Goal: Task Accomplishment & Management: Use online tool/utility

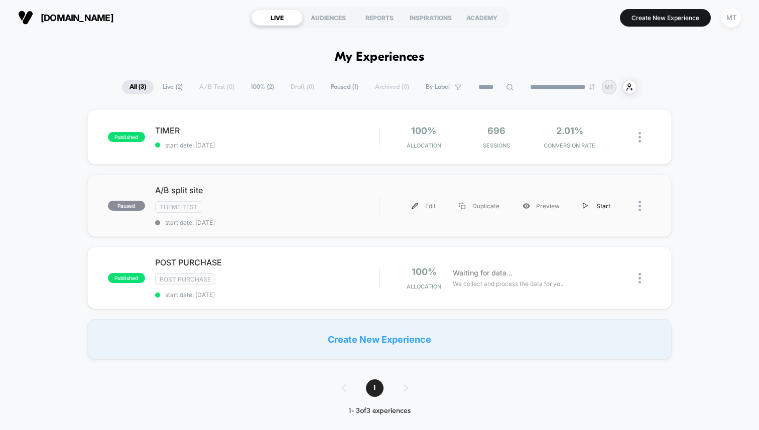
click at [602, 204] on div "Start" at bounding box center [596, 206] width 51 height 23
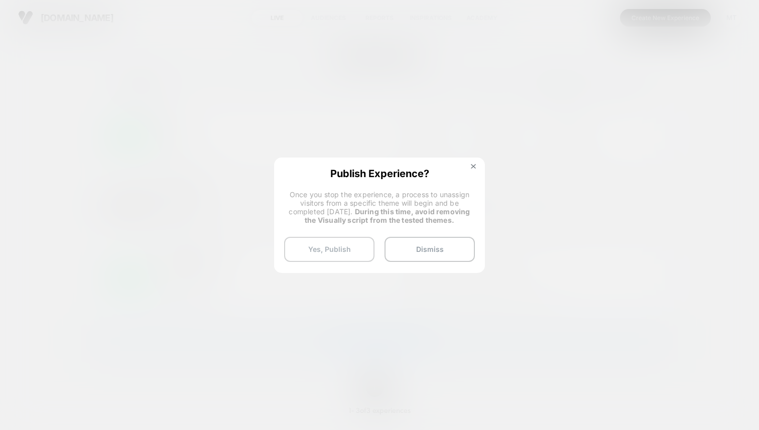
click at [333, 252] on button "Yes, Publish" at bounding box center [329, 249] width 90 height 25
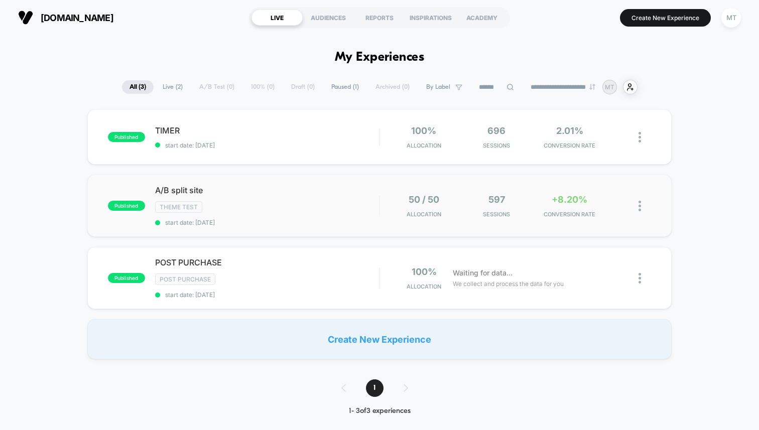
click at [512, 221] on div "published A/B split site Theme Test start date: 9/22/2025 50 / 50 Allocation 59…" at bounding box center [379, 206] width 584 height 62
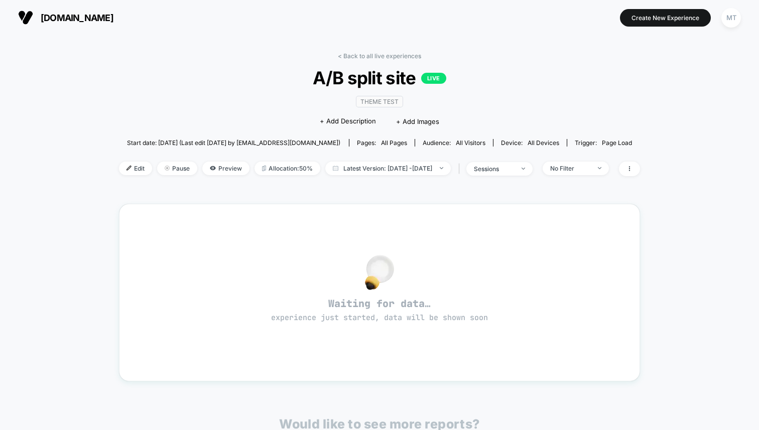
click at [54, 22] on span "[DOMAIN_NAME]" at bounding box center [77, 18] width 73 height 11
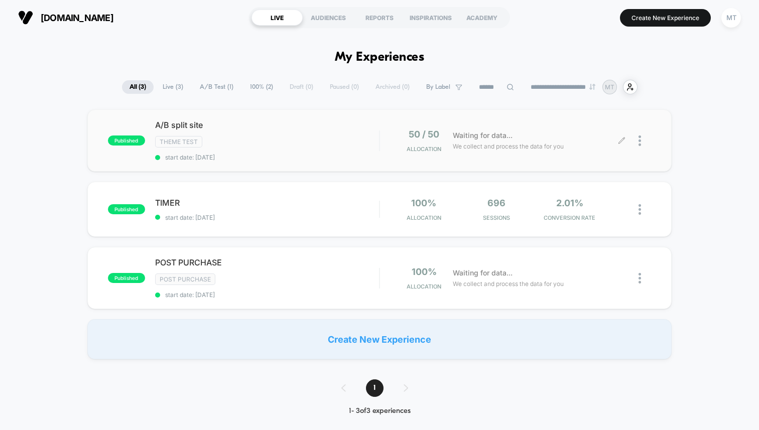
click at [621, 142] on icon at bounding box center [622, 141] width 8 height 8
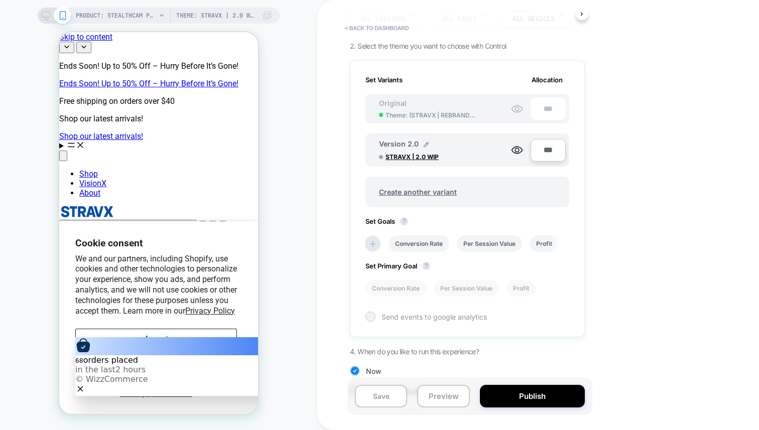
scroll to position [110, 0]
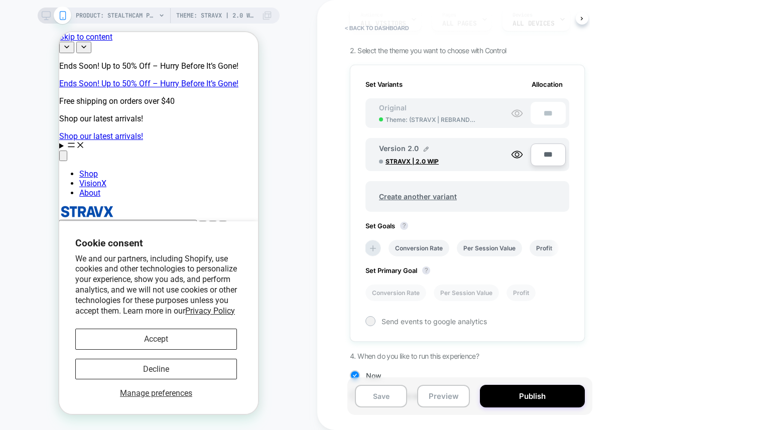
click at [211, 277] on p "We and our partners, including Shopify, use cookies and other technologies to p…" at bounding box center [158, 285] width 167 height 63
click at [179, 344] on button "Accept" at bounding box center [156, 339] width 162 height 21
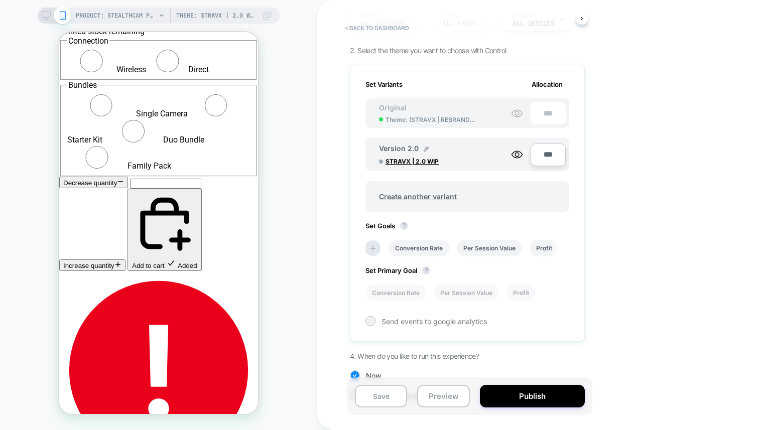
scroll to position [2073, 0]
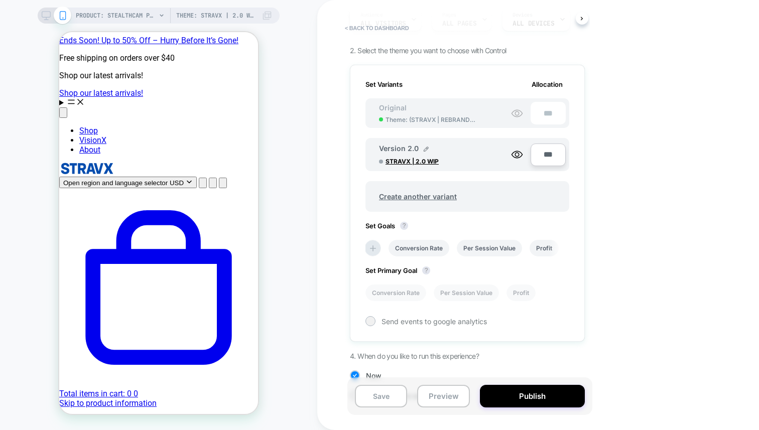
scroll to position [0, 0]
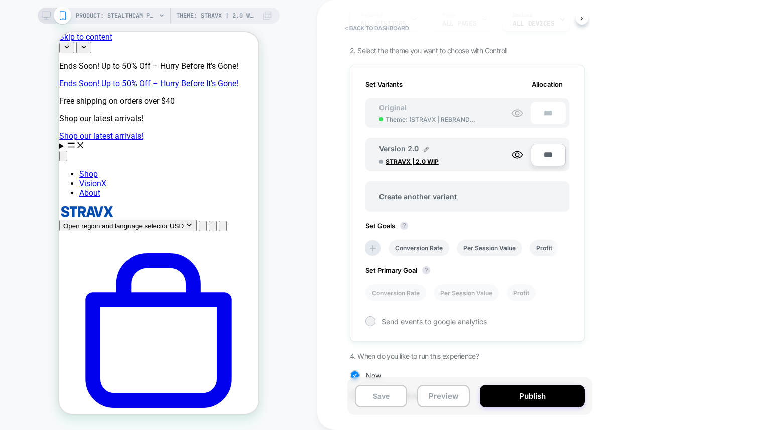
click at [375, 19] on div "Audience All Visitors Pages ALL PAGES Devices ALL DEVICES" at bounding box center [462, 20] width 235 height 34
click at [370, 26] on button "< back to dashboard" at bounding box center [377, 28] width 74 height 16
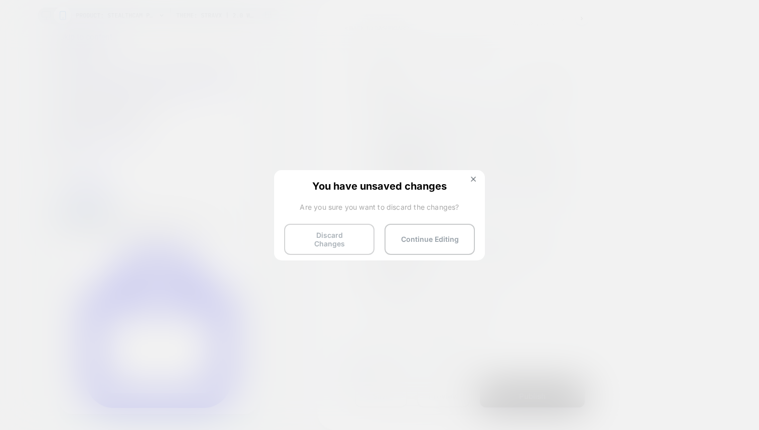
click at [344, 238] on button "Discard Changes" at bounding box center [329, 239] width 90 height 31
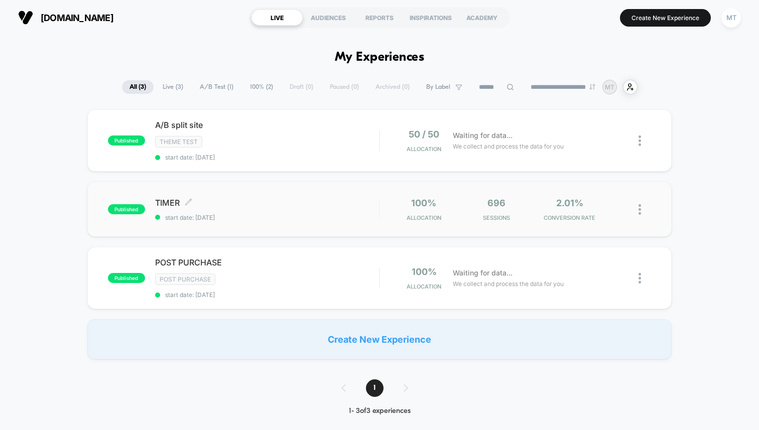
click at [355, 202] on span "TIMER Click to edit experience details" at bounding box center [267, 203] width 224 height 10
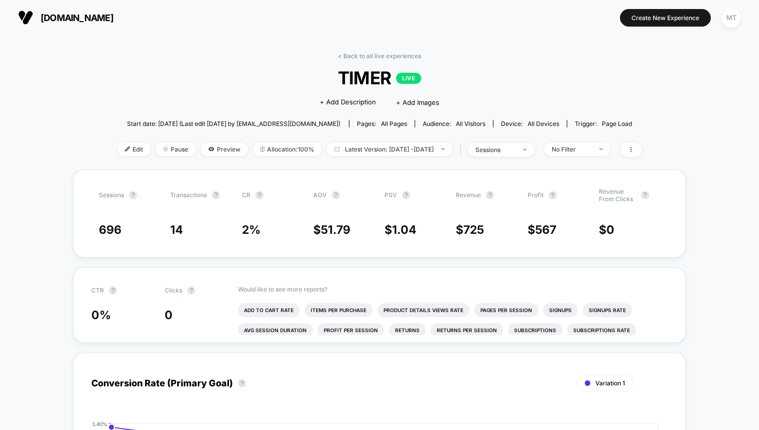
click at [534, 143] on div "| sessions" at bounding box center [495, 150] width 77 height 15
click at [534, 148] on span "sessions" at bounding box center [501, 150] width 66 height 14
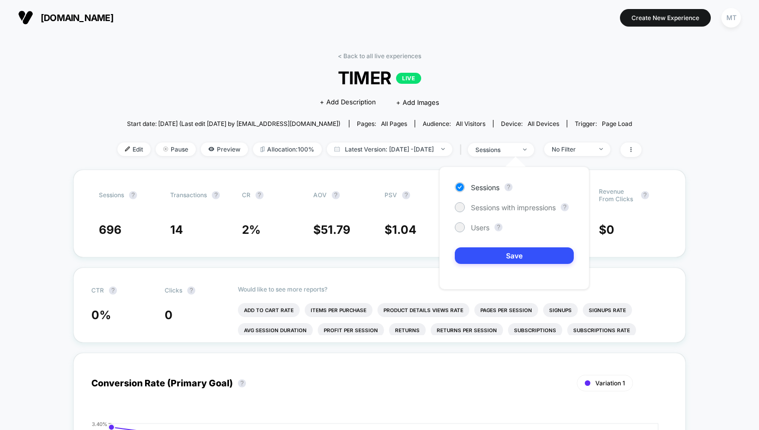
click at [520, 100] on div "Click to edit experience details + Add Description + Add Images" at bounding box center [379, 101] width 314 height 27
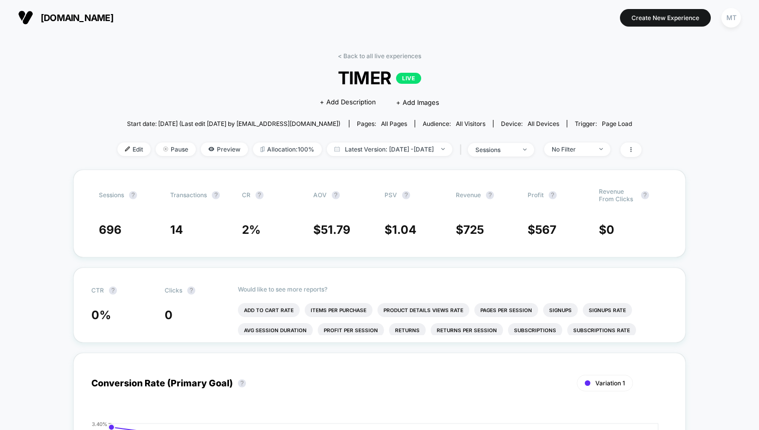
click at [29, 21] on img at bounding box center [25, 17] width 15 height 15
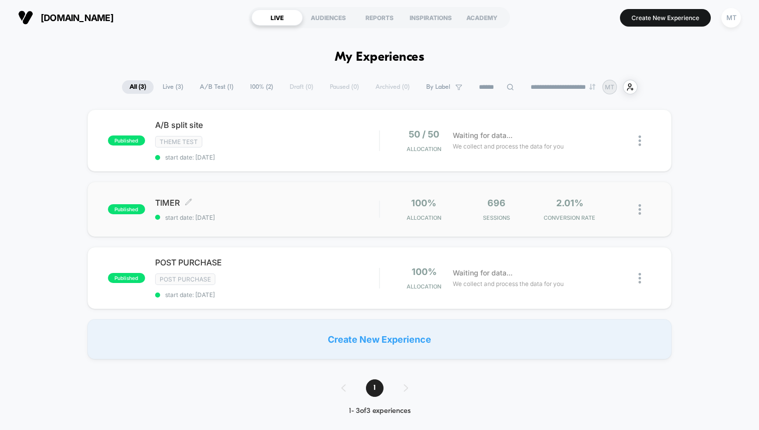
click at [195, 198] on span "TIMER Click to edit experience details" at bounding box center [267, 203] width 224 height 10
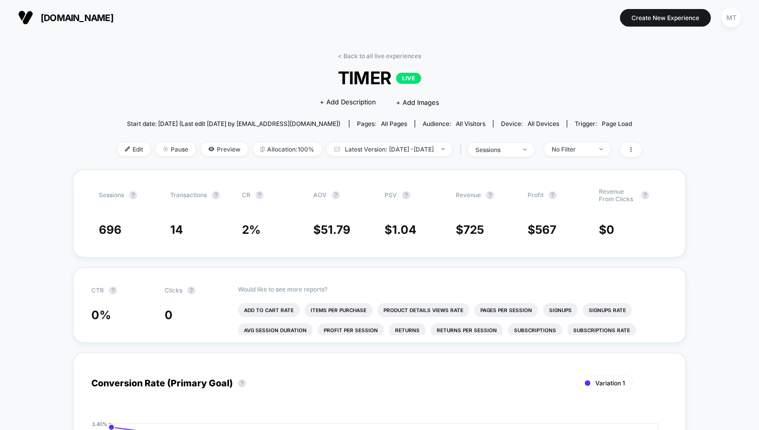
click at [132, 153] on div "Edit Pause Preview Allocation: 100% Latest Version: Sep 22, 2025 - Sep 23, 2025…" at bounding box center [379, 150] width 524 height 15
click at [122, 152] on span "Edit" at bounding box center [133, 150] width 33 height 14
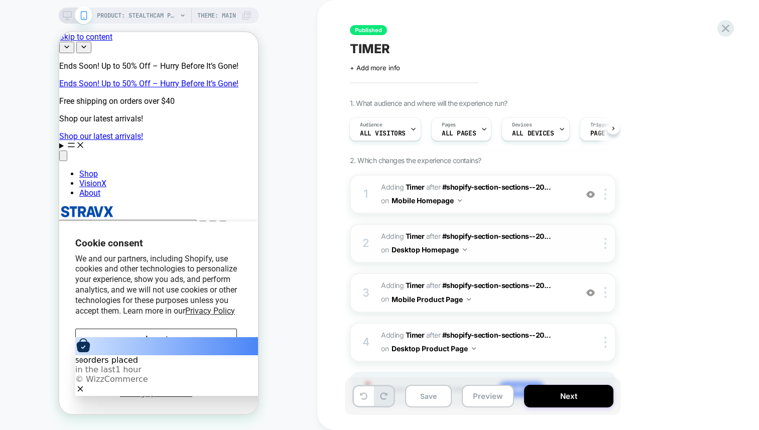
scroll to position [52, 0]
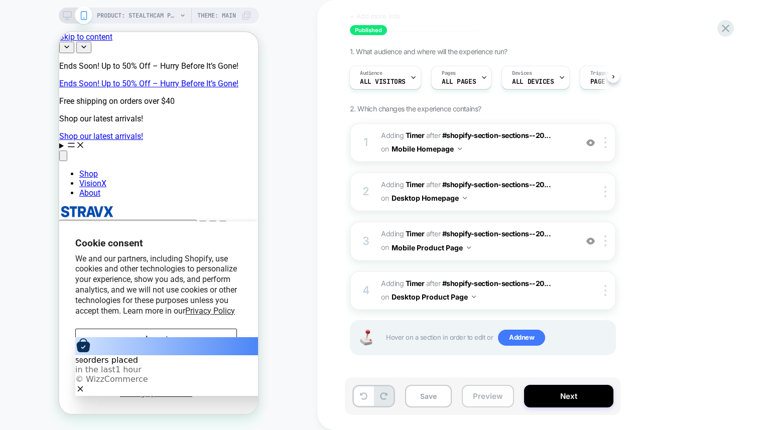
click at [470, 396] on button "Preview" at bounding box center [488, 396] width 52 height 23
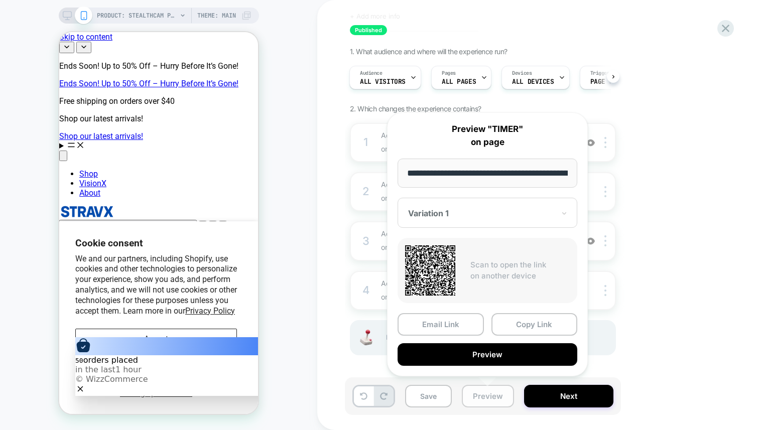
scroll to position [0, 92]
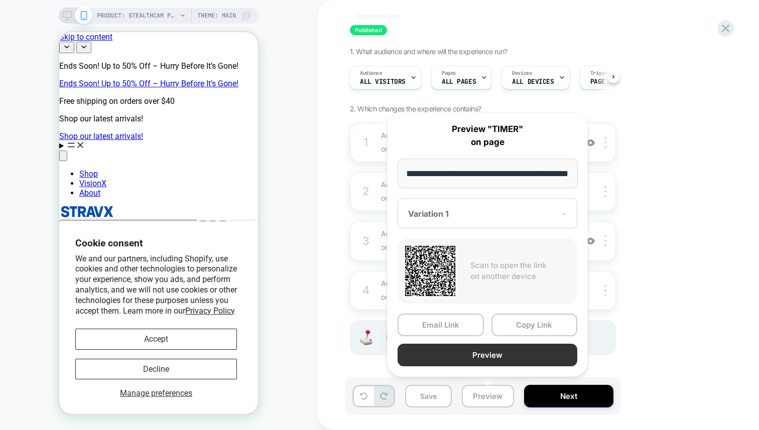
click at [450, 358] on button "Preview" at bounding box center [488, 355] width 180 height 23
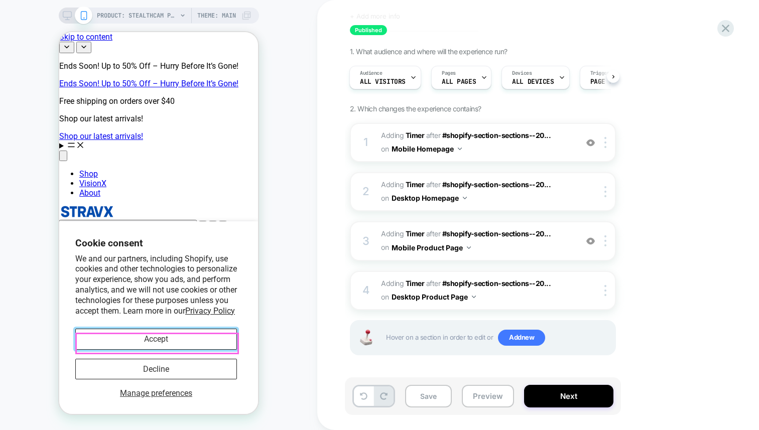
click at [191, 339] on button "Accept" at bounding box center [156, 339] width 162 height 21
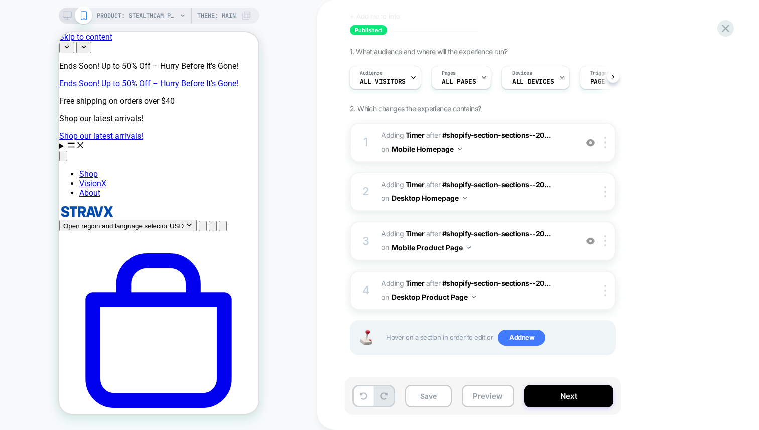
click at [69, 24] on div "PRODUCT: StealthCam Pro PRODUCT: StealthCam Pro Theme: MAIN" at bounding box center [158, 215] width 317 height 410
click at [69, 21] on div "PRODUCT: StealthCam Pro Theme: MAIN" at bounding box center [159, 16] width 200 height 16
click at [69, 19] on icon at bounding box center [67, 15] width 9 height 9
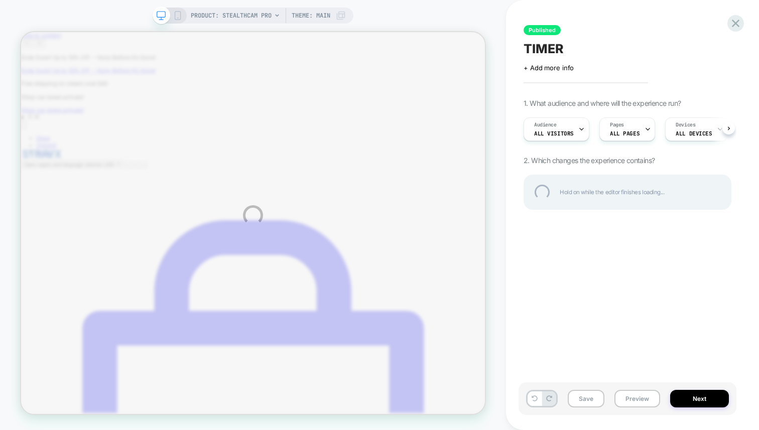
click at [68, 17] on div "PRODUCT: StealthCam Pro PRODUCT: StealthCam Pro Theme: MAIN Published TIMER Cli…" at bounding box center [379, 215] width 759 height 430
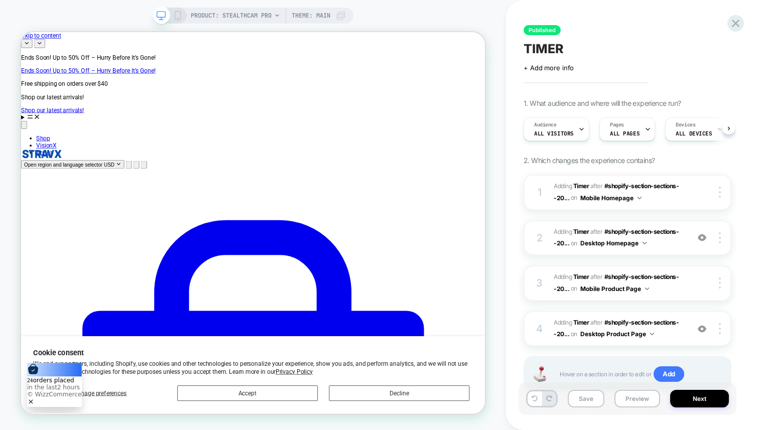
scroll to position [0, 1]
click at [180, 13] on icon at bounding box center [177, 15] width 9 height 9
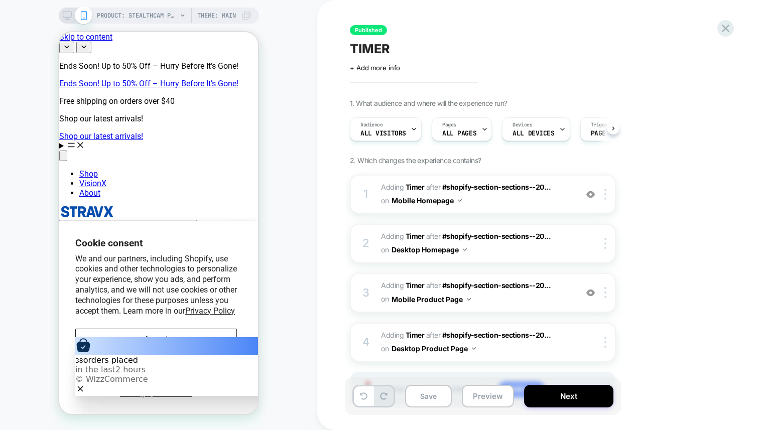
scroll to position [0, 1]
click at [731, 26] on icon at bounding box center [726, 29] width 14 height 14
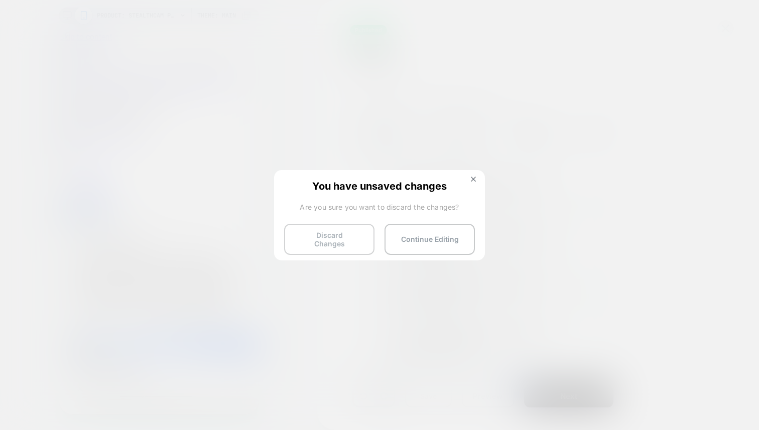
click at [337, 241] on button "Discard Changes" at bounding box center [329, 239] width 90 height 31
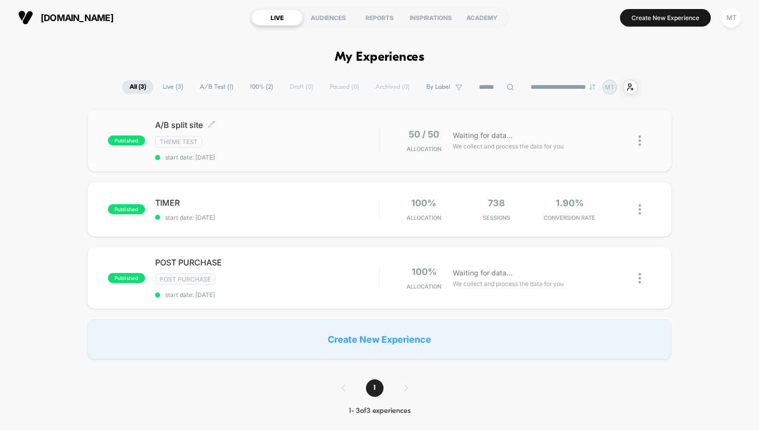
click at [369, 154] on span "start date: [DATE]" at bounding box center [267, 158] width 224 height 8
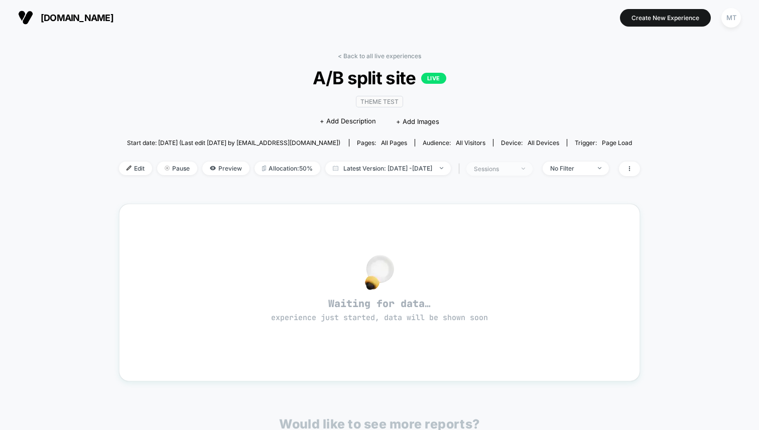
click at [533, 174] on span "sessions" at bounding box center [499, 169] width 66 height 14
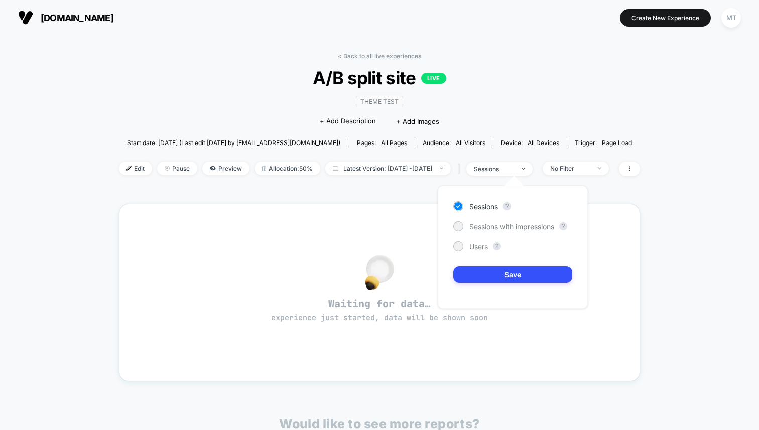
click at [363, 195] on div "< Back to all live experiences A/B split site LIVE Theme Test Click to edit exp…" at bounding box center [379, 315] width 521 height 540
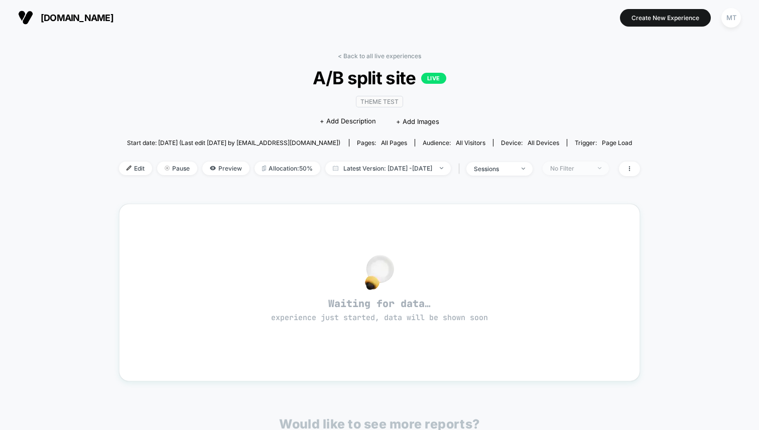
click at [581, 165] on div "No Filter" at bounding box center [570, 169] width 40 height 8
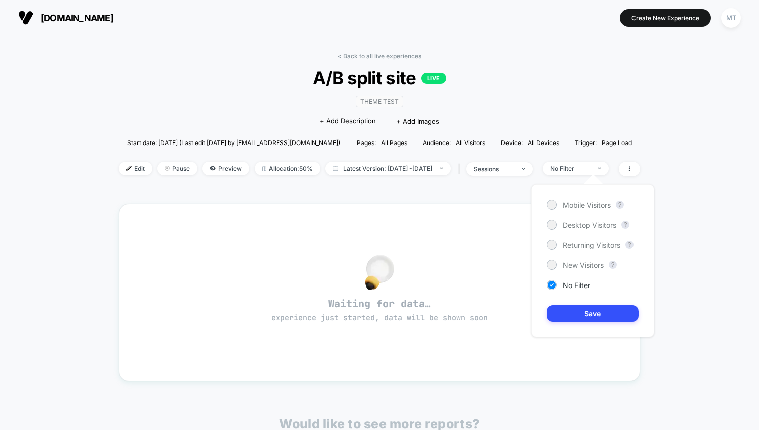
click at [350, 188] on div "< Back to all live experiences A/B split site LIVE Theme Test Click to edit exp…" at bounding box center [379, 315] width 521 height 540
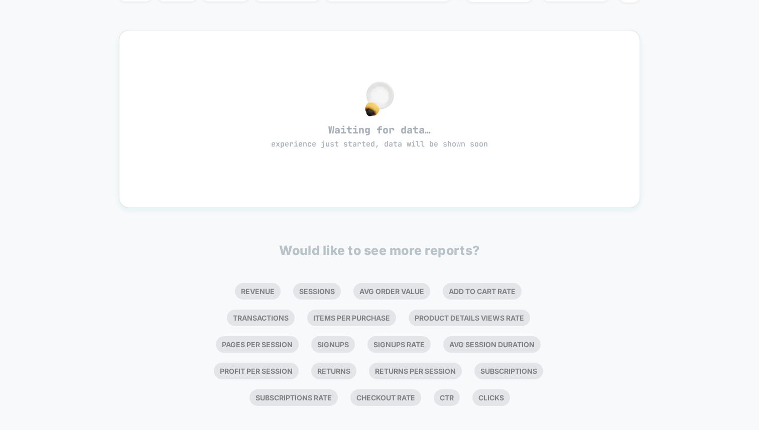
scroll to position [184, 0]
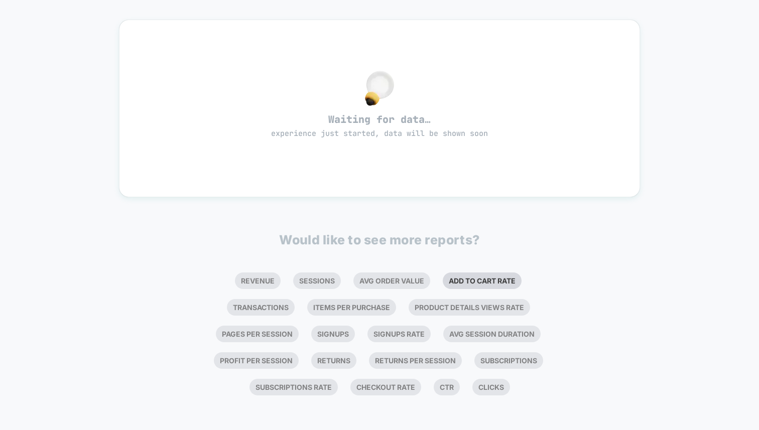
click at [443, 278] on li "Add To Cart Rate" at bounding box center [482, 281] width 79 height 17
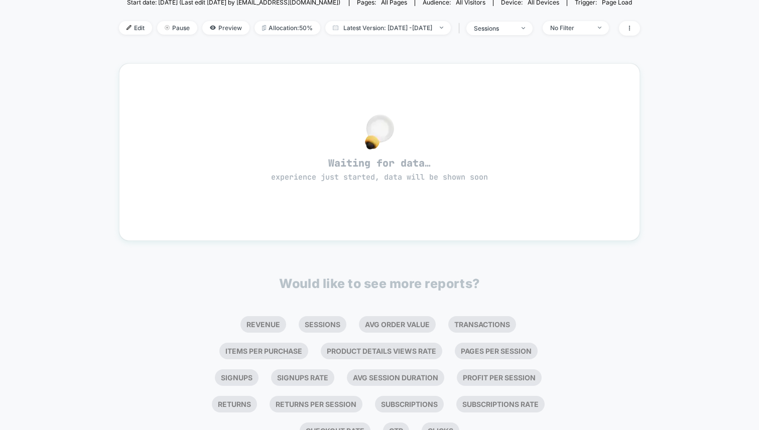
scroll to position [158, 0]
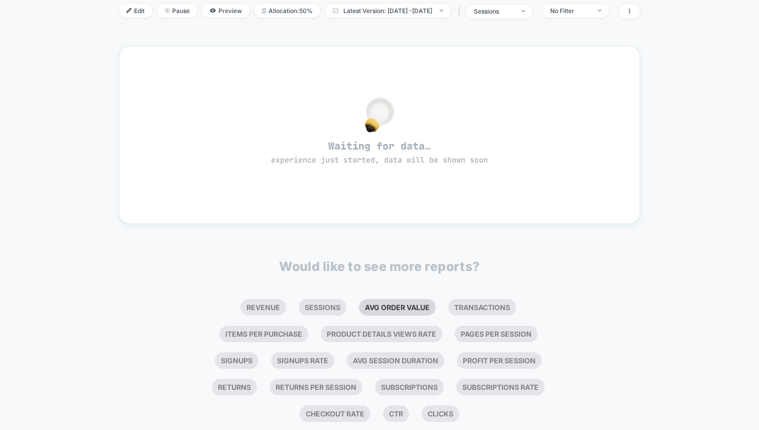
click at [359, 310] on li "Avg Order Value" at bounding box center [397, 307] width 77 height 17
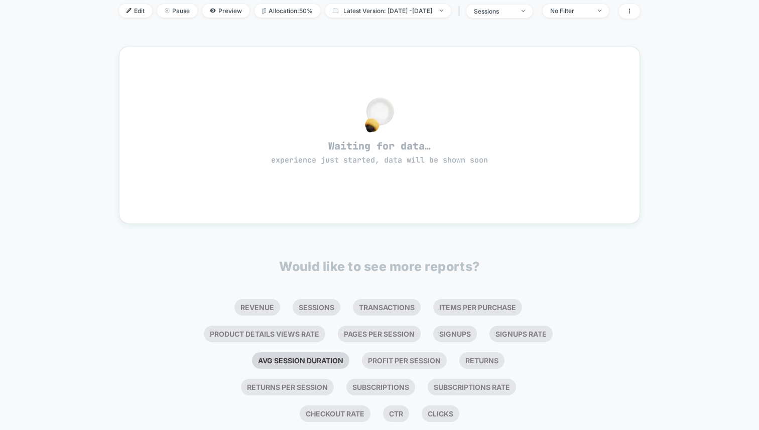
click at [273, 363] on li "Avg Session Duration" at bounding box center [300, 360] width 97 height 17
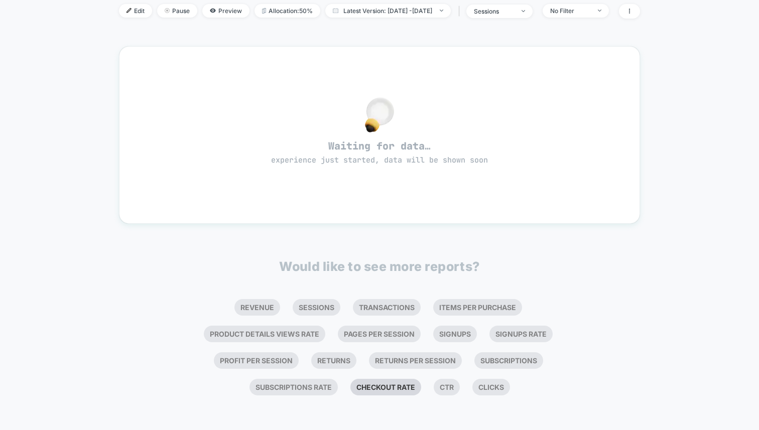
click at [413, 391] on li "Checkout Rate" at bounding box center [385, 387] width 71 height 17
click at [442, 392] on li "Clicks" at bounding box center [450, 387] width 38 height 17
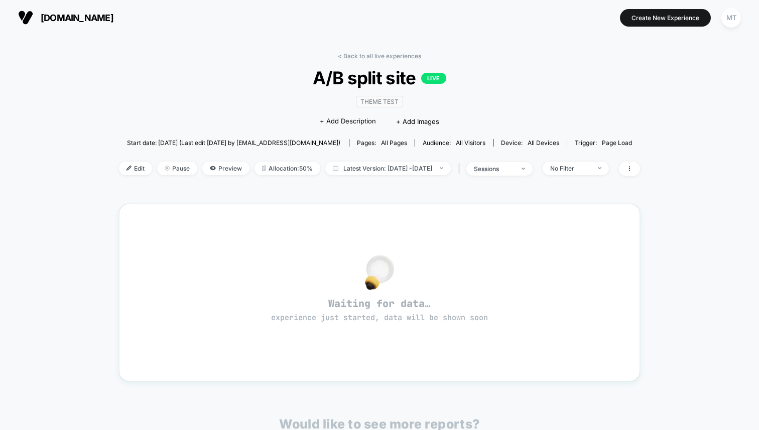
click at [351, 51] on div "< Back to all live experiences A/B split site LIVE Theme Test Click to edit exp…" at bounding box center [379, 301] width 521 height 513
click at [349, 54] on link "< Back to all live experiences" at bounding box center [379, 56] width 83 height 8
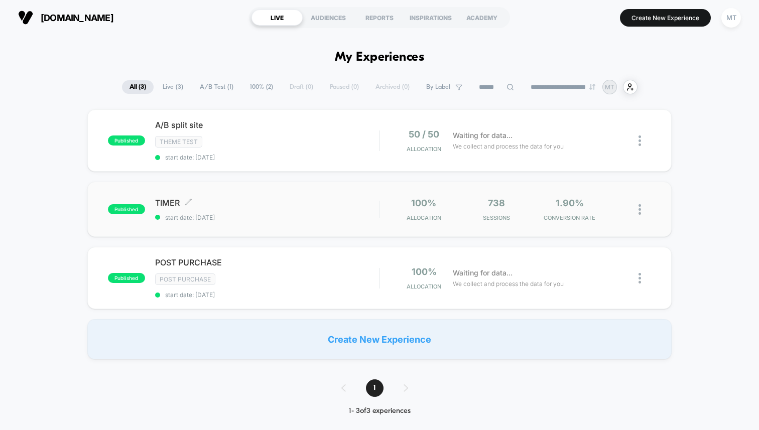
click at [294, 200] on span "TIMER Click to edit experience details" at bounding box center [267, 203] width 224 height 10
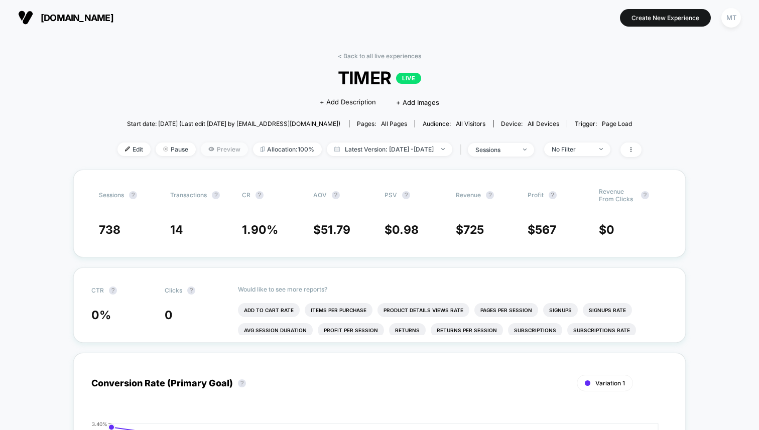
click at [201, 146] on span "Preview" at bounding box center [224, 150] width 47 height 14
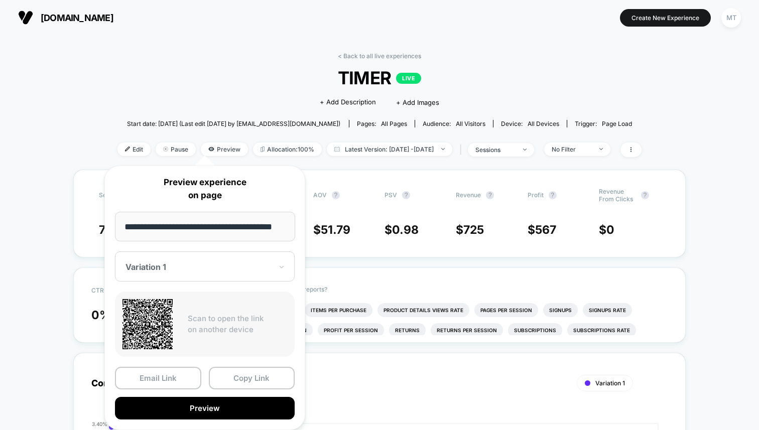
click at [227, 262] on div at bounding box center [198, 267] width 147 height 10
click at [204, 276] on div "Variation 1" at bounding box center [205, 266] width 180 height 30
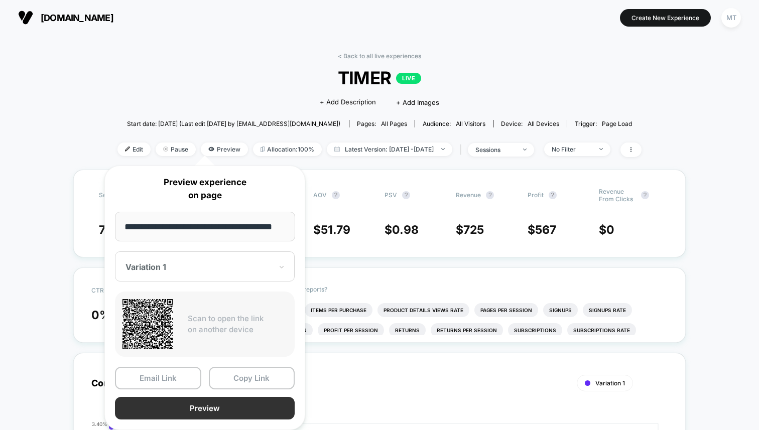
click at [193, 401] on button "Preview" at bounding box center [205, 408] width 180 height 23
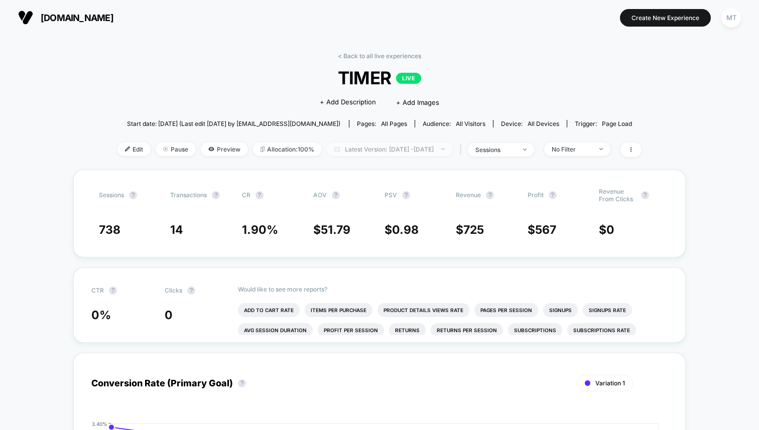
click at [428, 152] on span "Latest Version: [DATE] - [DATE]" at bounding box center [389, 150] width 125 height 14
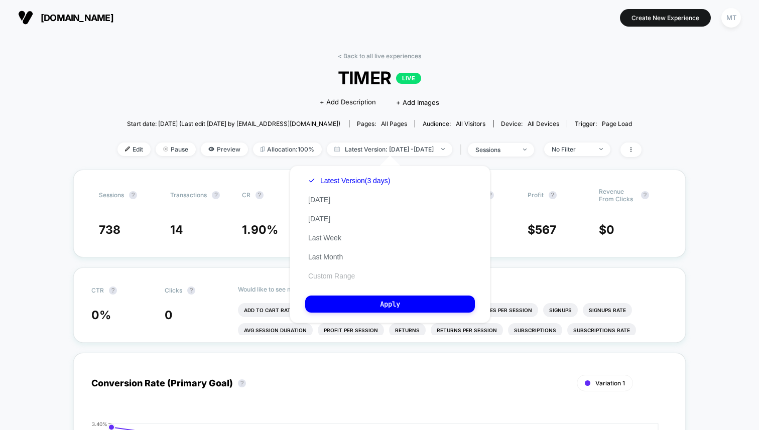
click at [344, 277] on button "Custom Range" at bounding box center [331, 276] width 53 height 9
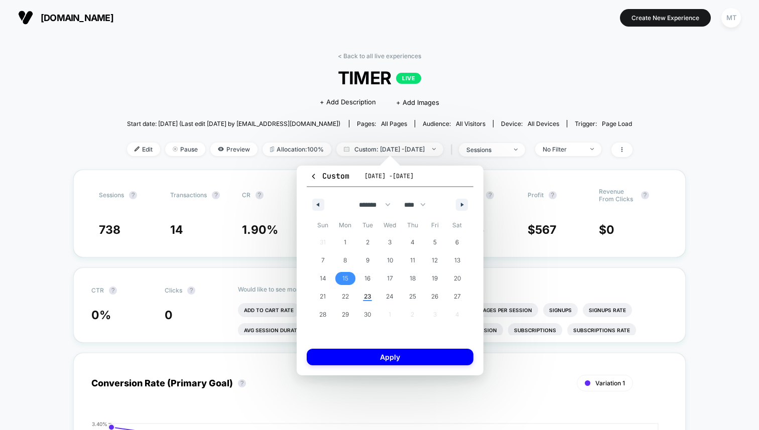
click at [346, 282] on span "15" at bounding box center [345, 279] width 6 height 18
click at [361, 296] on span "23" at bounding box center [367, 296] width 23 height 13
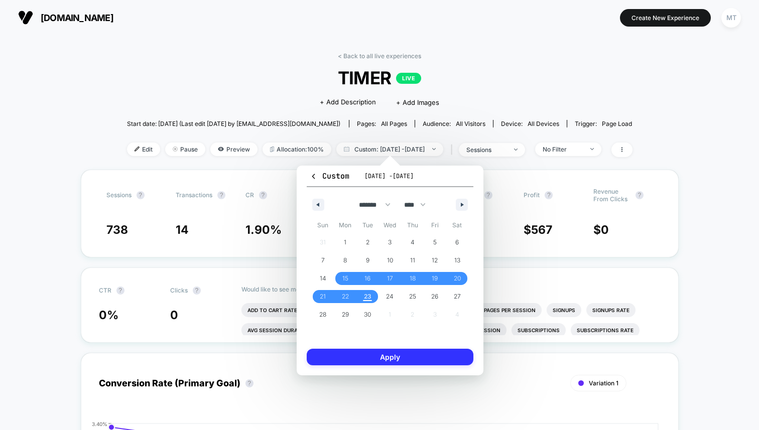
click at [392, 352] on button "Apply" at bounding box center [390, 357] width 167 height 17
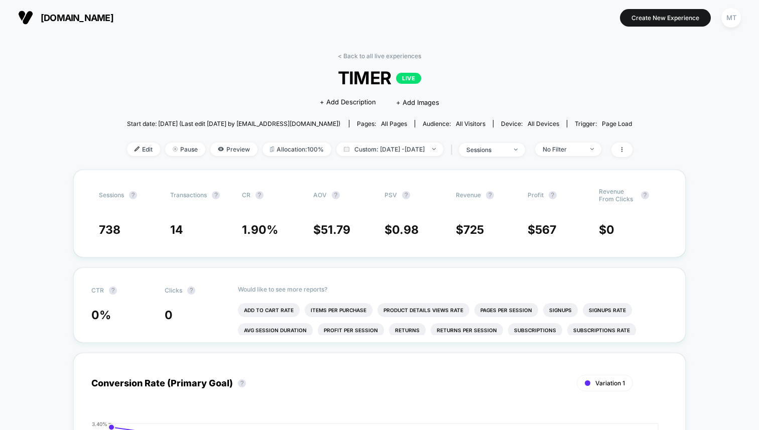
click at [33, 24] on button "[DOMAIN_NAME]" at bounding box center [65, 18] width 101 height 16
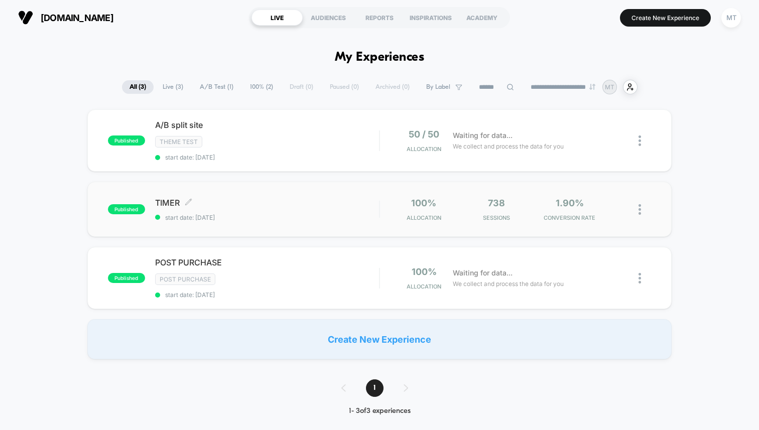
click at [216, 214] on span "start date: [DATE]" at bounding box center [267, 218] width 224 height 8
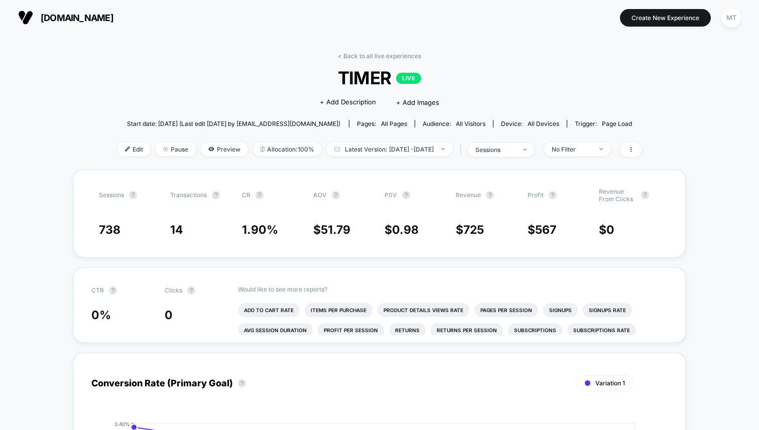
click at [359, 157] on div "< Back to all live experiences TIMER LIVE Click to edit experience details + Ad…" at bounding box center [379, 110] width 524 height 117
click at [364, 150] on span "Latest Version: [DATE] - [DATE]" at bounding box center [389, 150] width 125 height 14
select select "*"
select select "****"
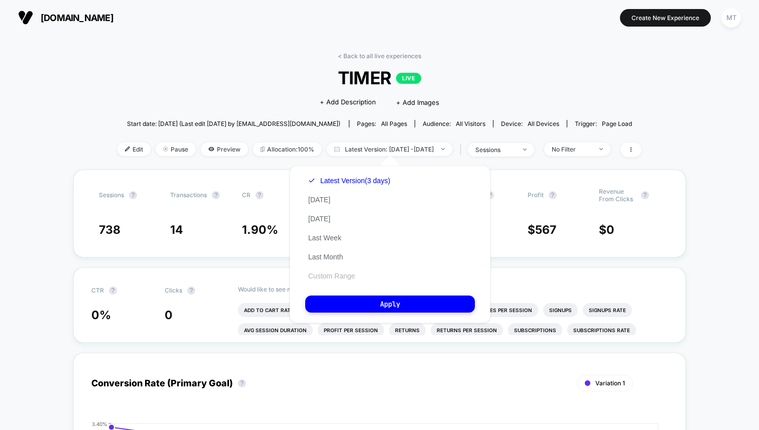
click at [342, 273] on button "Custom Range" at bounding box center [331, 276] width 53 height 9
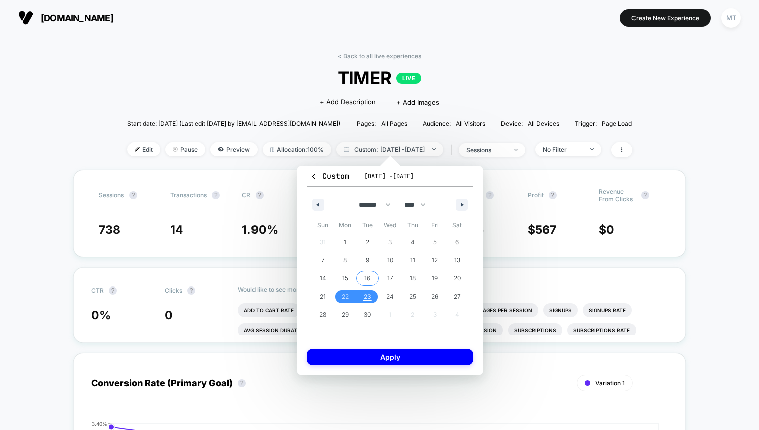
click at [371, 283] on span "16" at bounding box center [367, 278] width 23 height 13
click at [371, 294] on span "23" at bounding box center [367, 296] width 23 height 13
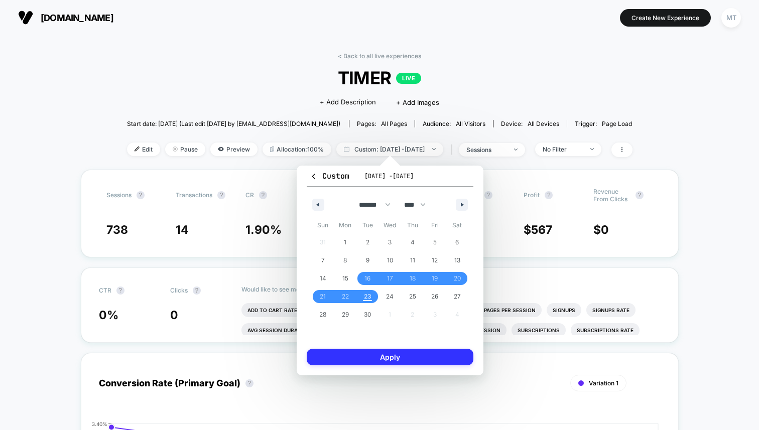
click at [379, 357] on button "Apply" at bounding box center [390, 357] width 167 height 17
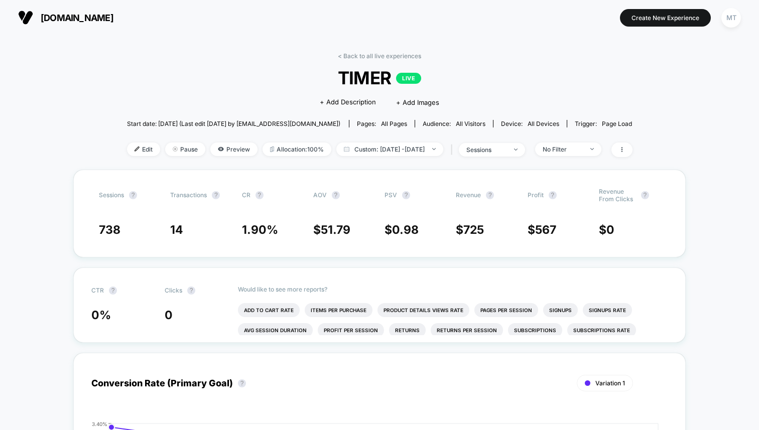
click at [347, 65] on div "< Back to all live experiences TIMER LIVE Click to edit experience details + Ad…" at bounding box center [379, 110] width 505 height 117
click at [347, 62] on div "< Back to all live experiences TIMER LIVE Click to edit experience details + Ad…" at bounding box center [379, 110] width 505 height 117
click at [349, 59] on link "< Back to all live experiences" at bounding box center [379, 56] width 83 height 8
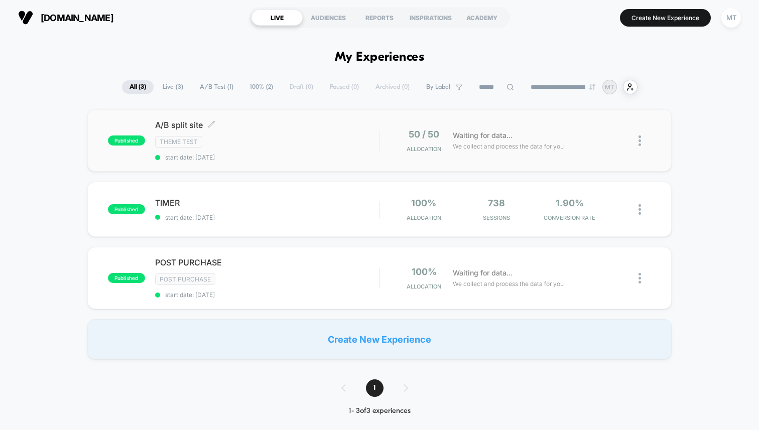
click at [314, 131] on div "A/B split site Click to edit experience details Click to edit experience detail…" at bounding box center [267, 140] width 224 height 41
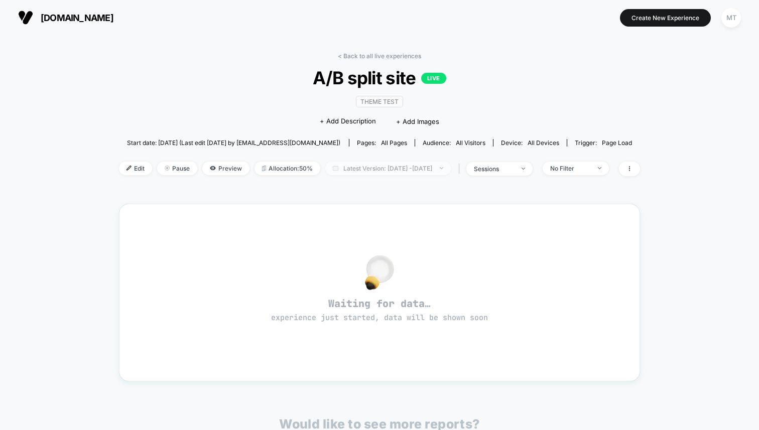
click at [328, 170] on span "Latest Version: [DATE] - [DATE]" at bounding box center [387, 169] width 125 height 14
select select "*"
select select "****"
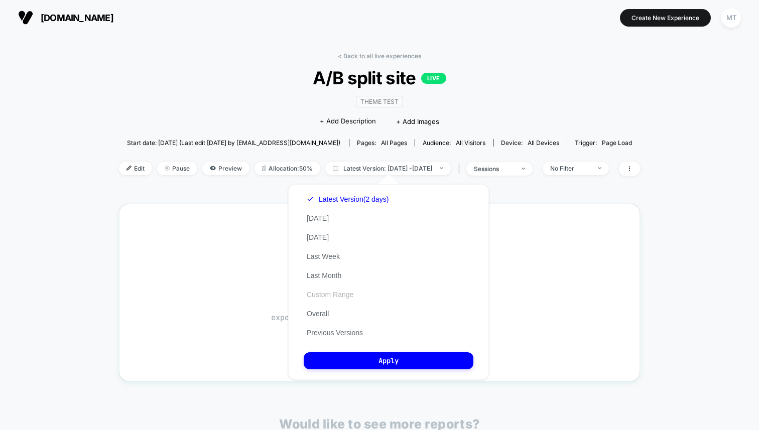
click at [341, 296] on button "Custom Range" at bounding box center [330, 294] width 53 height 9
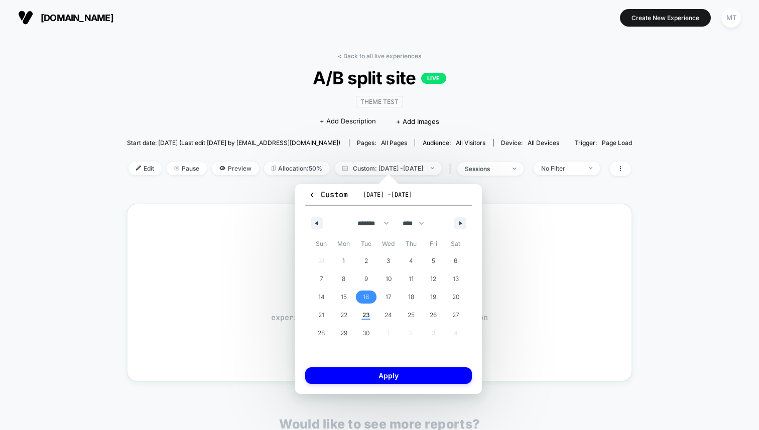
click at [367, 302] on span "16" at bounding box center [366, 297] width 6 height 18
click at [367, 311] on span "23" at bounding box center [366, 315] width 8 height 18
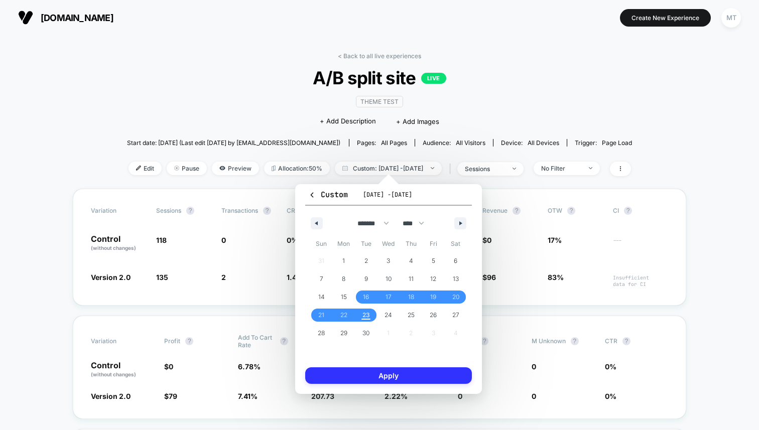
click at [368, 372] on button "Apply" at bounding box center [388, 375] width 167 height 17
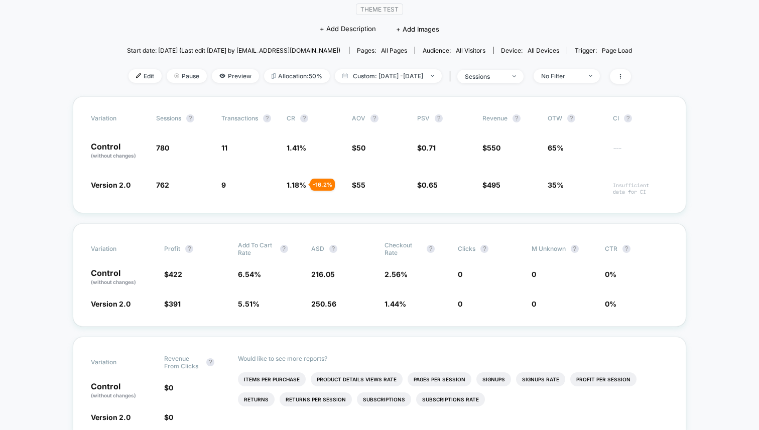
scroll to position [92, 0]
click at [335, 78] on span "Custom: [DATE] - [DATE]" at bounding box center [388, 77] width 107 height 14
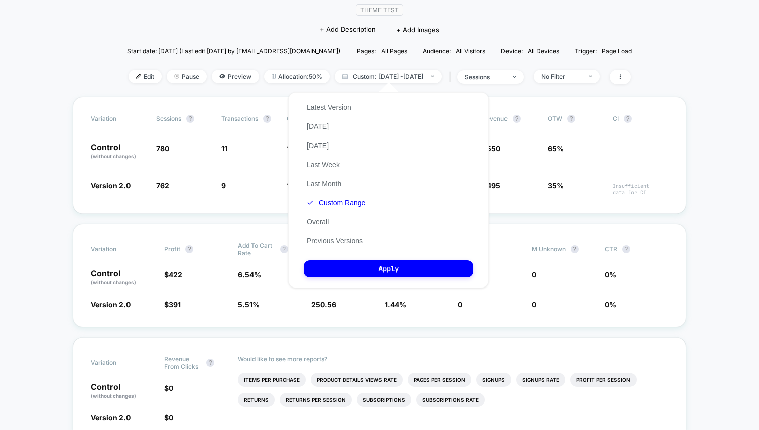
click at [337, 130] on div "Latest Version [DATE] [DATE] Last Week Last Month Custom Range Overall Previous…" at bounding box center [336, 174] width 65 height 153
click at [329, 127] on div "Latest Version [DATE] [DATE] Last Week Last Month Custom Range Overall Previous…" at bounding box center [336, 174] width 65 height 153
click at [320, 127] on button "[DATE]" at bounding box center [318, 126] width 28 height 9
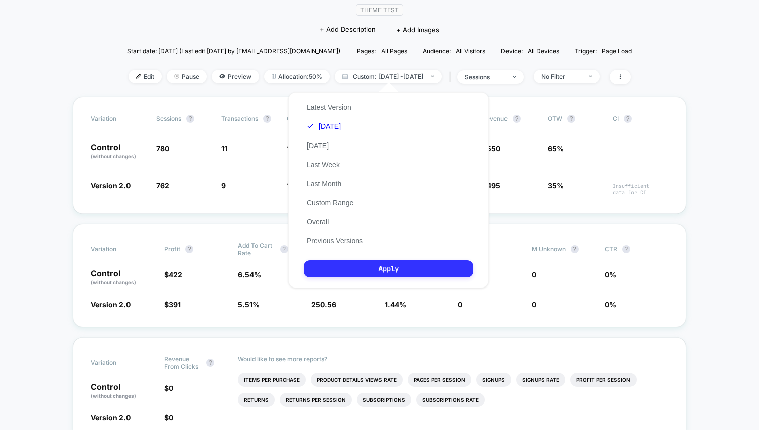
click at [383, 269] on button "Apply" at bounding box center [389, 269] width 170 height 17
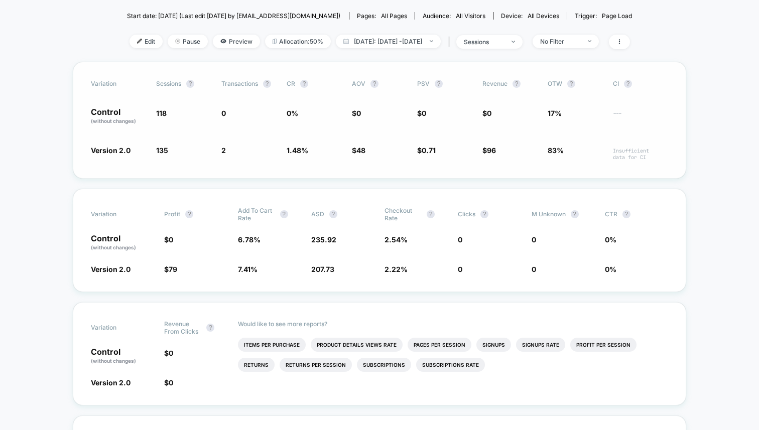
scroll to position [134, 0]
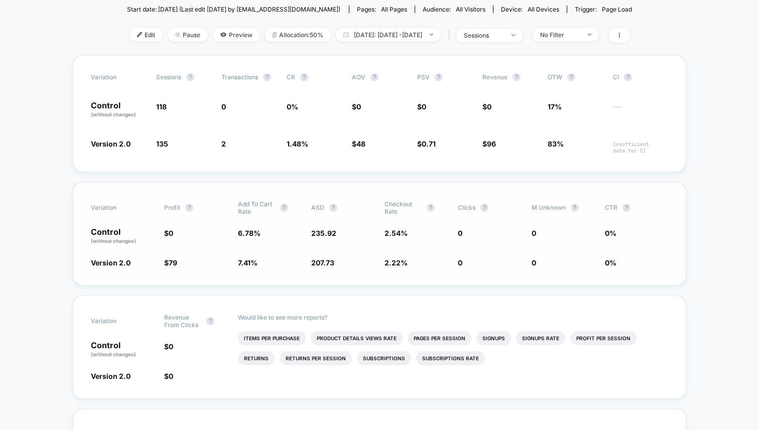
click at [478, 224] on div "Variation Profit ? Add To Cart Rate ? ASD ? Checkout Rate ? Clicks ? M Unknown …" at bounding box center [379, 233] width 613 height 103
click at [481, 219] on div "Variation Profit ? Add To Cart Rate ? ASD ? Checkout Rate ? Clicks ? M Unknown …" at bounding box center [379, 233] width 613 height 103
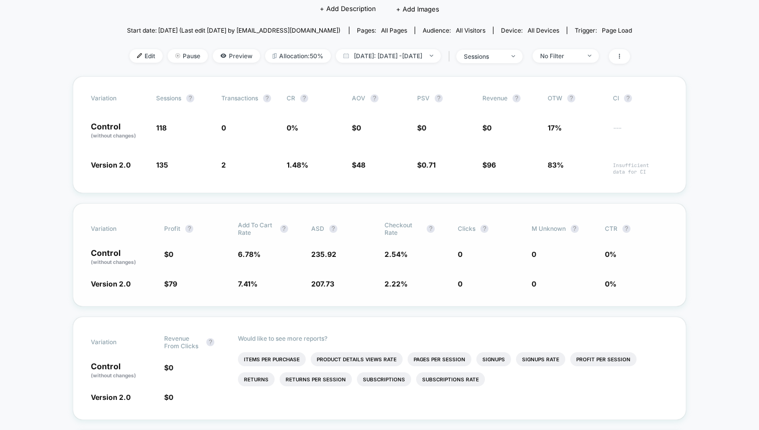
scroll to position [111, 0]
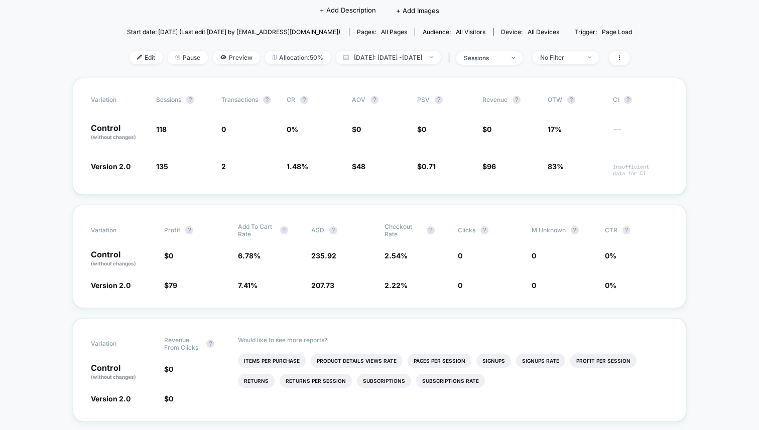
click at [416, 63] on div "Edit Pause Preview Allocation: 50% [DATE]: [DATE] - [DATE] | sessions No Filter" at bounding box center [379, 58] width 505 height 15
click at [416, 57] on span "[DATE]: [DATE] - [DATE]" at bounding box center [388, 58] width 105 height 14
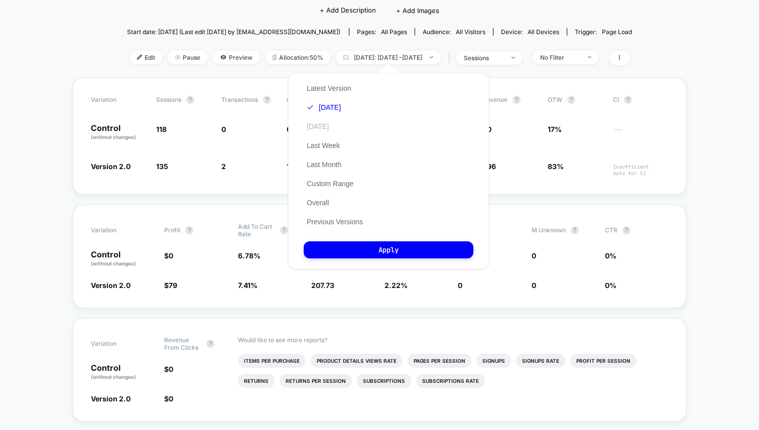
click at [332, 128] on button "[DATE]" at bounding box center [318, 126] width 28 height 9
click at [374, 251] on button "Apply" at bounding box center [389, 249] width 170 height 17
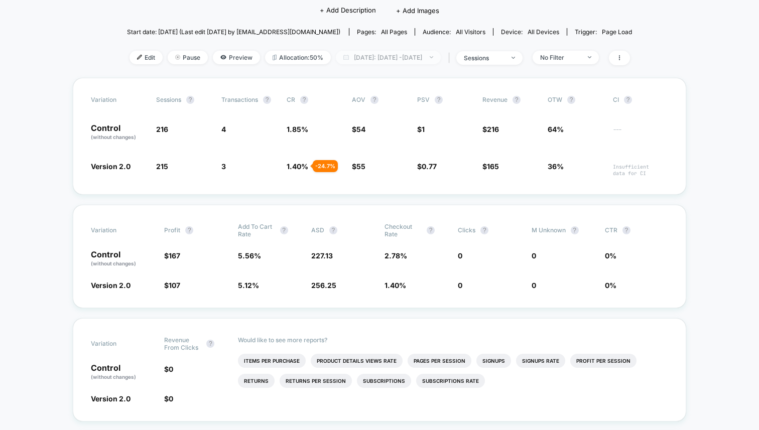
click at [414, 55] on span "[DATE]: [DATE] - [DATE]" at bounding box center [388, 58] width 105 height 14
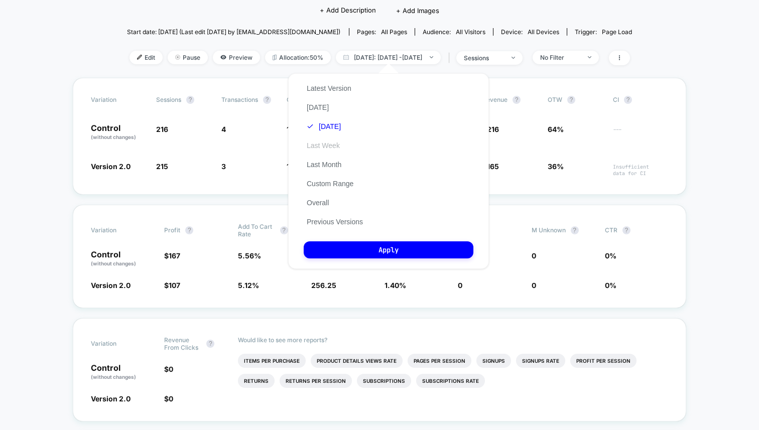
click at [337, 148] on button "Last Week" at bounding box center [323, 145] width 39 height 9
click at [325, 200] on button "Overall" at bounding box center [318, 202] width 28 height 9
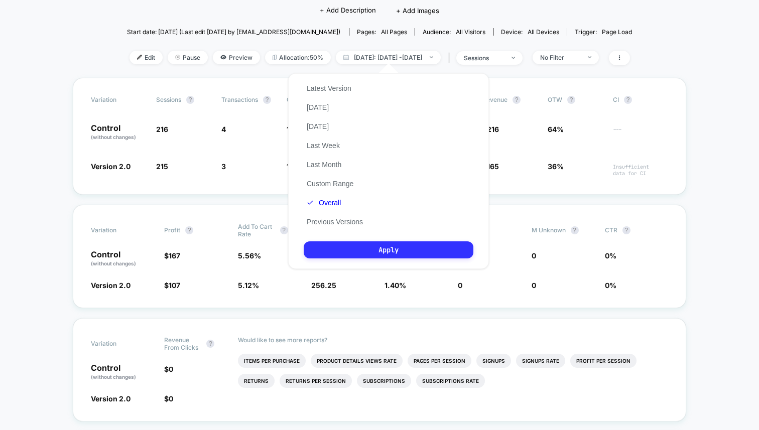
click at [368, 246] on button "Apply" at bounding box center [389, 249] width 170 height 17
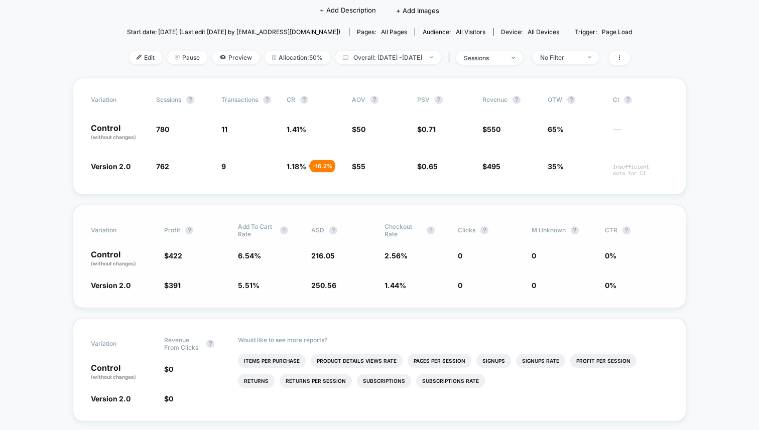
click at [436, 276] on div "Variation Profit ? Add To Cart Rate ? ASD ? Checkout Rate ? Clicks ? M Unknown …" at bounding box center [379, 256] width 613 height 103
click at [400, 54] on span "Overall: [DATE] - [DATE]" at bounding box center [387, 58] width 105 height 14
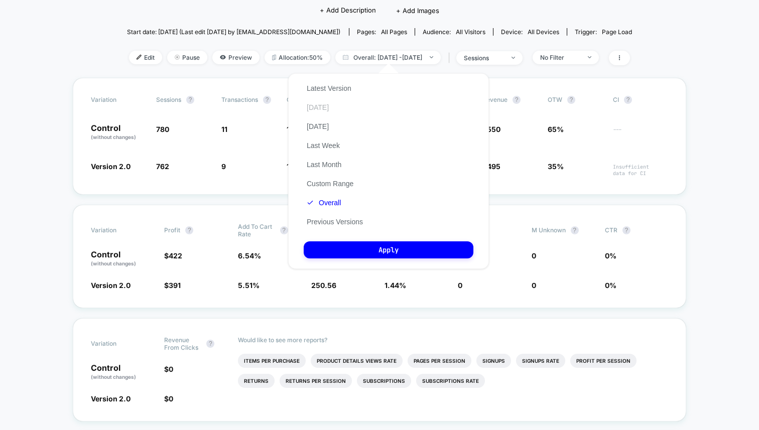
click at [323, 109] on button "[DATE]" at bounding box center [318, 107] width 28 height 9
click at [354, 239] on div "Latest Version [DATE] [DATE] Last Week Last Month Custom Range Overall Previous…" at bounding box center [388, 171] width 201 height 196
click at [354, 245] on button "Apply" at bounding box center [389, 249] width 170 height 17
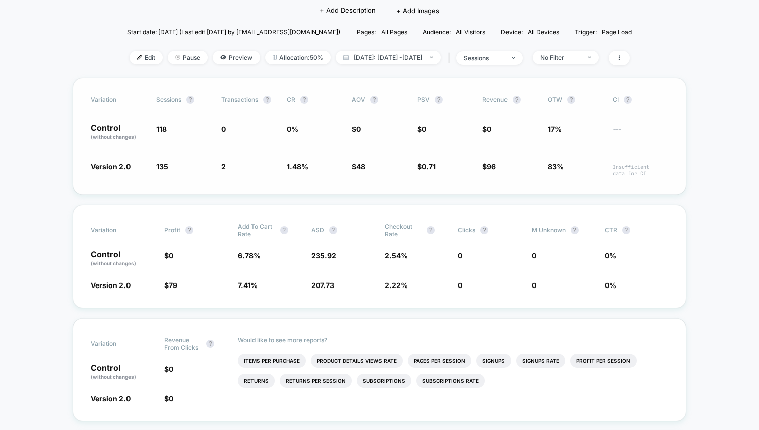
click at [175, 169] on span "135 + 14.4 %" at bounding box center [183, 169] width 55 height 16
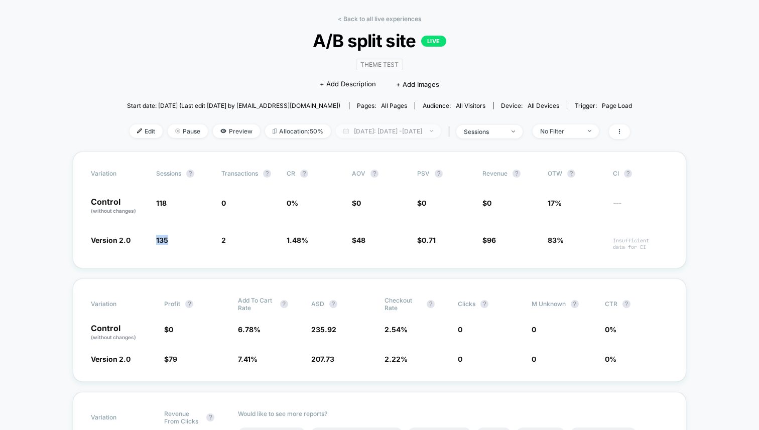
scroll to position [38, 0]
click at [357, 173] on span "AOV" at bounding box center [359, 173] width 14 height 8
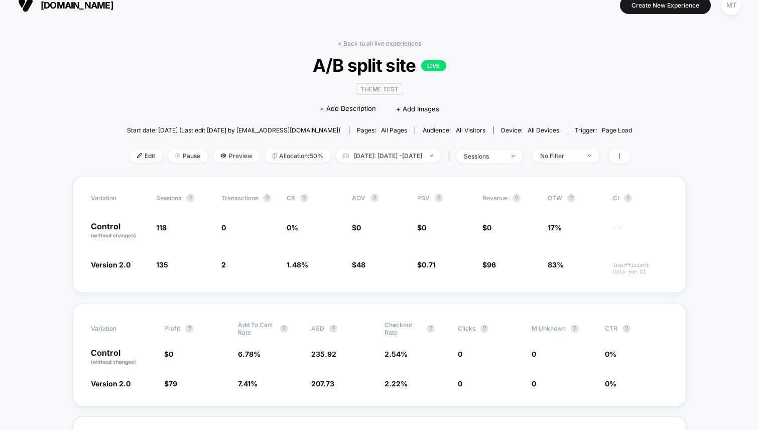
scroll to position [11, 0]
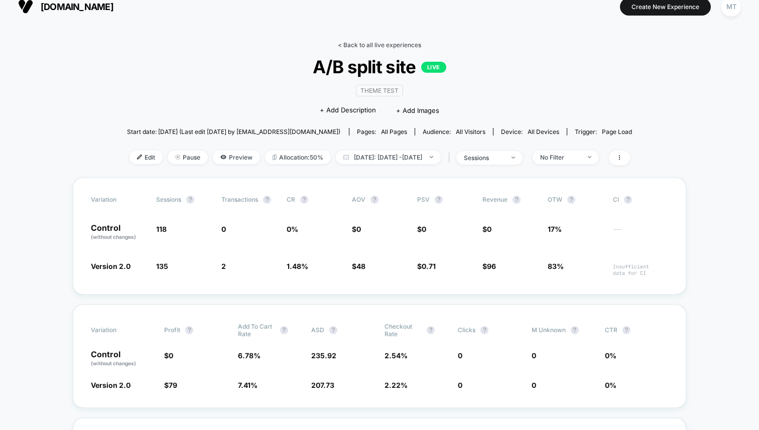
click at [383, 43] on link "< Back to all live experiences" at bounding box center [379, 45] width 83 height 8
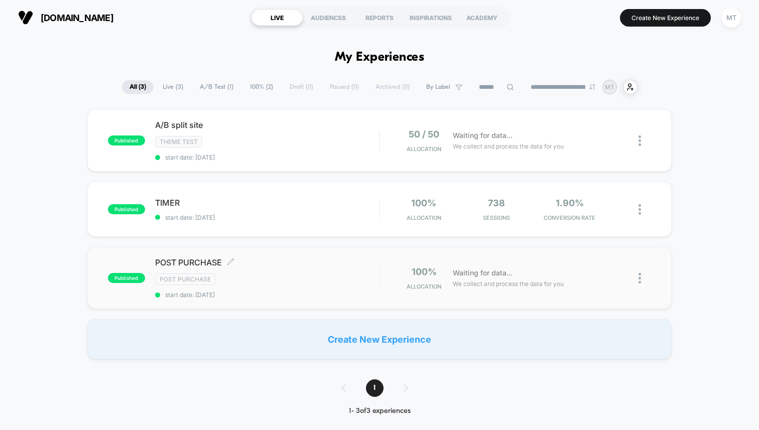
click at [316, 270] on div "POST PURCHASE Click to edit experience details Click to edit experience details…" at bounding box center [267, 277] width 224 height 41
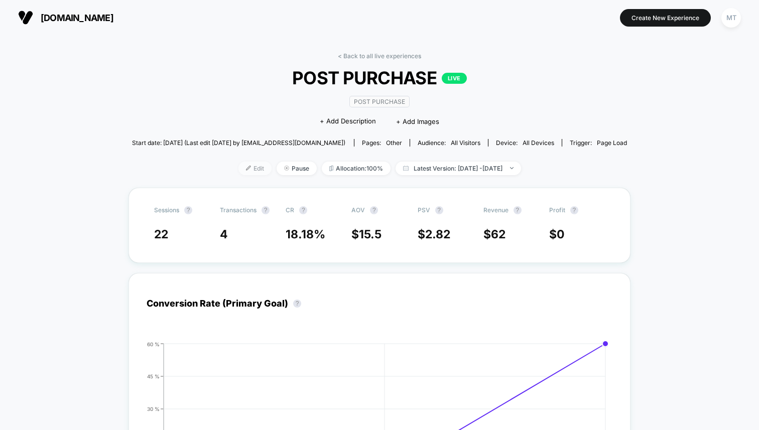
click at [238, 172] on span "Edit" at bounding box center [254, 169] width 33 height 14
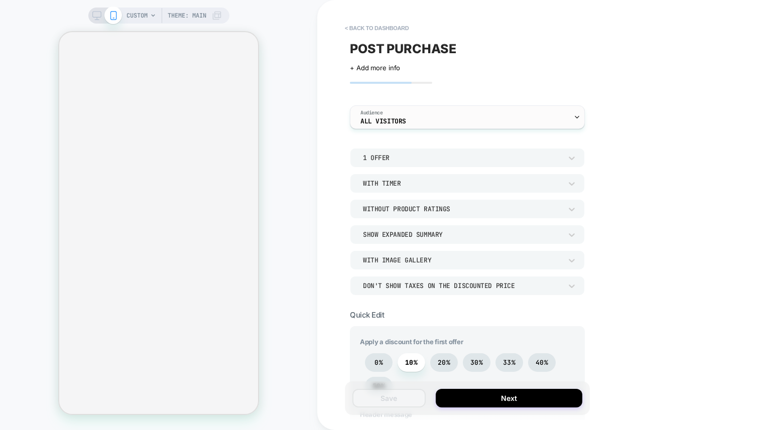
click at [397, 126] on div "Audience All Visitors" at bounding box center [464, 117] width 229 height 23
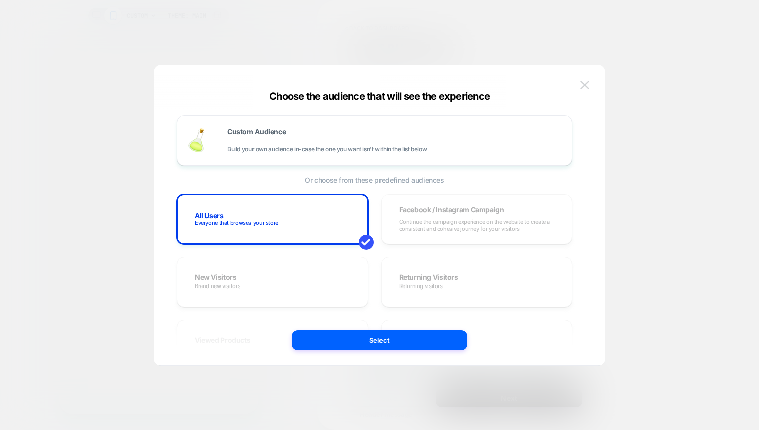
click at [585, 84] on img at bounding box center [584, 85] width 9 height 9
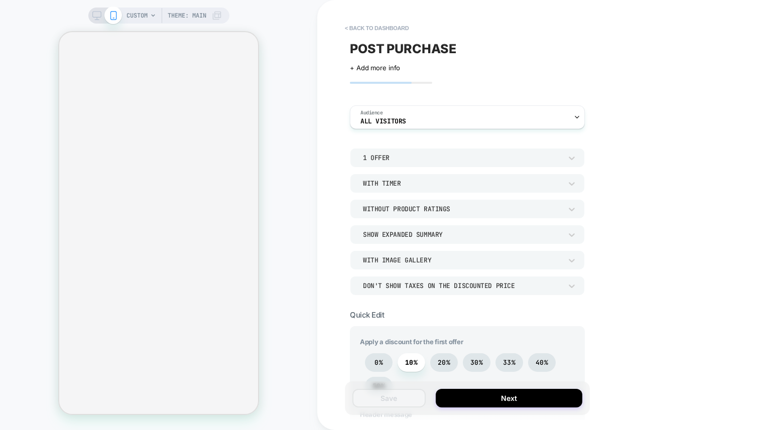
click at [515, 161] on div "1 Offer" at bounding box center [462, 158] width 199 height 9
click at [480, 206] on div "2 Offers" at bounding box center [467, 204] width 226 height 21
click at [459, 160] on div "2 Offers" at bounding box center [462, 158] width 199 height 9
click at [408, 190] on div "1 Offer" at bounding box center [467, 183] width 226 height 21
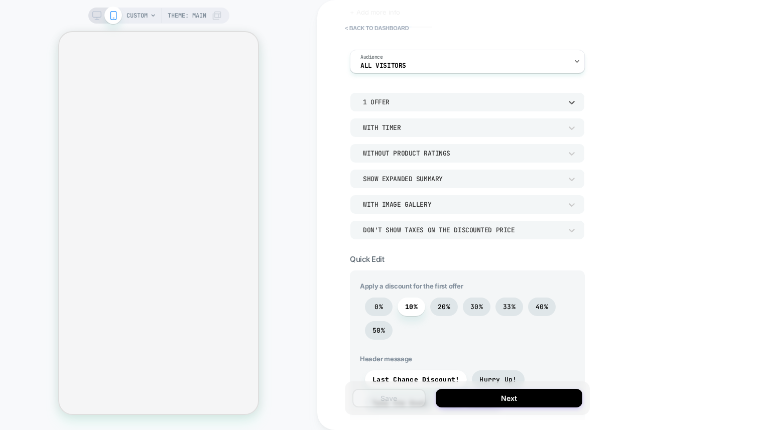
scroll to position [57, 0]
click at [423, 182] on div "Show Expanded Summary" at bounding box center [462, 178] width 199 height 9
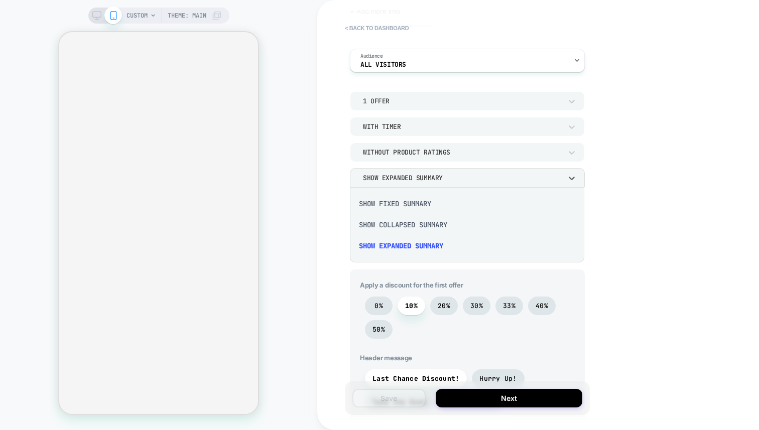
click at [423, 182] on div at bounding box center [379, 215] width 759 height 430
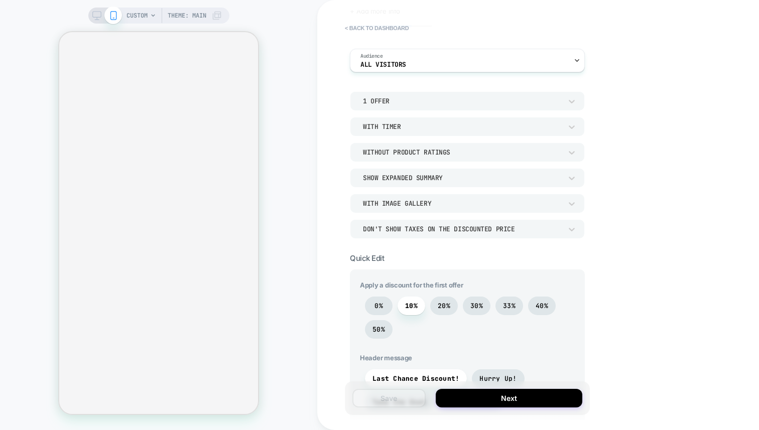
click at [93, 15] on icon at bounding box center [96, 15] width 9 height 9
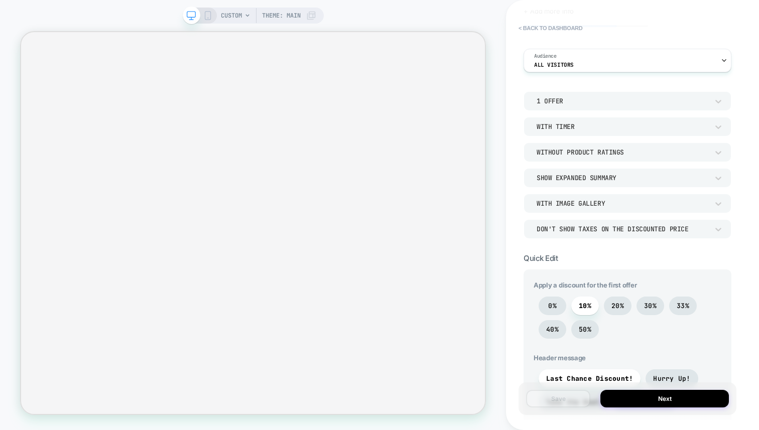
click at [208, 17] on icon at bounding box center [207, 15] width 9 height 9
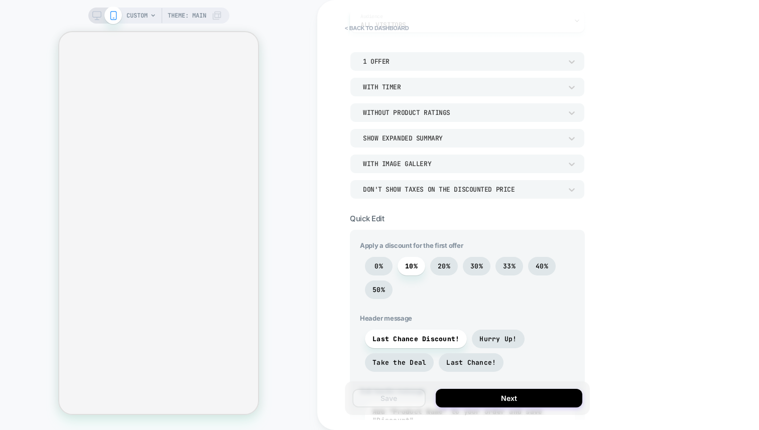
scroll to position [98, 0]
click at [403, 186] on div "Don't show taxes on the discounted price" at bounding box center [462, 188] width 199 height 9
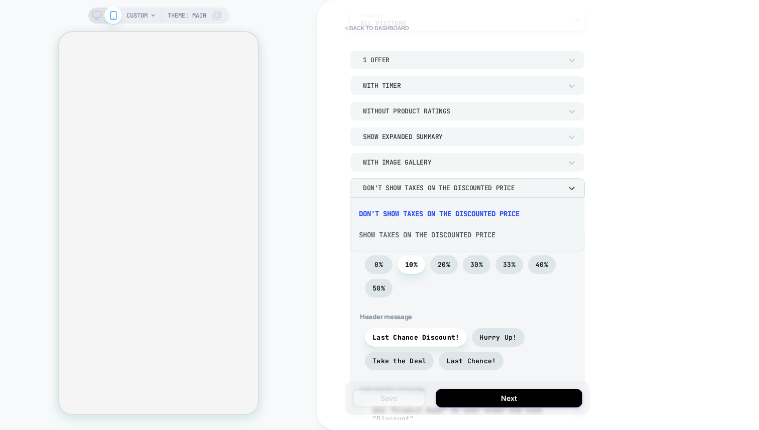
click at [402, 187] on div at bounding box center [379, 215] width 759 height 430
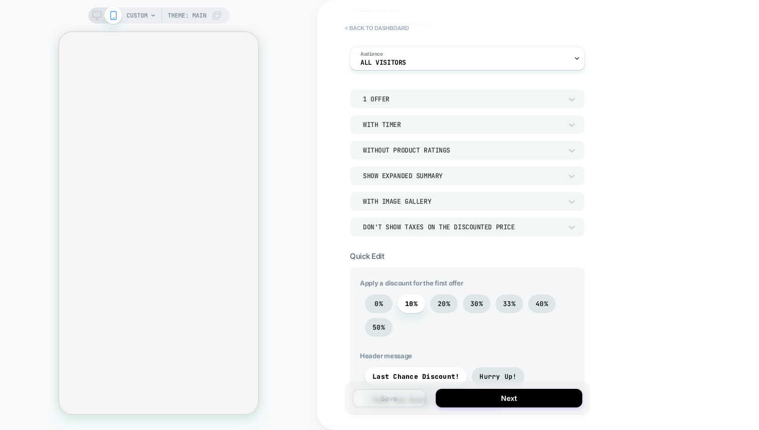
scroll to position [0, 0]
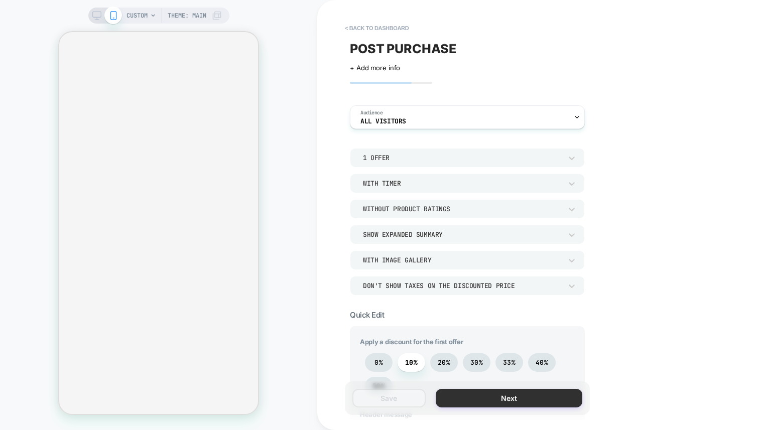
click at [468, 400] on button "Next" at bounding box center [509, 398] width 147 height 19
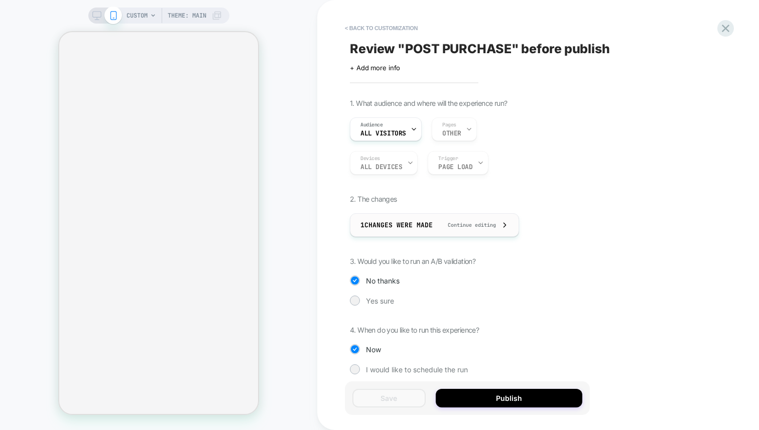
click at [437, 225] on div "1 Changes were made Continue editing" at bounding box center [434, 225] width 148 height 23
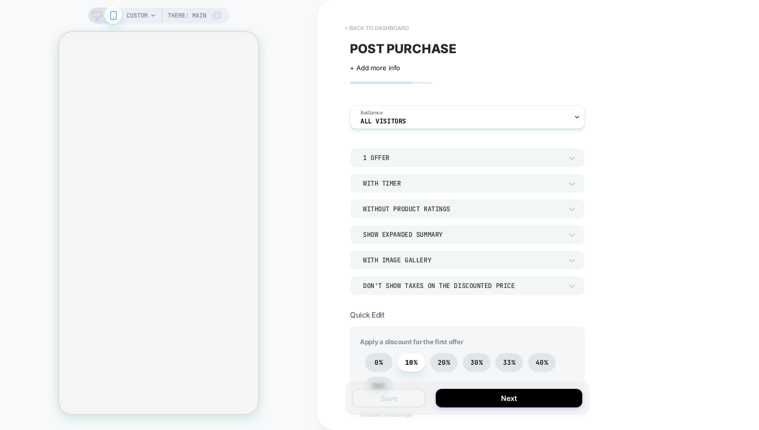
click at [367, 28] on button "< back to dashboard" at bounding box center [377, 28] width 74 height 16
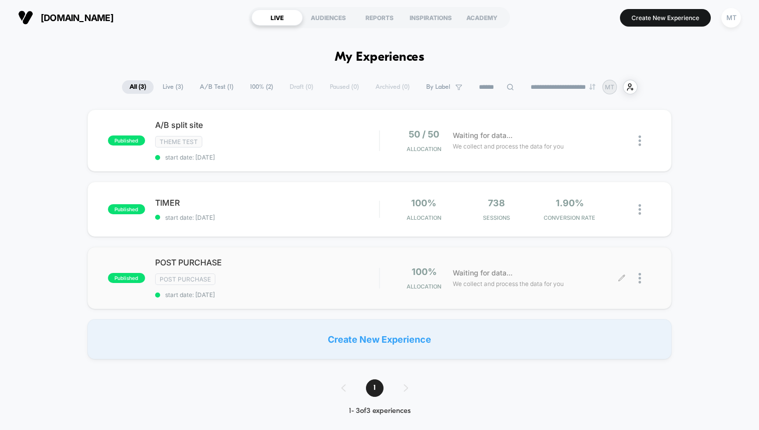
click at [642, 283] on div at bounding box center [644, 279] width 13 height 24
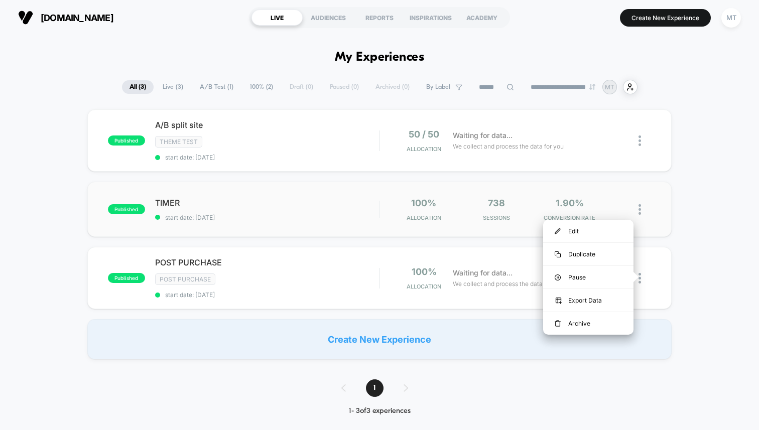
click at [664, 182] on div "published TIMER start date: [DATE] 100% Allocation 738 Sessions 1.90% CONVERSIO…" at bounding box center [379, 209] width 584 height 55
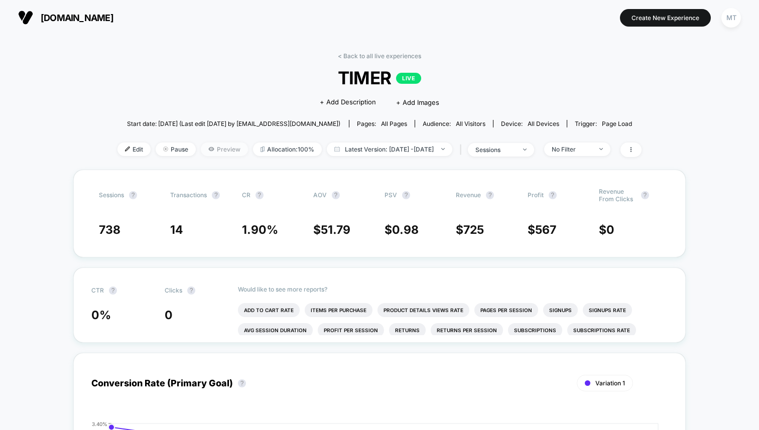
click at [209, 150] on span "Preview" at bounding box center [224, 150] width 47 height 14
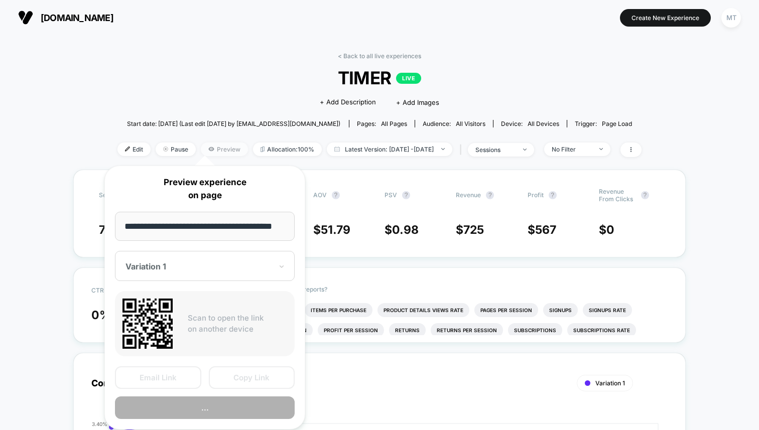
scroll to position [0, 9]
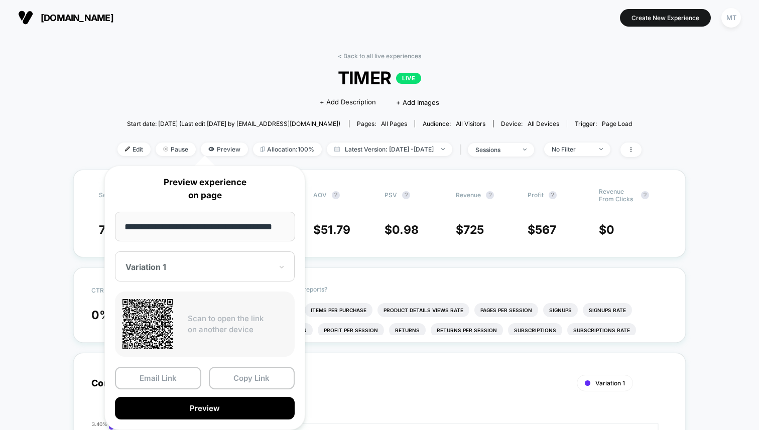
click at [184, 276] on div "Variation 1" at bounding box center [205, 266] width 180 height 30
click at [180, 280] on div "Variation 1" at bounding box center [205, 266] width 180 height 30
click at [180, 277] on div "Variation 1" at bounding box center [205, 266] width 180 height 30
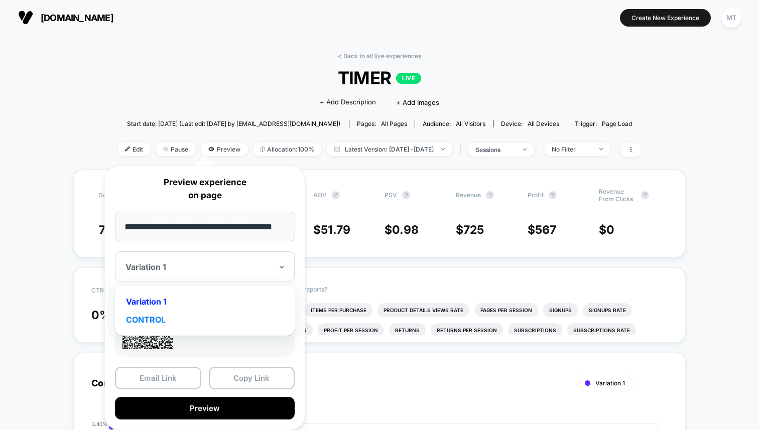
click at [165, 312] on div "CONTROL" at bounding box center [205, 320] width 170 height 18
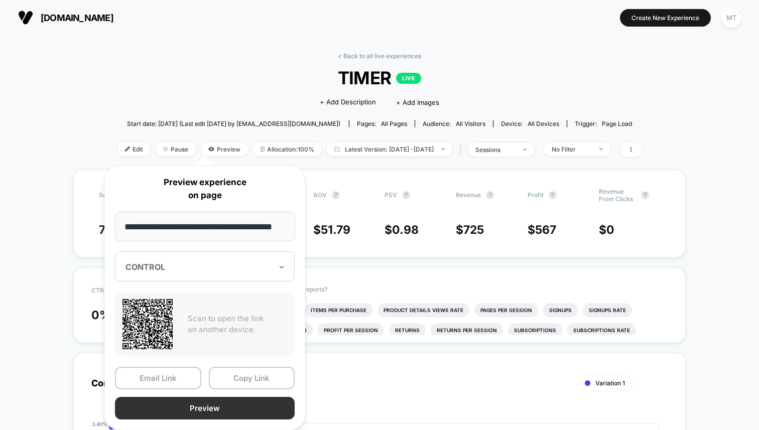
click at [183, 402] on button "Preview" at bounding box center [205, 408] width 180 height 23
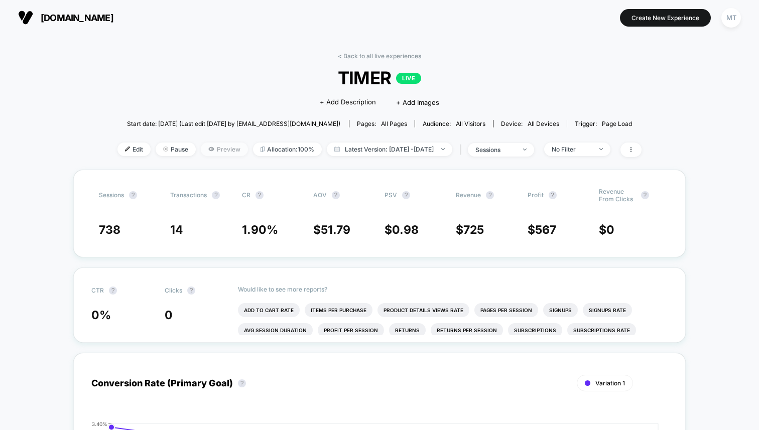
click at [201, 151] on span "Preview" at bounding box center [224, 150] width 47 height 14
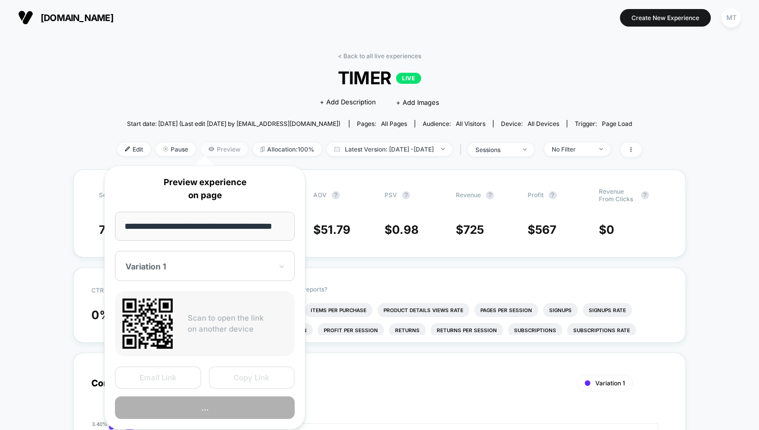
scroll to position [0, 9]
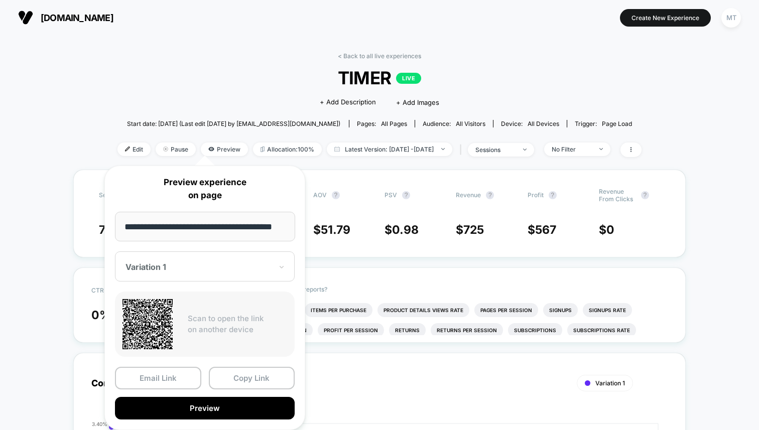
click at [184, 267] on div at bounding box center [198, 267] width 147 height 10
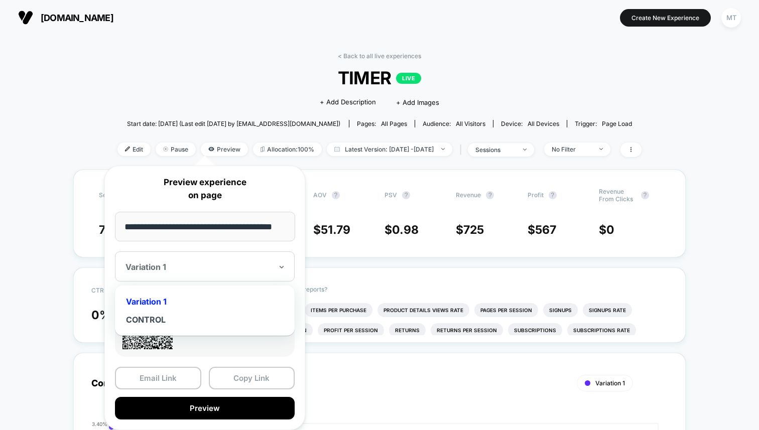
drag, startPoint x: 172, startPoint y: 318, endPoint x: 175, endPoint y: 303, distance: 15.0
click at [175, 303] on div "Variation 1 CONTROL" at bounding box center [205, 311] width 170 height 40
click at [175, 303] on div "Variation 1" at bounding box center [205, 302] width 170 height 18
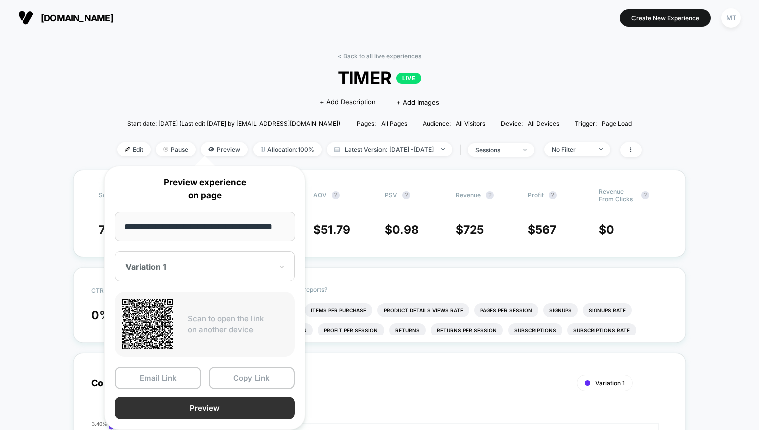
click at [215, 400] on button "Preview" at bounding box center [205, 408] width 180 height 23
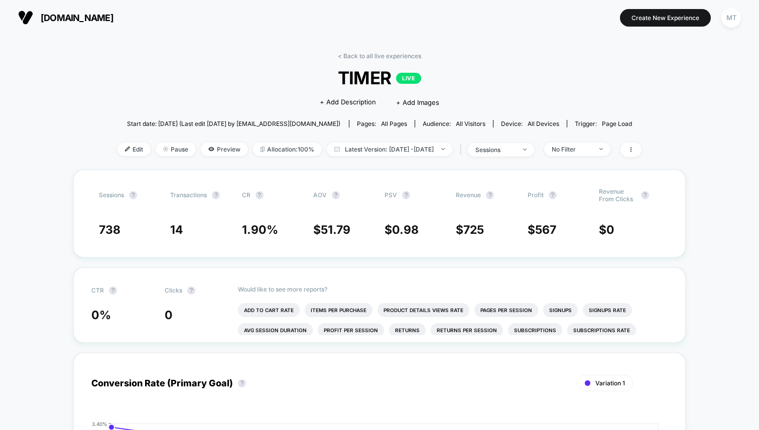
click at [385, 122] on span "all pages" at bounding box center [394, 124] width 26 height 8
click at [435, 121] on div "Audience: All Visitors" at bounding box center [454, 124] width 63 height 8
click at [528, 124] on span "all devices" at bounding box center [544, 124] width 32 height 8
click at [53, 19] on span "[DOMAIN_NAME]" at bounding box center [77, 18] width 73 height 11
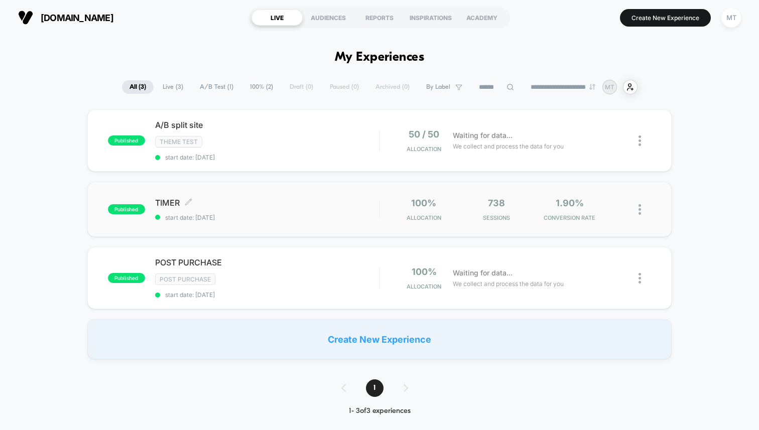
click at [238, 198] on span "TIMER Click to edit experience details" at bounding box center [267, 203] width 224 height 10
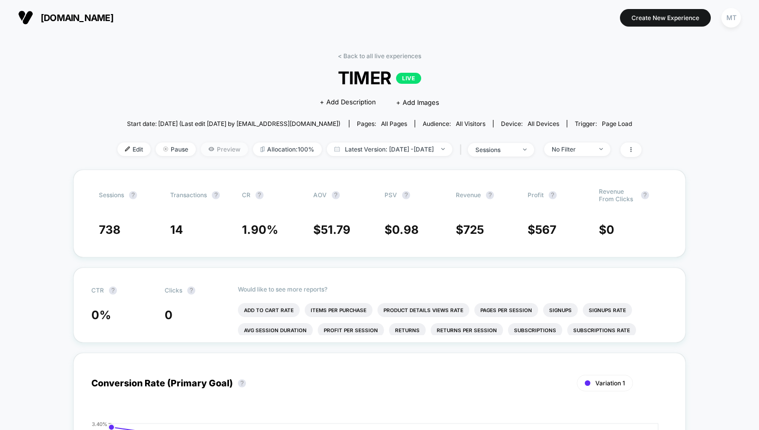
click at [207, 151] on span "Preview" at bounding box center [224, 150] width 47 height 14
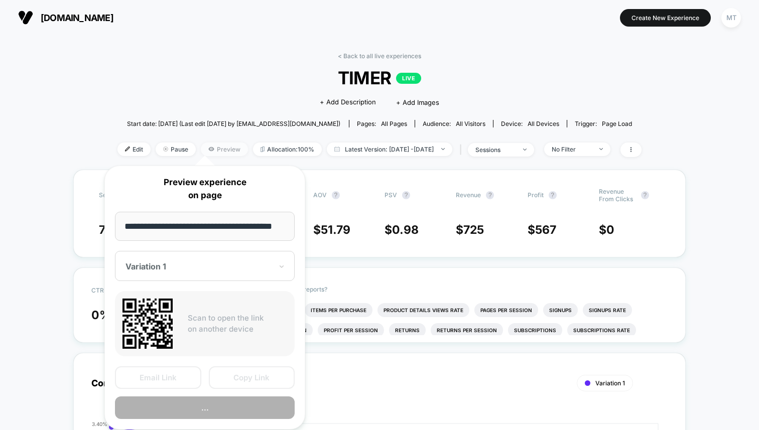
scroll to position [0, 9]
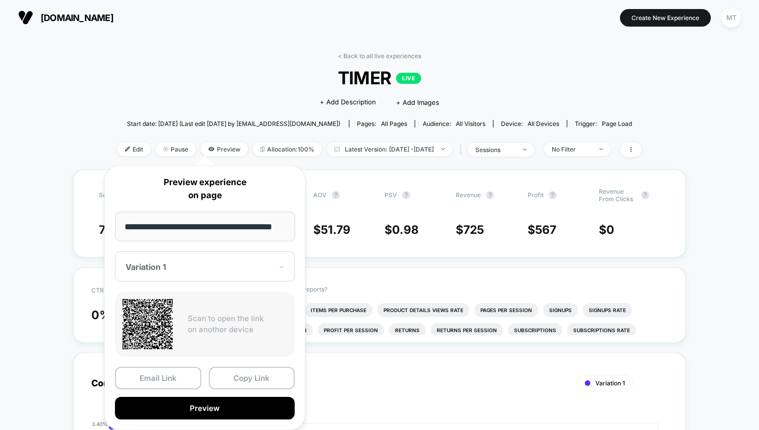
click at [192, 84] on span "TIMER LIVE" at bounding box center [380, 77] width 472 height 21
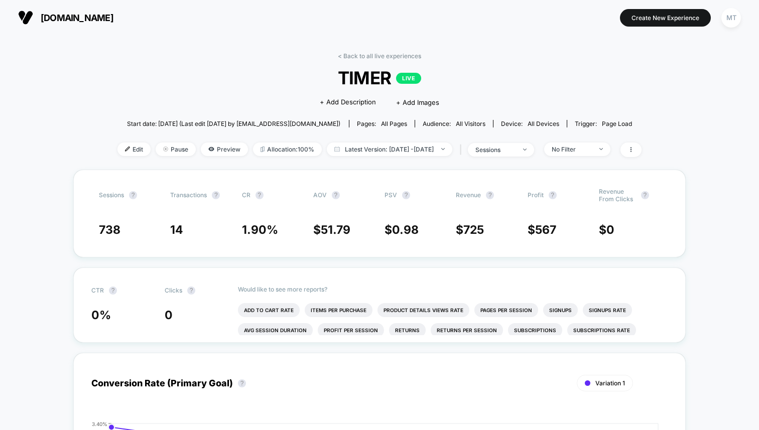
click at [30, 11] on img at bounding box center [25, 17] width 15 height 15
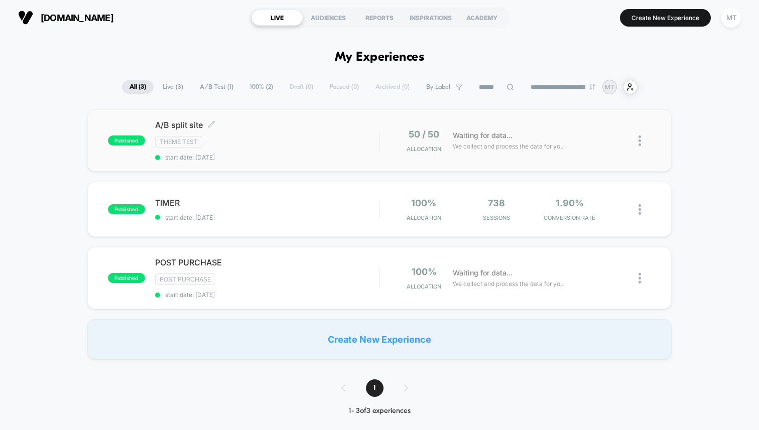
click at [244, 144] on div "Theme Test" at bounding box center [267, 142] width 224 height 12
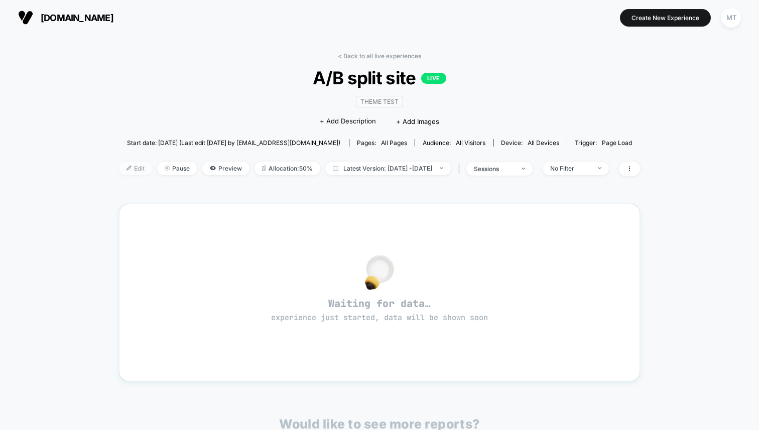
click at [124, 172] on span "Edit" at bounding box center [135, 169] width 33 height 14
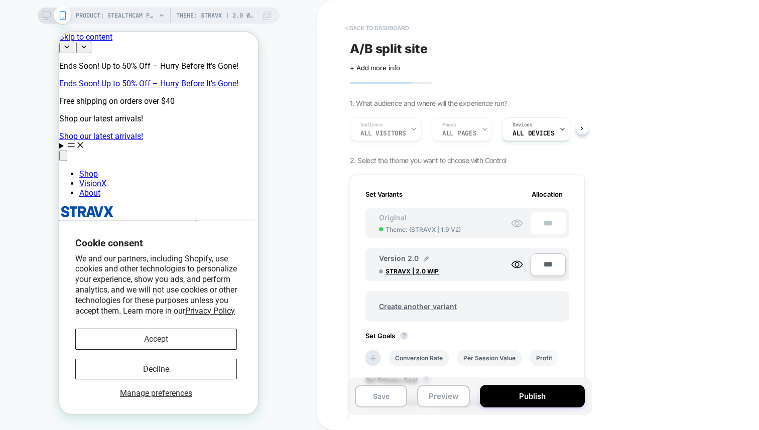
click at [380, 29] on button "< back to dashboard" at bounding box center [377, 28] width 74 height 16
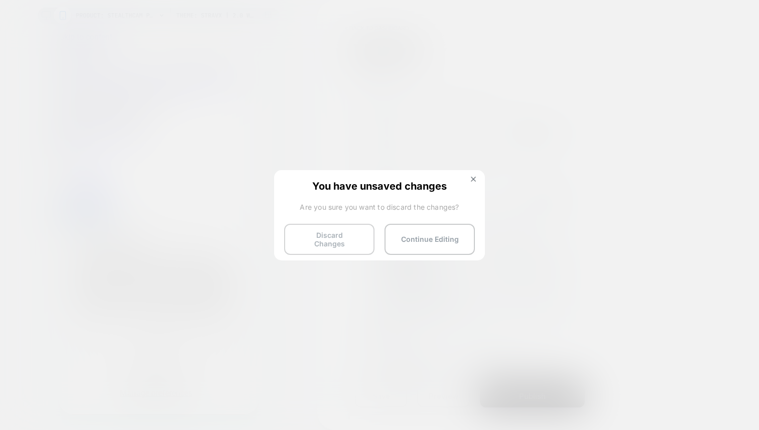
click at [342, 242] on button "Discard Changes" at bounding box center [329, 239] width 90 height 31
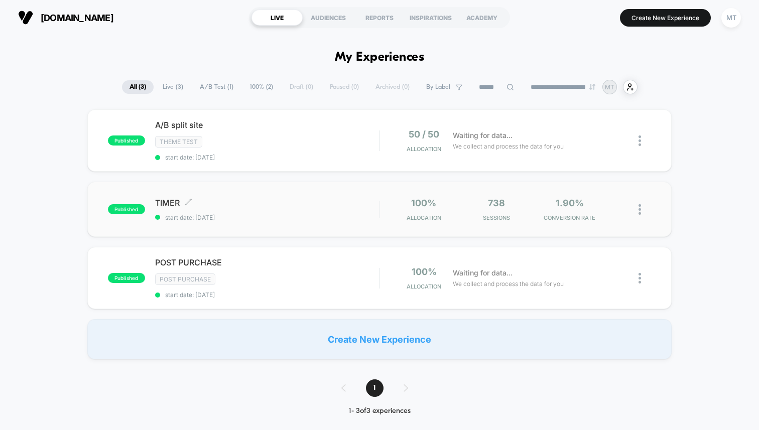
click at [327, 219] on span "start date: [DATE]" at bounding box center [267, 218] width 224 height 8
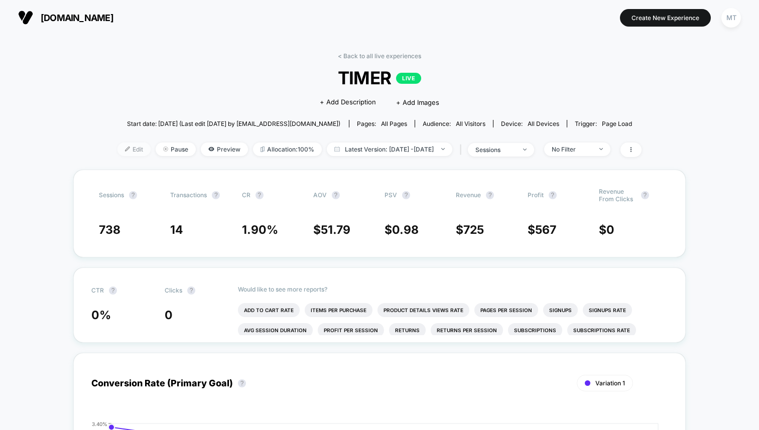
click at [126, 148] on span "Edit" at bounding box center [133, 150] width 33 height 14
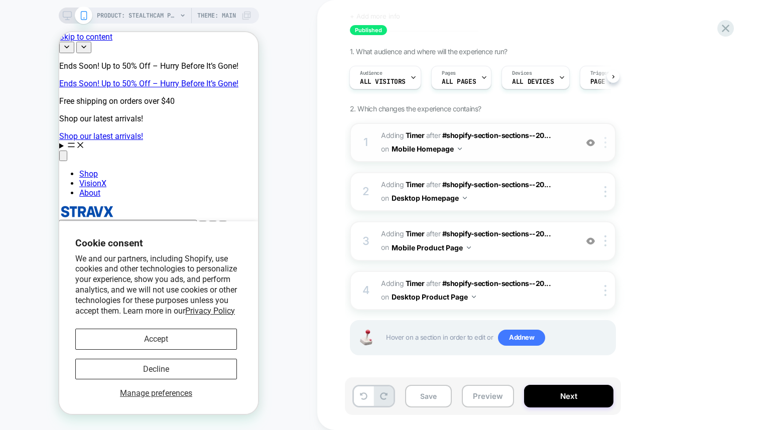
click at [609, 145] on div at bounding box center [607, 142] width 17 height 11
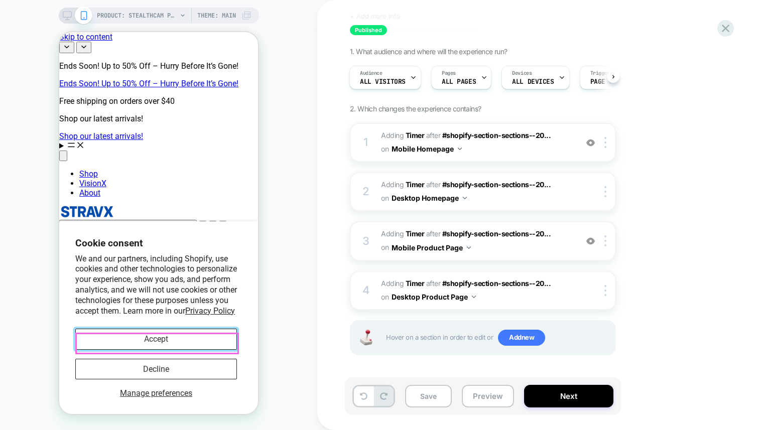
click at [179, 345] on button "Accept" at bounding box center [156, 339] width 162 height 21
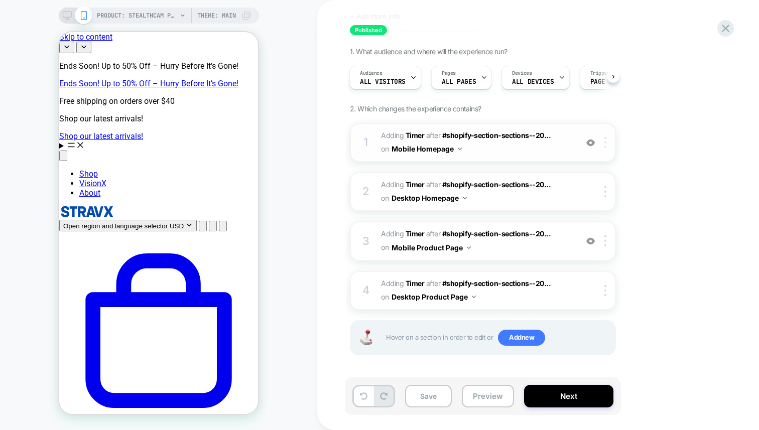
click at [603, 143] on div at bounding box center [607, 142] width 17 height 11
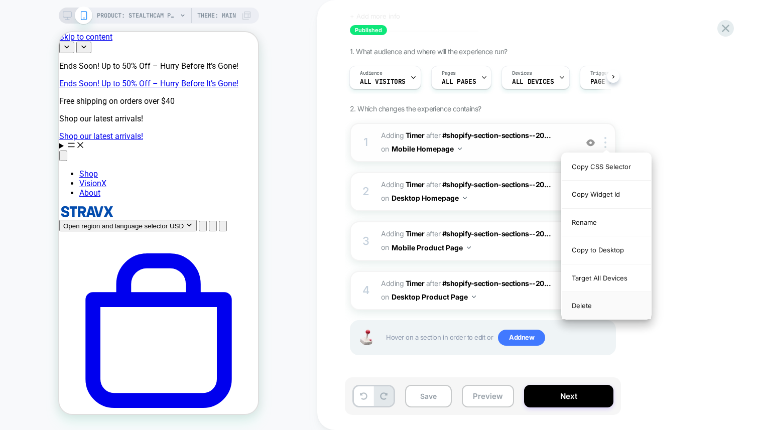
click at [586, 305] on div "Delete" at bounding box center [606, 305] width 89 height 27
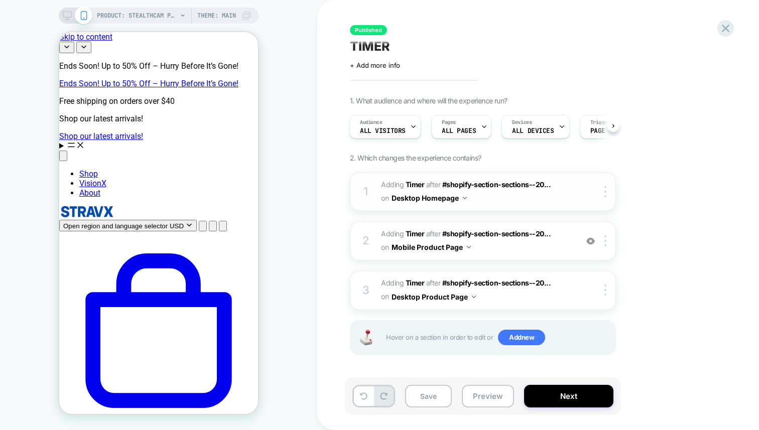
click at [610, 181] on div "1 #_loomi_addon_1758553468075 Adding Timer AFTER #shopify-section-sections--20.…" at bounding box center [483, 191] width 266 height 39
click at [607, 186] on div at bounding box center [607, 191] width 17 height 11
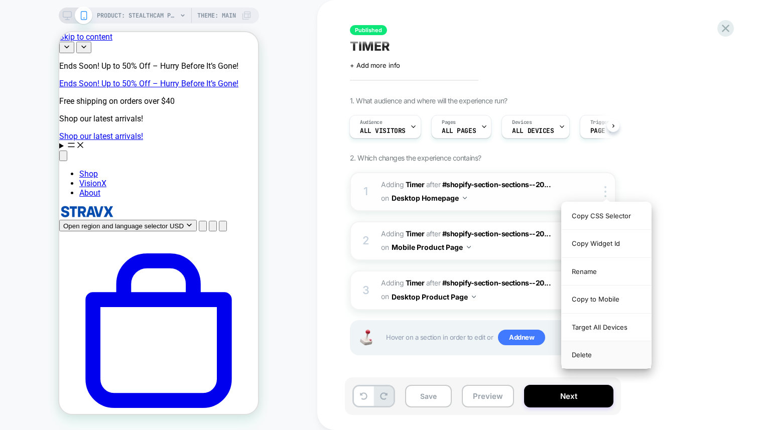
click at [581, 357] on div "Delete" at bounding box center [606, 354] width 89 height 27
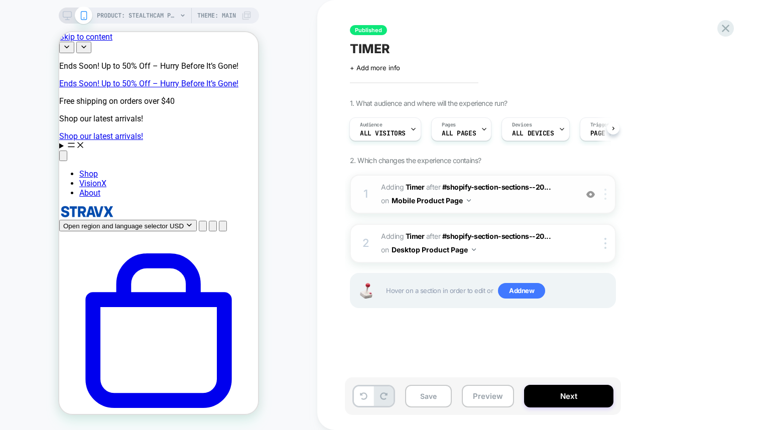
click at [603, 191] on div at bounding box center [607, 194] width 17 height 11
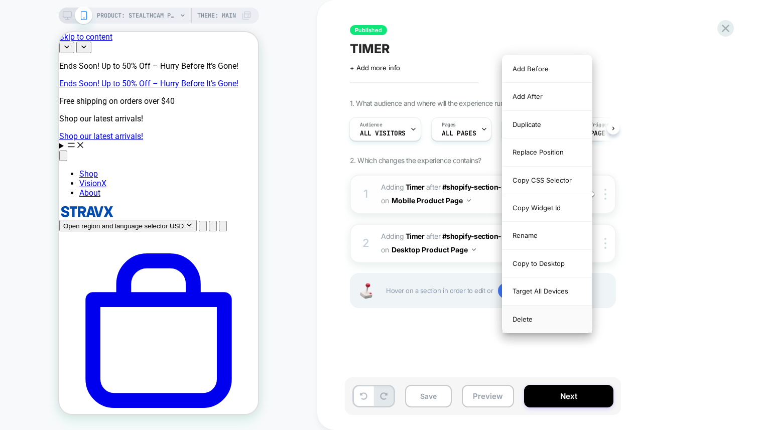
click at [550, 315] on div "Delete" at bounding box center [546, 319] width 89 height 27
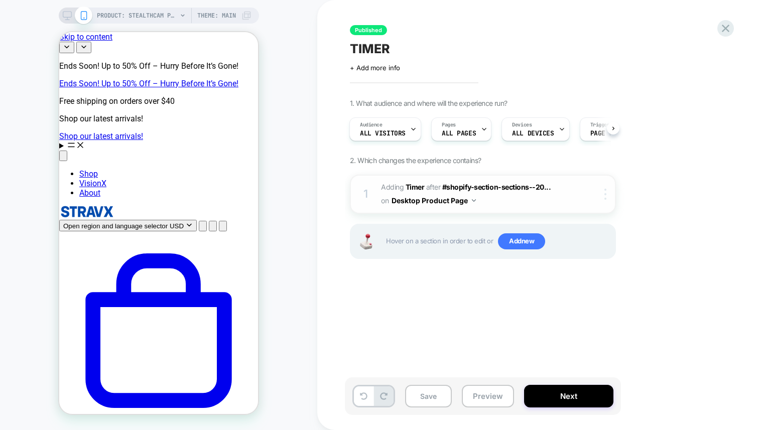
click at [607, 199] on div at bounding box center [607, 194] width 17 height 11
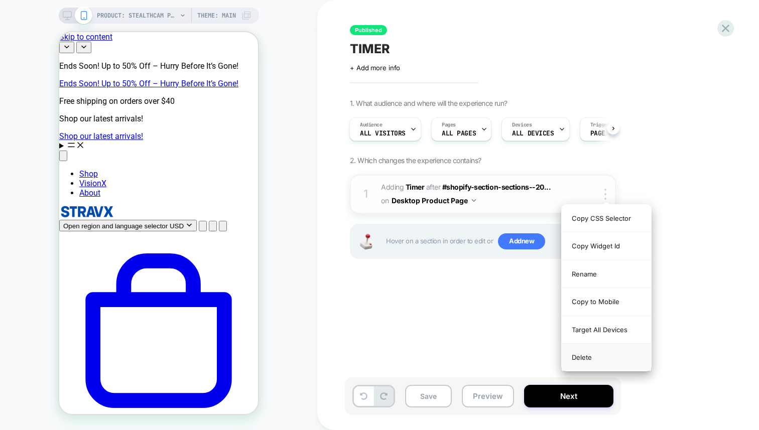
click at [579, 356] on div "Delete" at bounding box center [606, 357] width 89 height 27
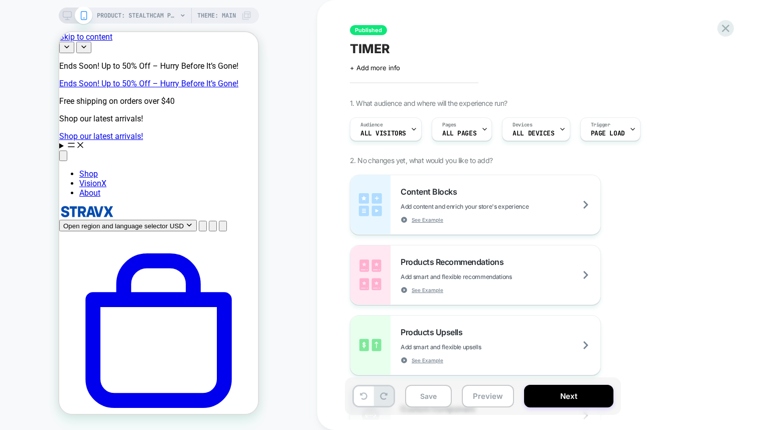
click at [224, 15] on span "Theme: MAIN" at bounding box center [216, 16] width 39 height 16
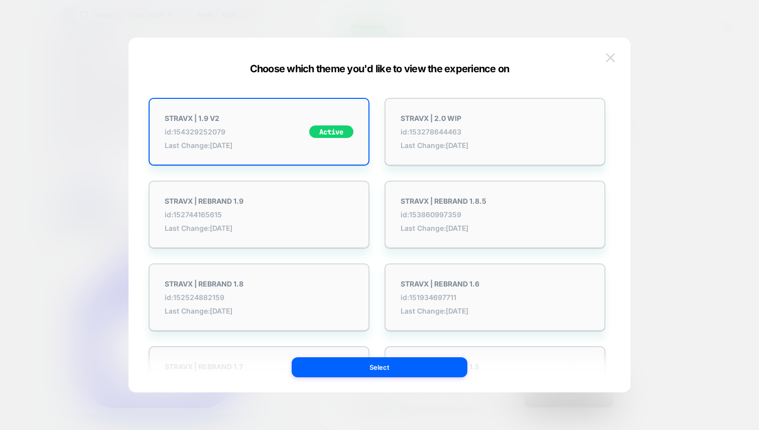
click at [615, 63] on button at bounding box center [610, 57] width 15 height 15
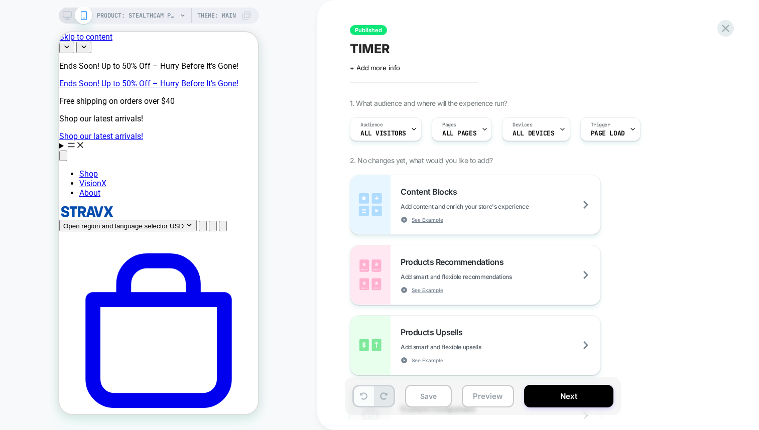
click at [358, 395] on button at bounding box center [364, 396] width 20 height 20
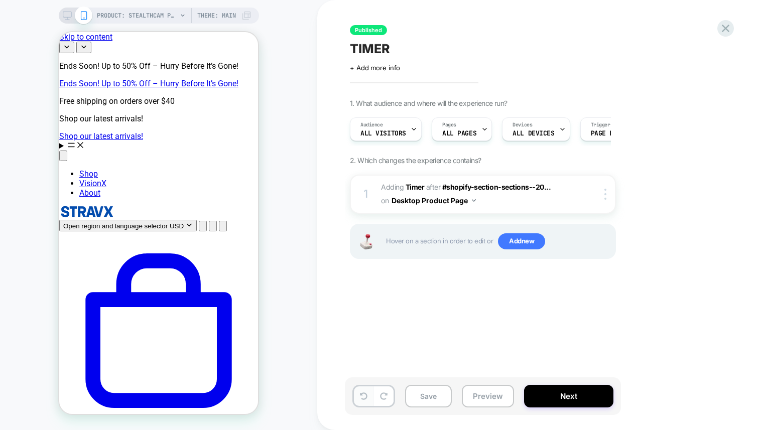
click at [358, 395] on button at bounding box center [364, 396] width 20 height 20
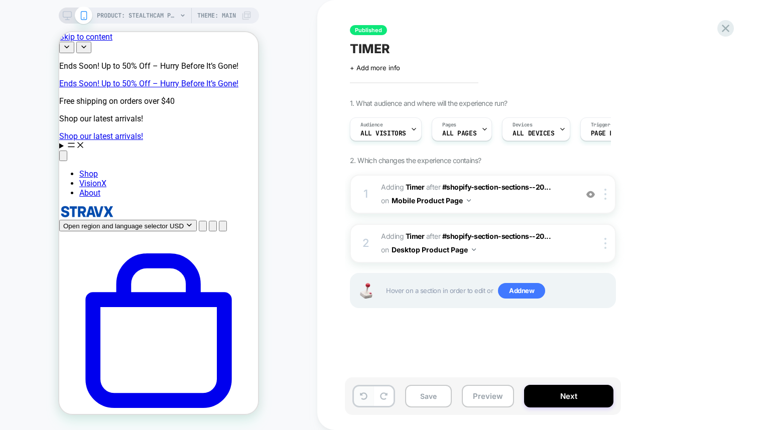
click at [358, 395] on button at bounding box center [364, 396] width 20 height 20
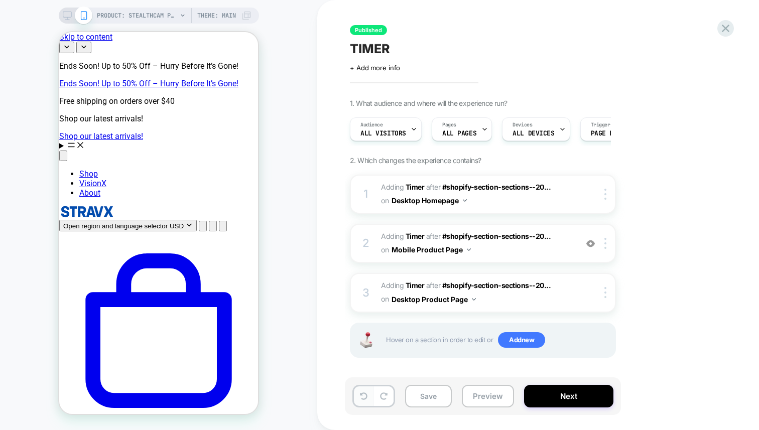
click at [358, 395] on button at bounding box center [364, 396] width 20 height 20
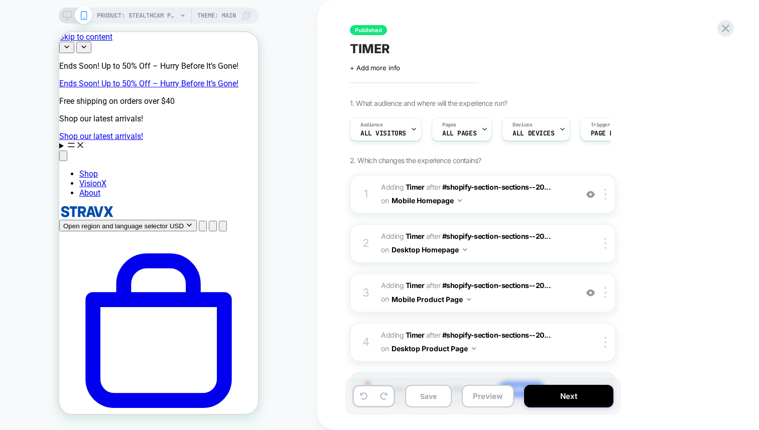
click at [233, 19] on span "Theme: MAIN" at bounding box center [216, 16] width 39 height 16
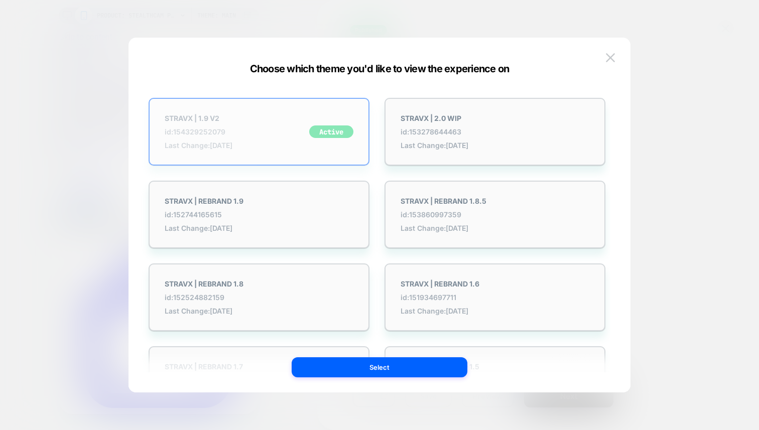
click at [326, 128] on div "Active" at bounding box center [331, 131] width 44 height 13
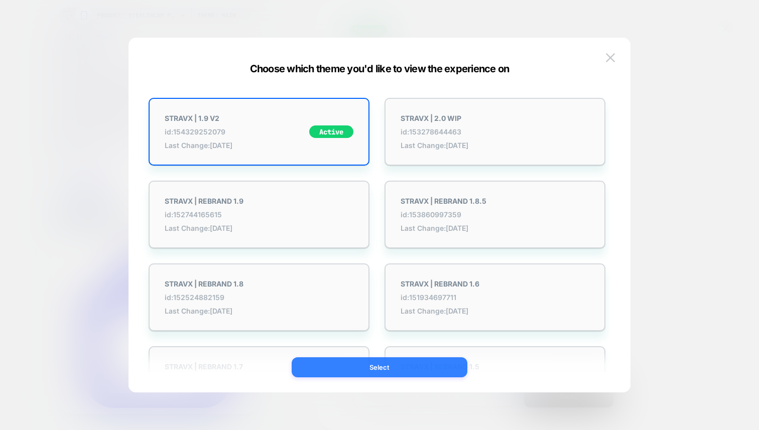
click at [369, 362] on button "Select" at bounding box center [380, 367] width 176 height 20
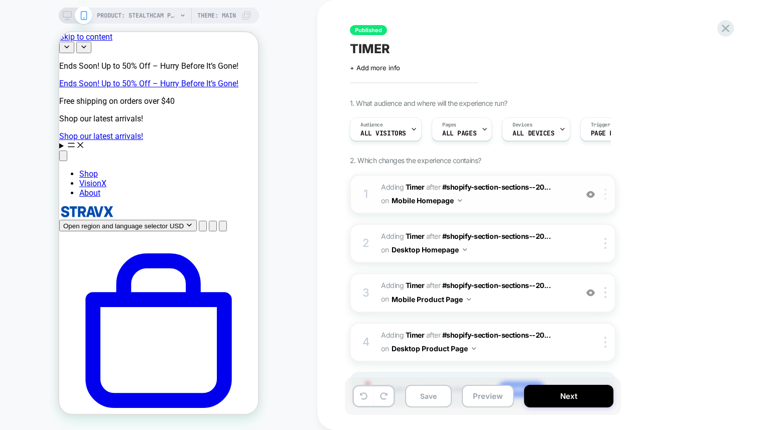
click at [604, 190] on img at bounding box center [605, 194] width 2 height 11
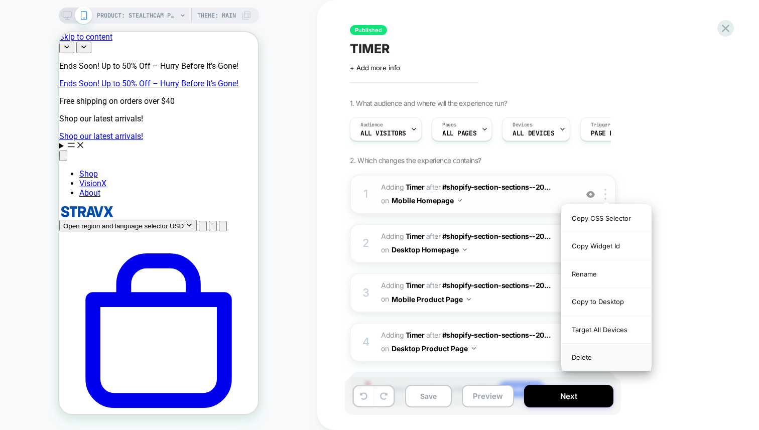
click at [573, 352] on div "Delete" at bounding box center [606, 357] width 89 height 27
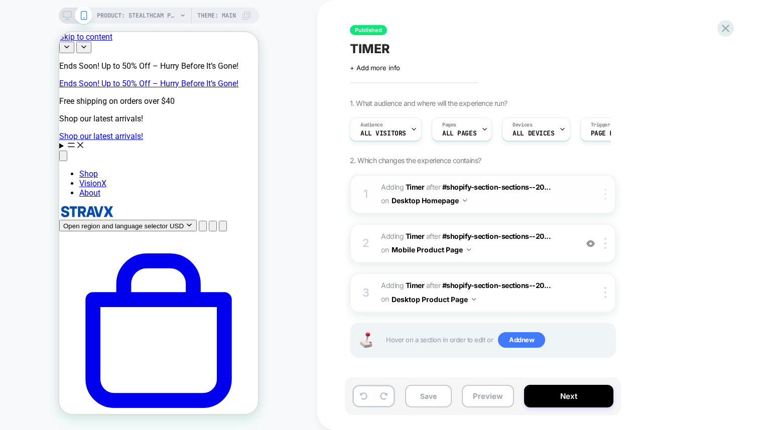
click at [607, 198] on div at bounding box center [607, 194] width 17 height 11
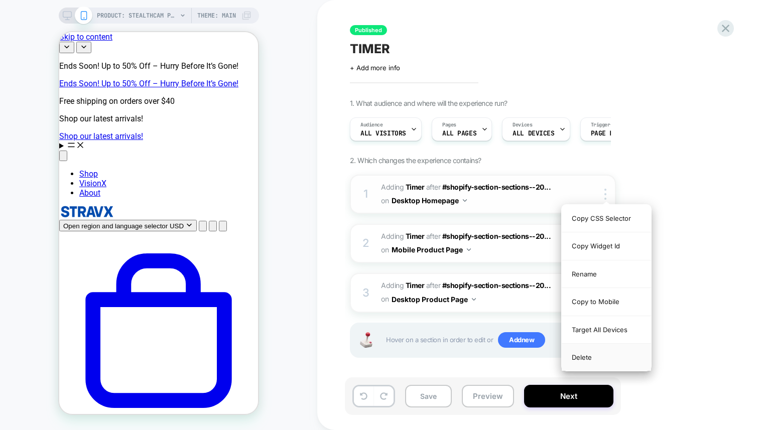
click at [577, 361] on div "Delete" at bounding box center [606, 357] width 89 height 27
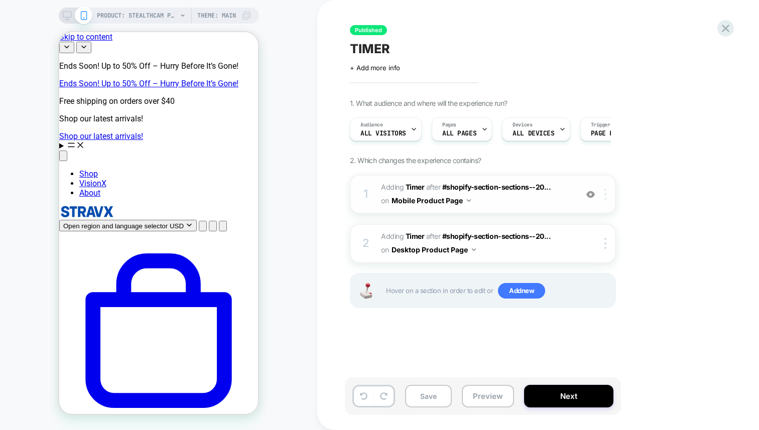
click at [609, 197] on div at bounding box center [607, 194] width 17 height 11
click at [604, 201] on div "1 #_loomi_addon_1758553540140 Adding Timer AFTER #shopify-section-sections--20.…" at bounding box center [483, 194] width 266 height 39
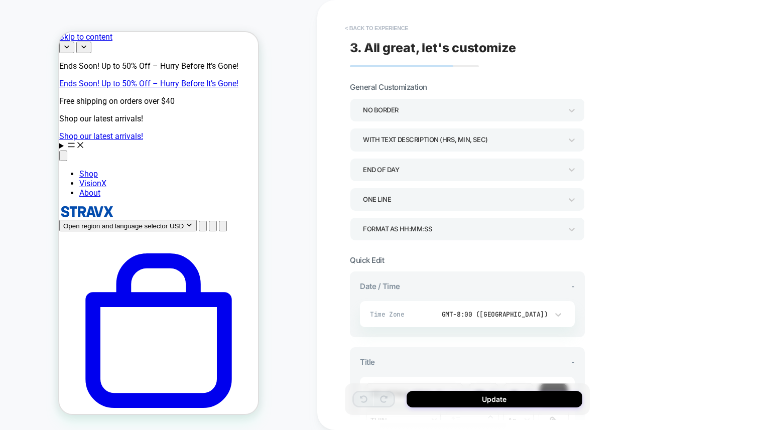
click at [345, 25] on button "< Back to experience" at bounding box center [376, 28] width 73 height 16
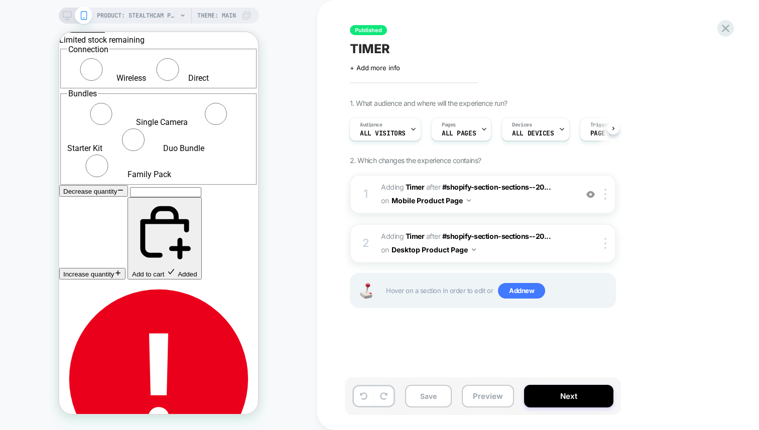
scroll to position [2175, 0]
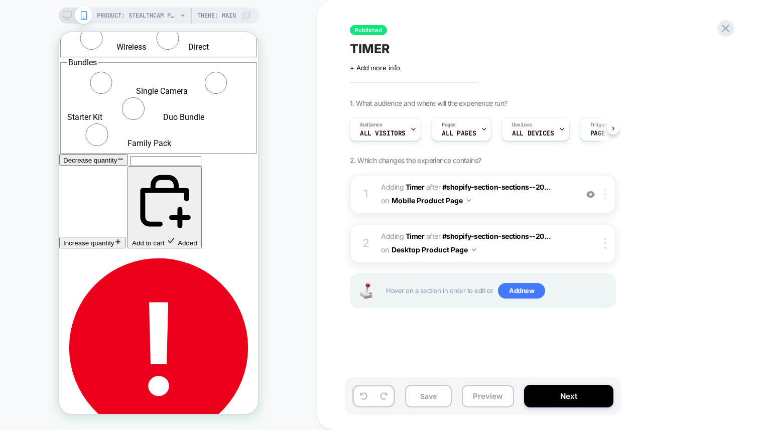
click at [604, 194] on div at bounding box center [607, 194] width 17 height 11
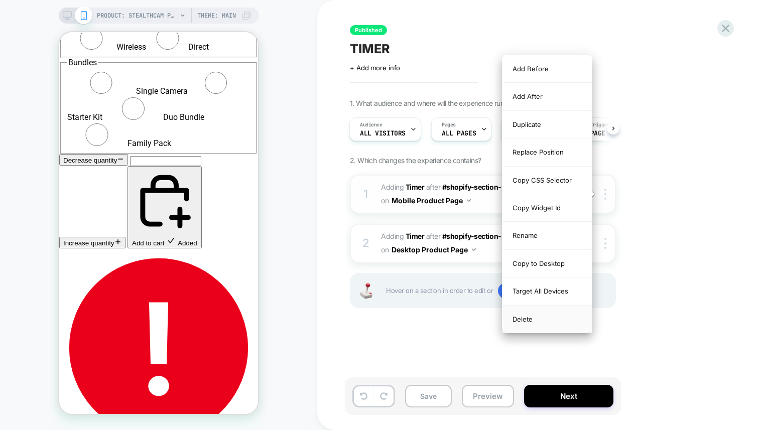
click at [558, 316] on div "Delete" at bounding box center [546, 319] width 89 height 27
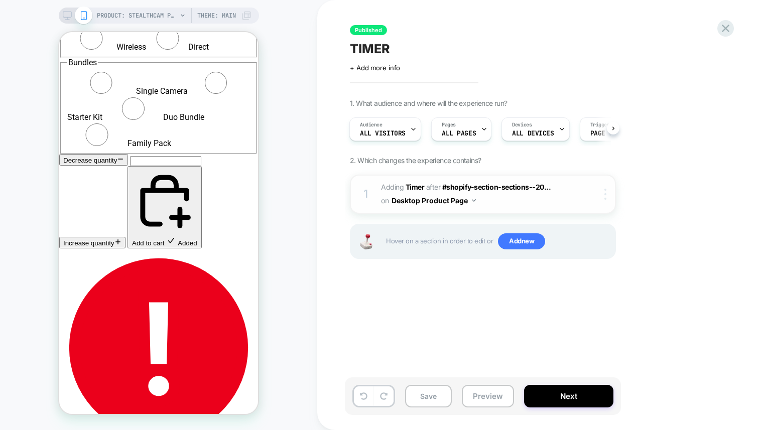
click at [608, 194] on div at bounding box center [607, 194] width 17 height 11
click at [619, 183] on div "1. What audience and where will the experience run? Audience All Visitors Pages…" at bounding box center [533, 191] width 366 height 185
click at [611, 188] on div "1 #_loomi_addon_1758553582508 Adding Timer AFTER #shopify-section-sections--20.…" at bounding box center [483, 194] width 266 height 39
click at [606, 191] on div at bounding box center [607, 194] width 17 height 11
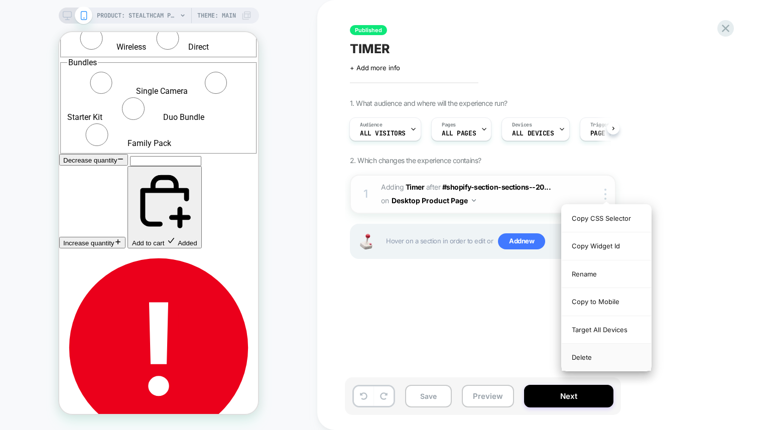
click at [578, 358] on div "Delete" at bounding box center [606, 357] width 89 height 27
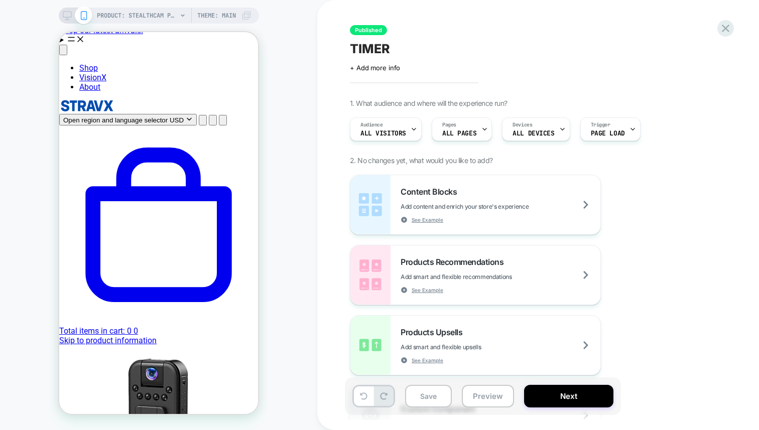
scroll to position [0, 0]
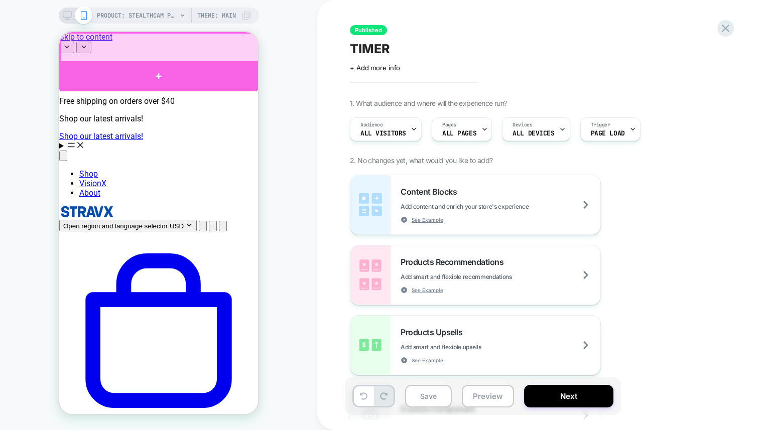
click at [188, 71] on div at bounding box center [158, 76] width 199 height 30
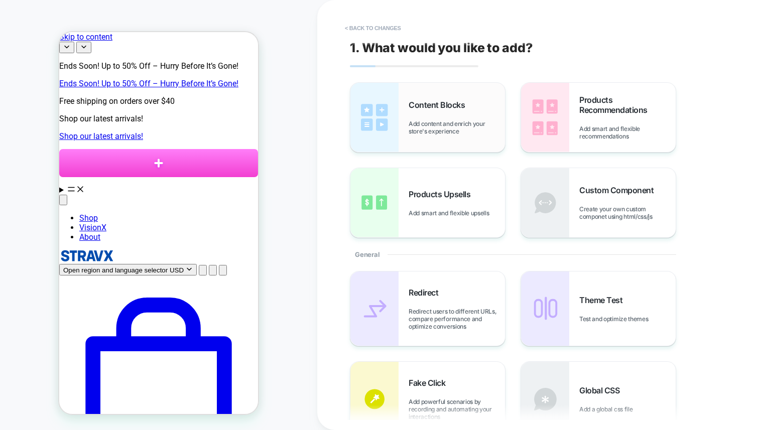
click at [457, 126] on span "Add content and enrich your store's experience" at bounding box center [457, 127] width 96 height 15
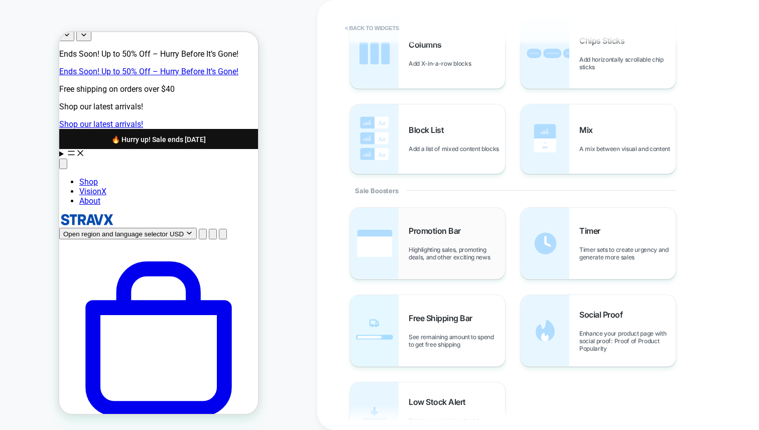
scroll to position [343, 0]
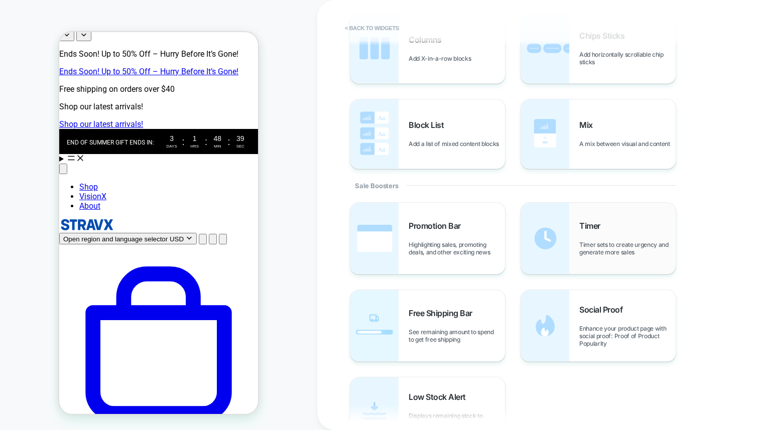
click at [563, 255] on img at bounding box center [545, 238] width 48 height 71
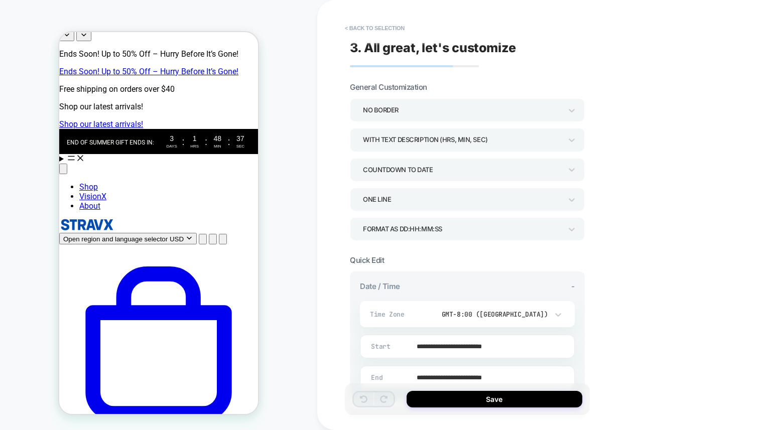
scroll to position [23, 0]
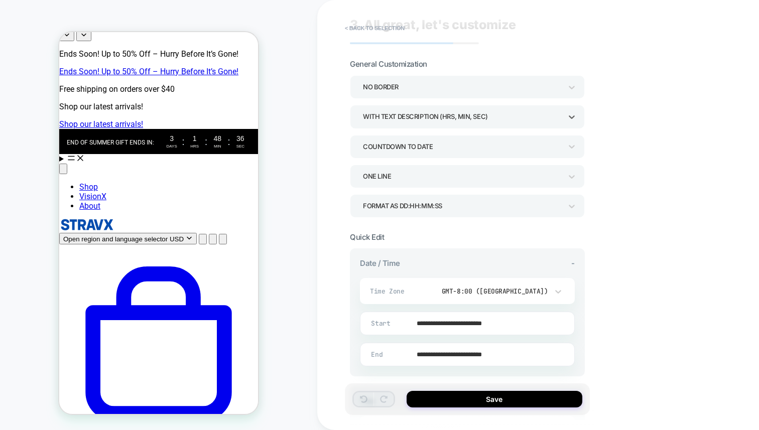
click at [448, 120] on div "WITH TEXT DESCRIPTION (HRS, MIN, SEC)" at bounding box center [462, 117] width 199 height 14
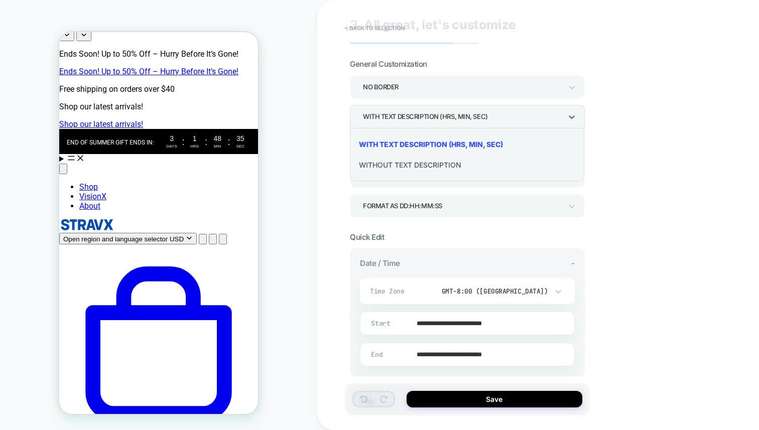
click at [439, 139] on div "WITH TEXT DESCRIPTION (HRS, MIN, SEC)" at bounding box center [467, 144] width 226 height 21
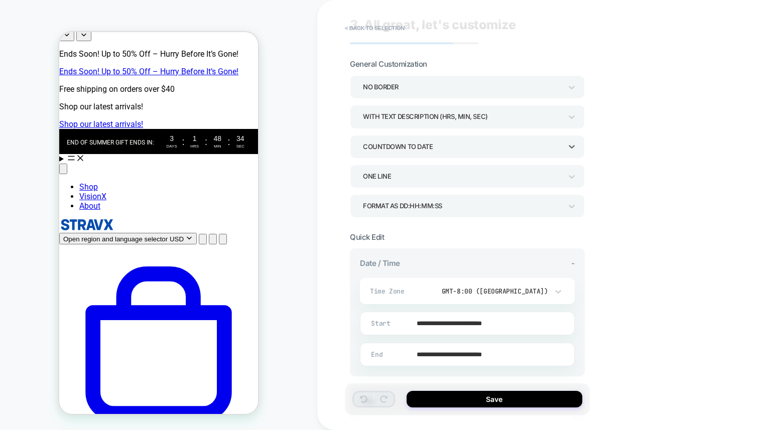
click at [429, 146] on div "COUNTDOWN TO DATE" at bounding box center [462, 147] width 199 height 14
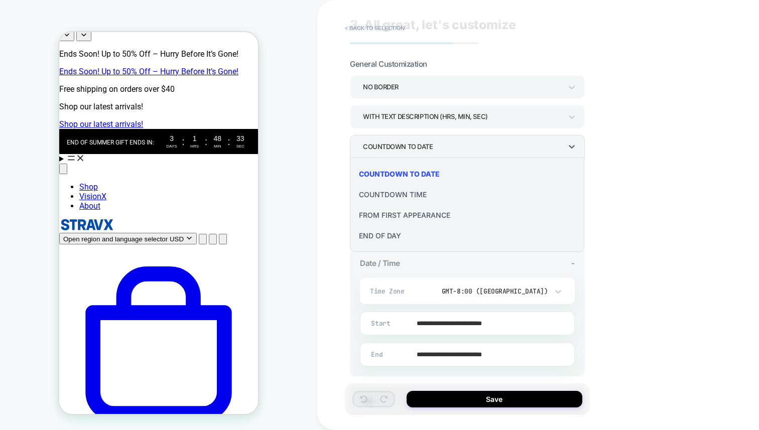
click at [408, 195] on div "COUNTDOWN TIME" at bounding box center [467, 194] width 226 height 21
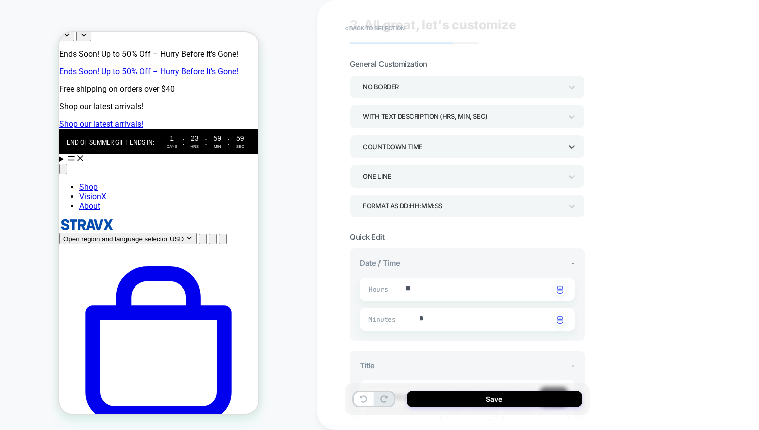
click at [423, 149] on div "COUNTDOWN TIME" at bounding box center [462, 147] width 199 height 14
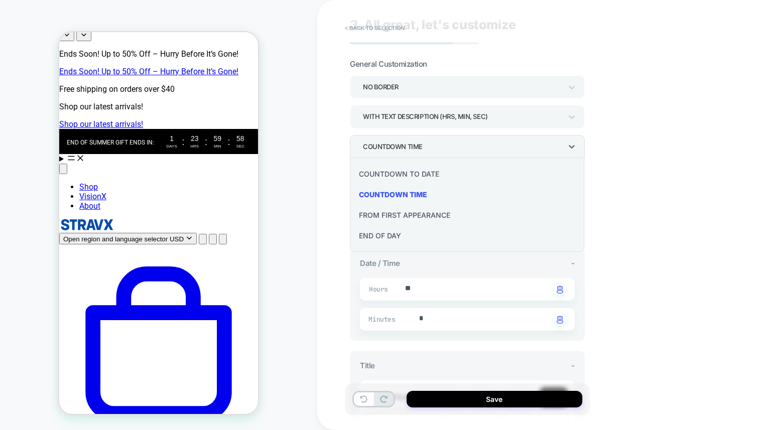
click at [409, 173] on div "COUNTDOWN TO DATE" at bounding box center [467, 174] width 226 height 21
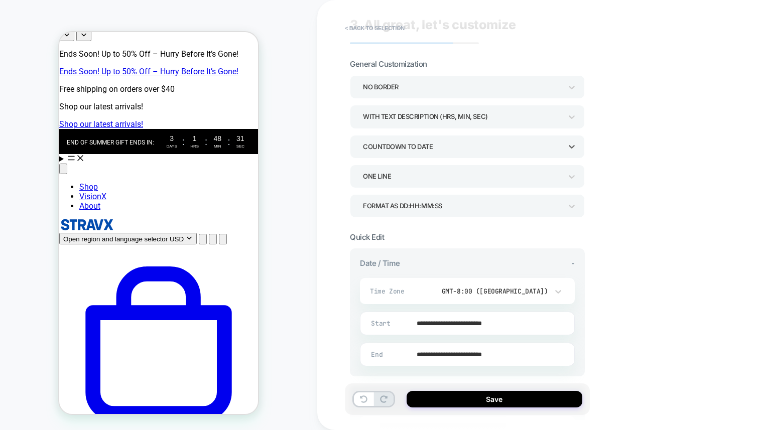
click at [417, 151] on div "COUNTDOWN TO DATE" at bounding box center [462, 147] width 199 height 14
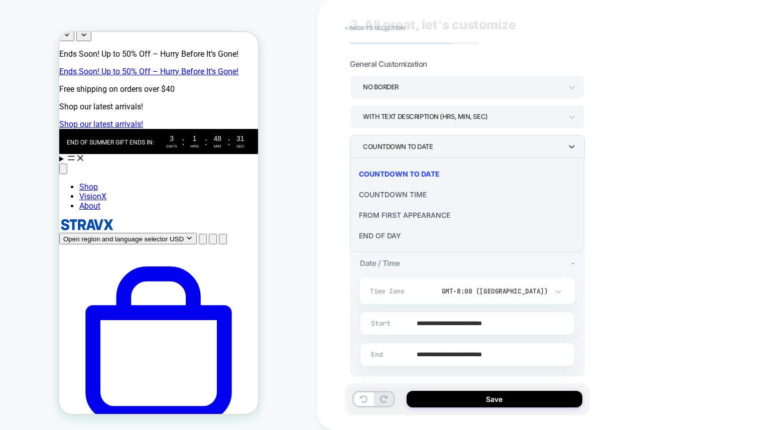
click at [404, 235] on div "END OF DAY" at bounding box center [467, 235] width 226 height 21
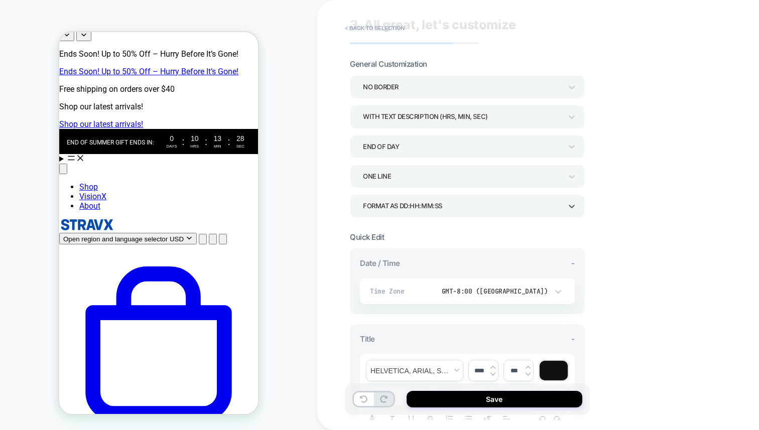
click at [412, 197] on div "Format as DD:HH:MM:SS" at bounding box center [467, 205] width 235 height 23
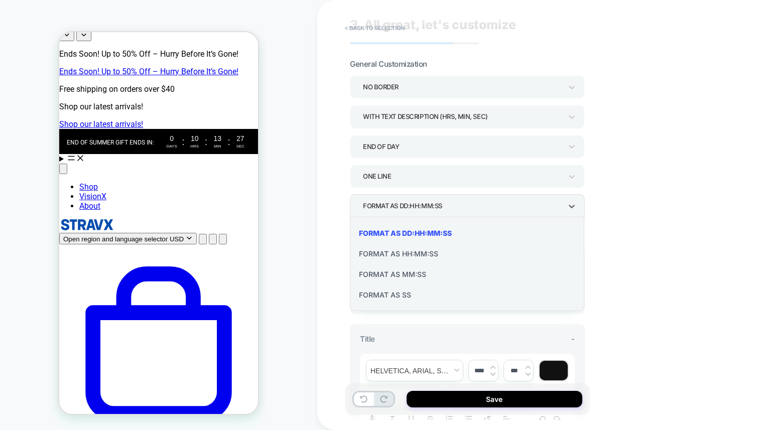
click at [399, 254] on div "Format as HH:MM:SS" at bounding box center [467, 253] width 226 height 21
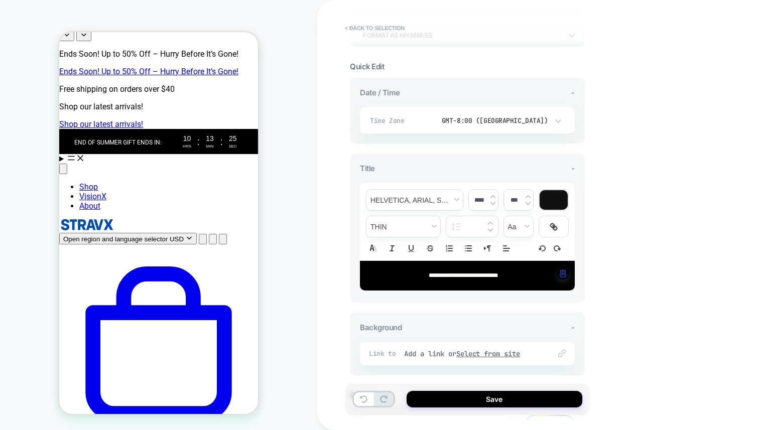
scroll to position [195, 0]
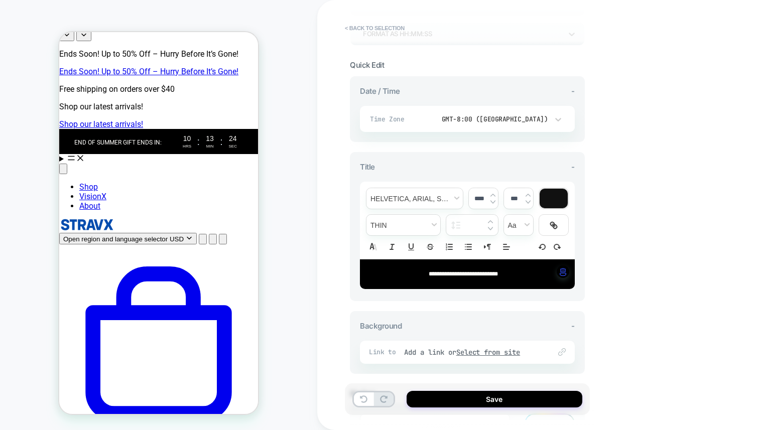
click at [429, 271] on span "**********" at bounding box center [463, 274] width 69 height 6
type input "****"
drag, startPoint x: 425, startPoint y: 271, endPoint x: 478, endPoint y: 271, distance: 53.2
click at [478, 271] on span "**********" at bounding box center [463, 274] width 69 height 6
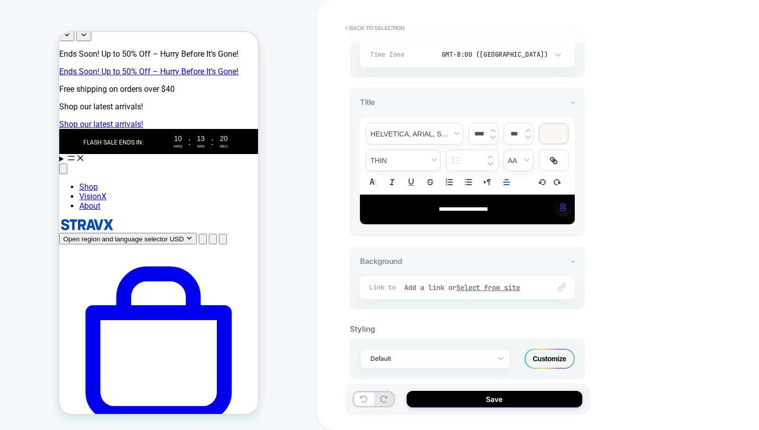
scroll to position [271, 0]
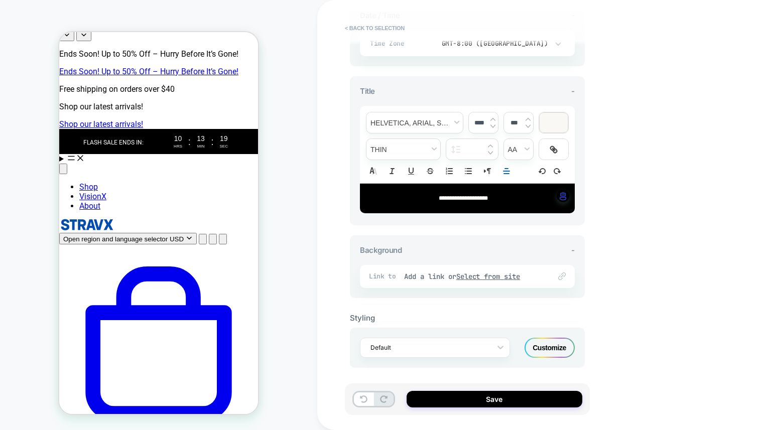
click at [536, 346] on div "Customize" at bounding box center [550, 348] width 50 height 20
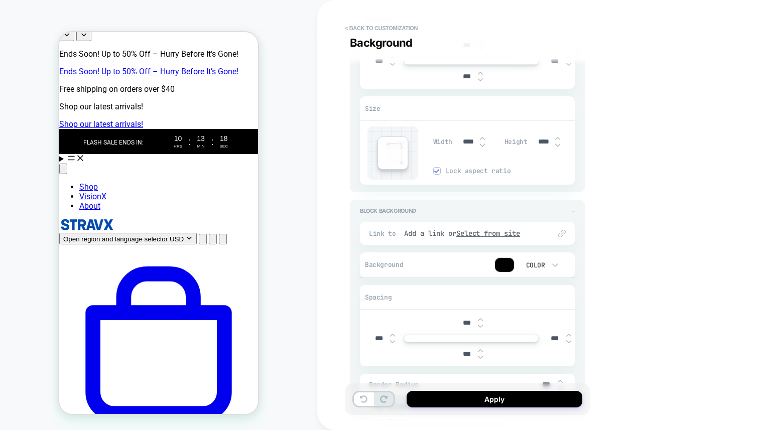
scroll to position [1530, 0]
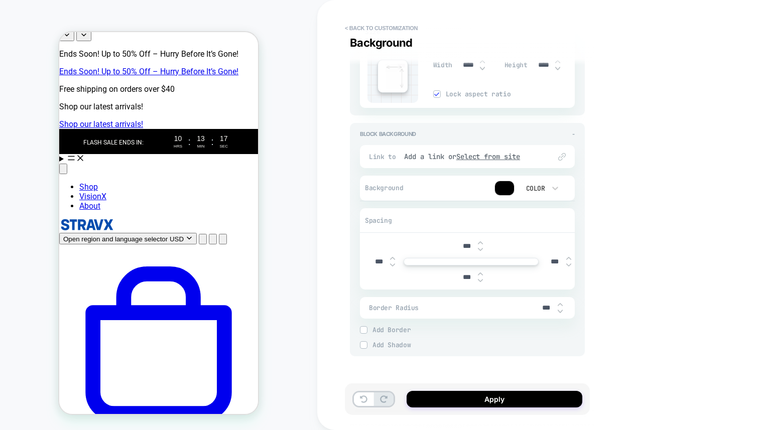
click at [492, 182] on div at bounding box center [464, 188] width 99 height 15
click at [495, 184] on div at bounding box center [504, 188] width 19 height 14
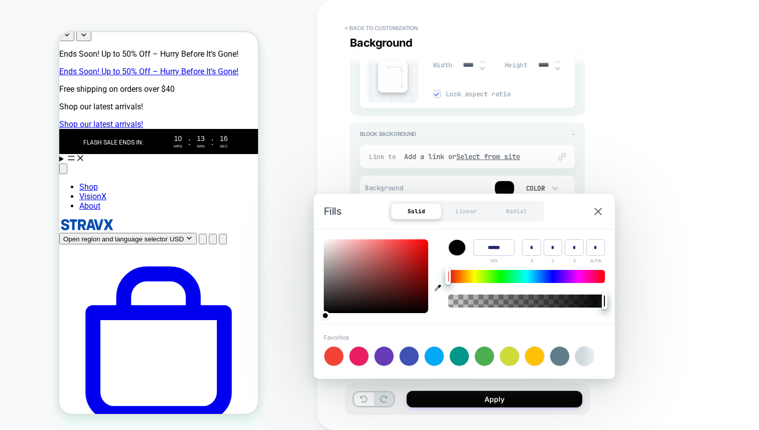
click at [470, 220] on div "Solid Linear Radial" at bounding box center [466, 211] width 156 height 21
click at [475, 221] on div "Solid Linear Radial" at bounding box center [466, 211] width 156 height 21
click at [475, 213] on div "Linear" at bounding box center [466, 211] width 50 height 16
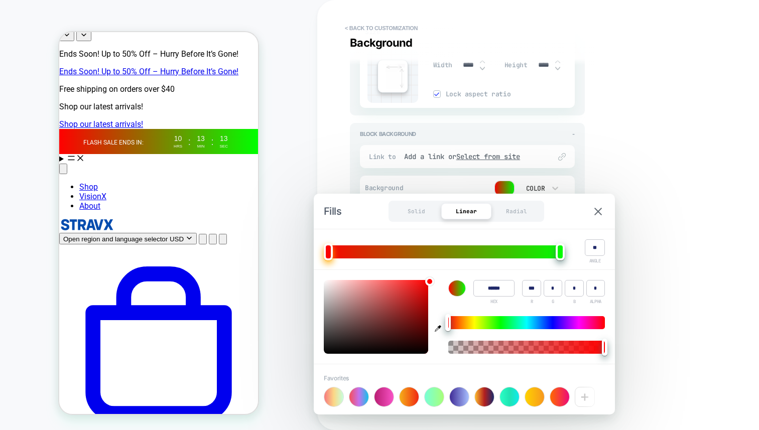
click at [460, 399] on div at bounding box center [459, 396] width 19 height 19
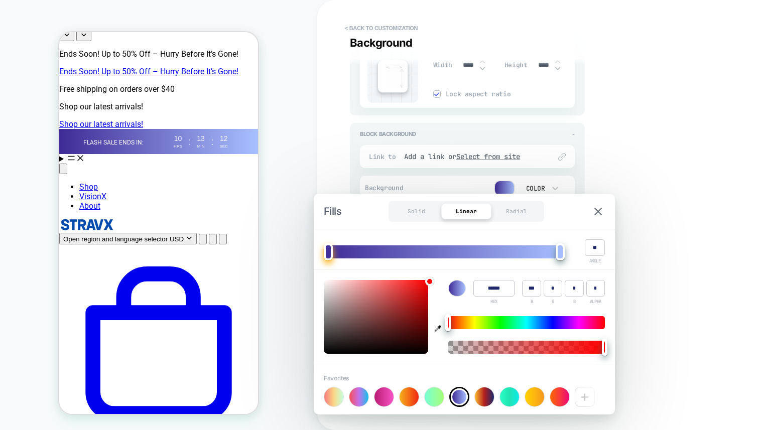
click at [627, 208] on div "**********" at bounding box center [538, 215] width 442 height 430
type textarea "*"
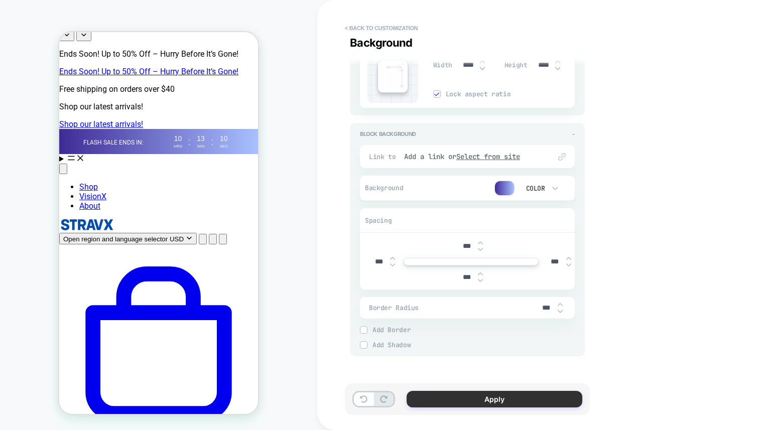
click at [495, 403] on button "Apply" at bounding box center [495, 399] width 176 height 17
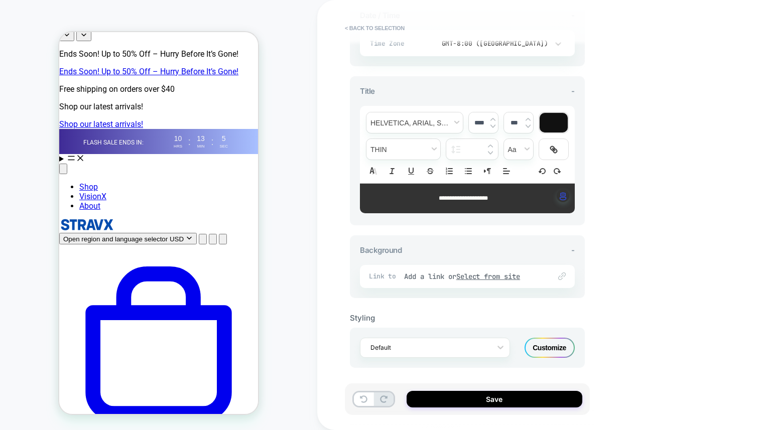
scroll to position [0, 0]
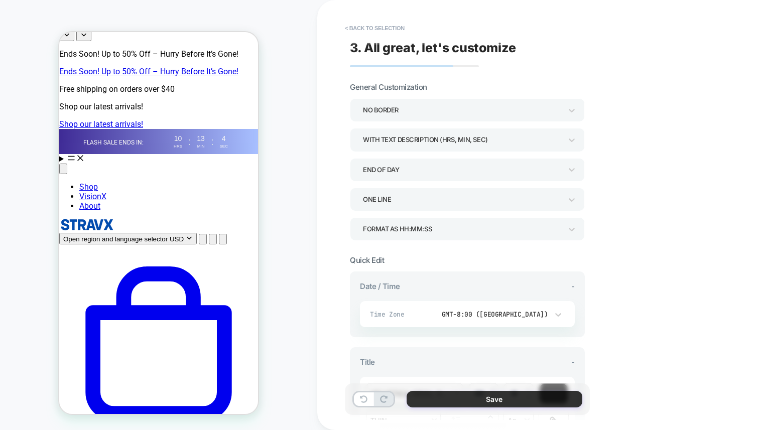
click at [480, 401] on button "Save" at bounding box center [495, 399] width 176 height 17
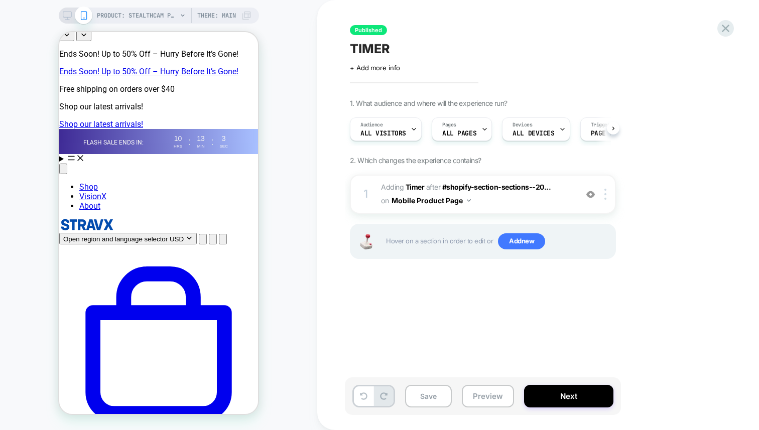
scroll to position [0, 1]
click at [608, 192] on div at bounding box center [607, 194] width 17 height 11
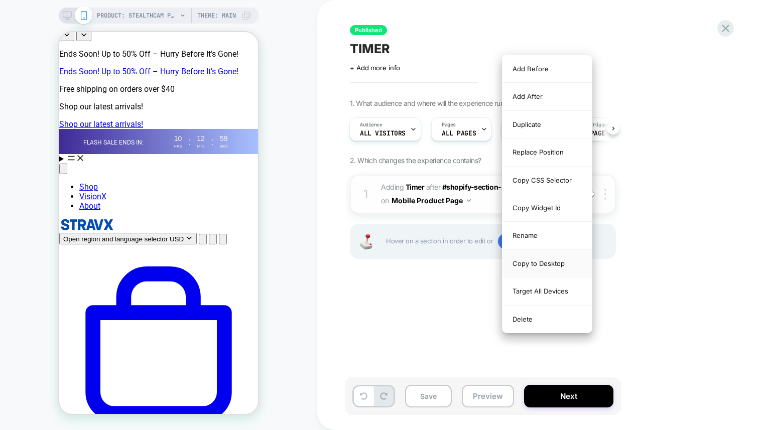
click at [539, 269] on div "Copy to Desktop" at bounding box center [546, 264] width 89 height 28
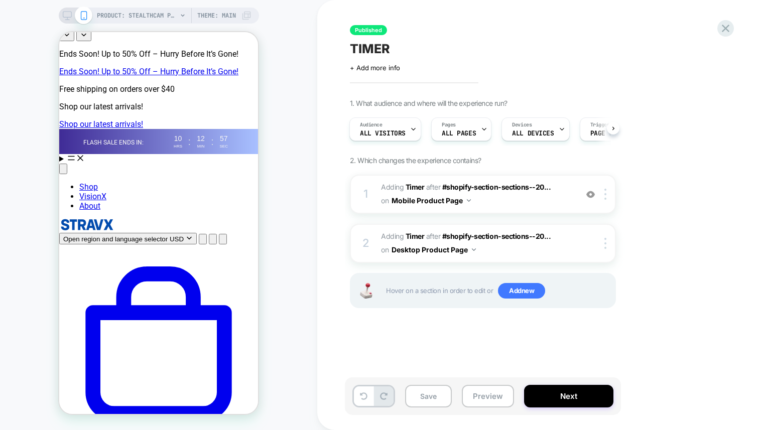
click at [228, 15] on span "Theme: MAIN" at bounding box center [216, 16] width 39 height 16
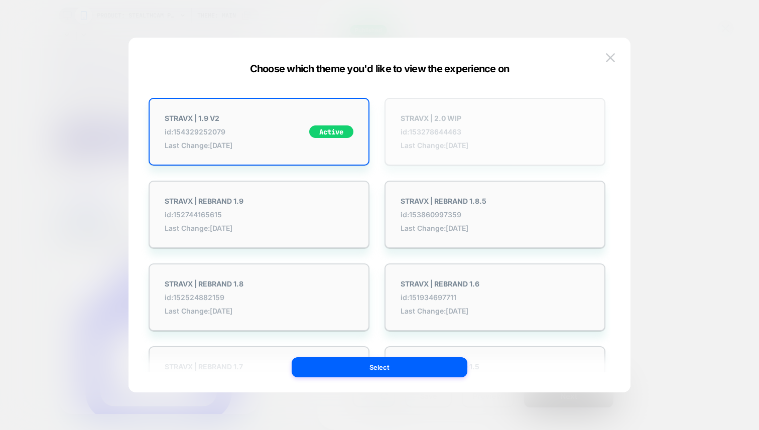
click at [463, 139] on div "STRAVX | 2.0 WIP id: 153278644463 Last Change: [DATE]" at bounding box center [435, 132] width 68 height 36
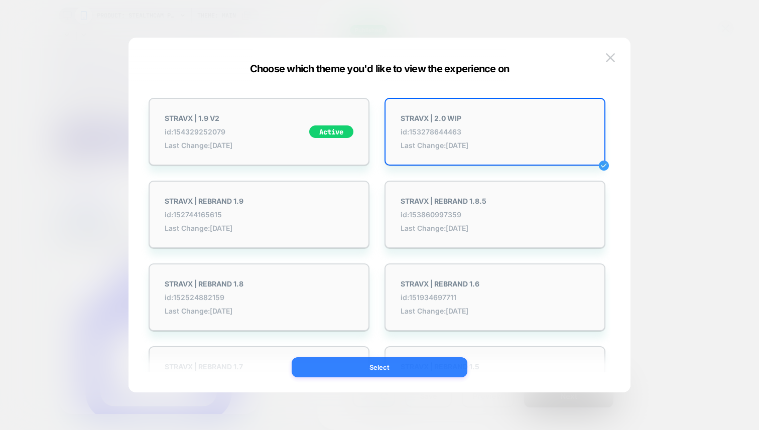
click at [391, 368] on button "Select" at bounding box center [380, 367] width 176 height 20
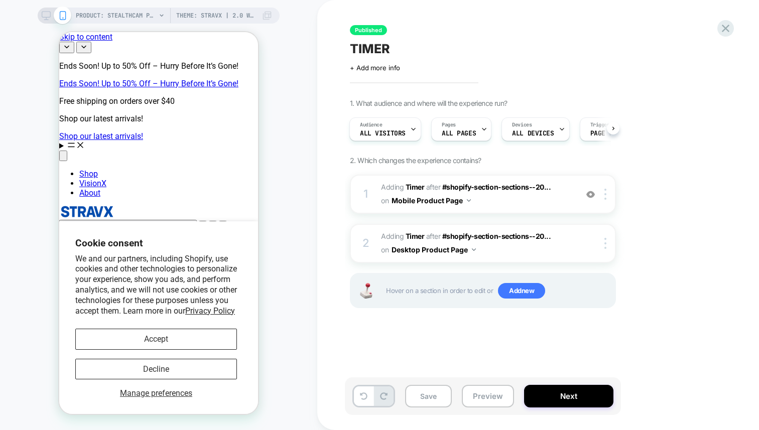
scroll to position [0, 1]
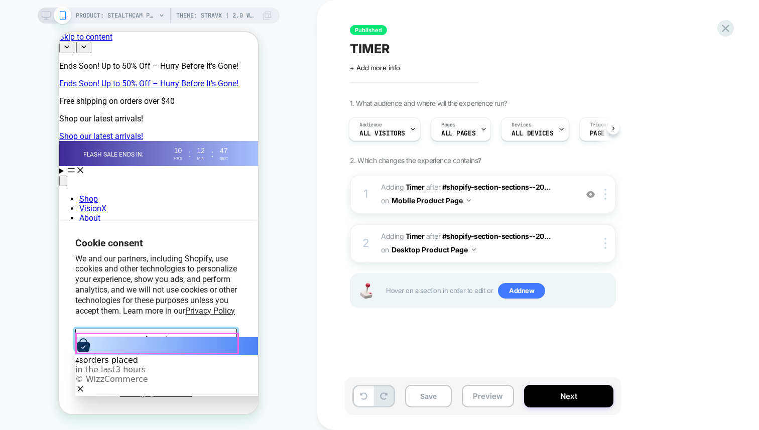
click at [185, 344] on button "Accept" at bounding box center [156, 339] width 162 height 21
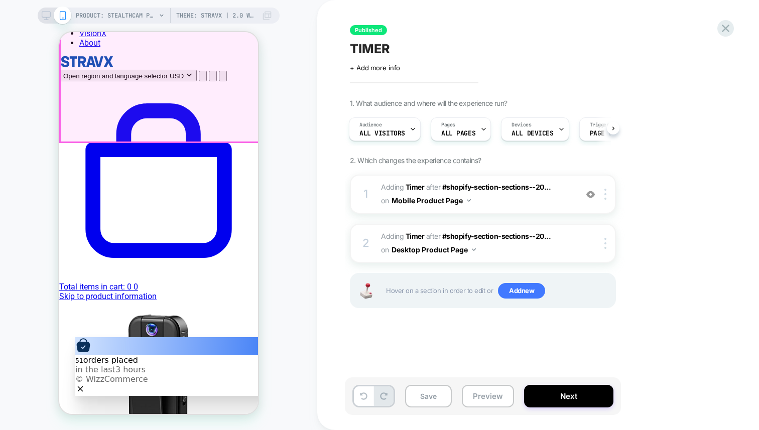
scroll to position [0, 0]
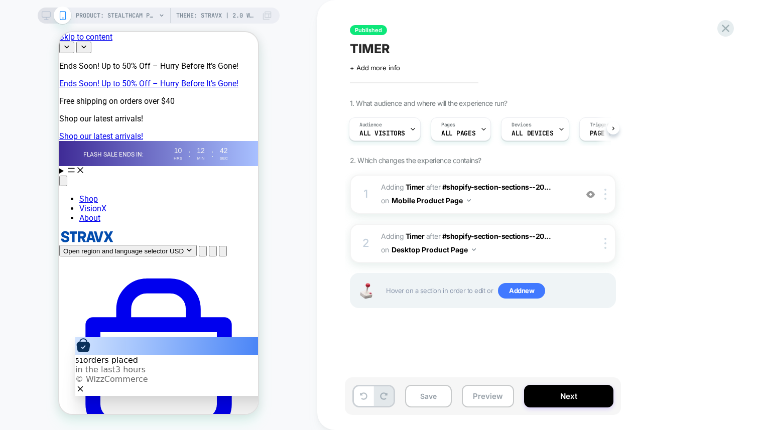
click at [46, 15] on icon at bounding box center [46, 15] width 9 height 9
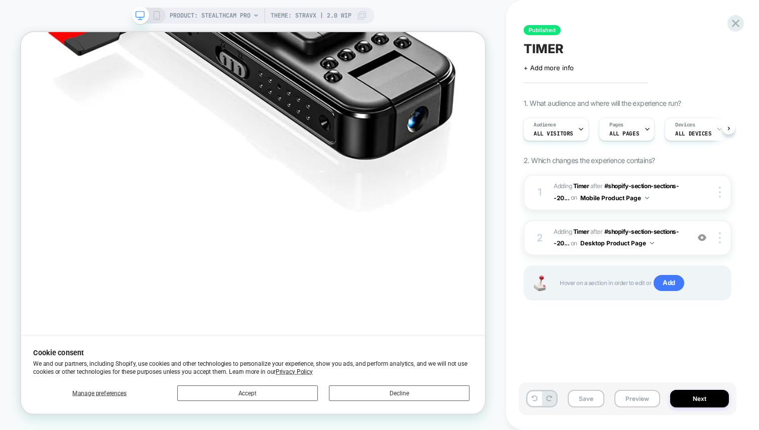
scroll to position [2397, 0]
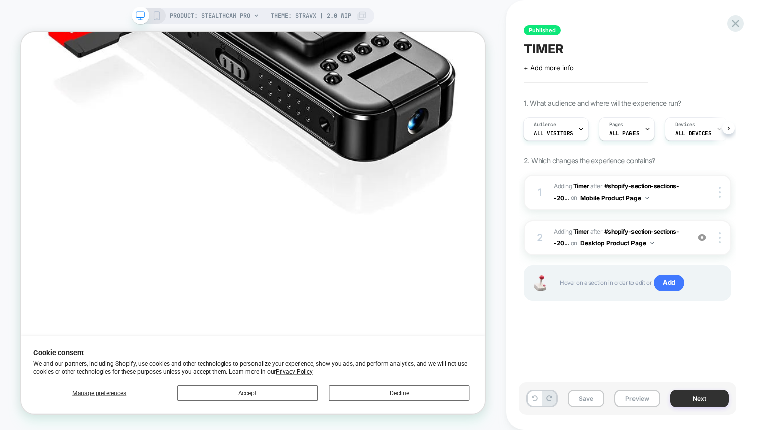
click at [696, 399] on button "Next" at bounding box center [699, 399] width 59 height 18
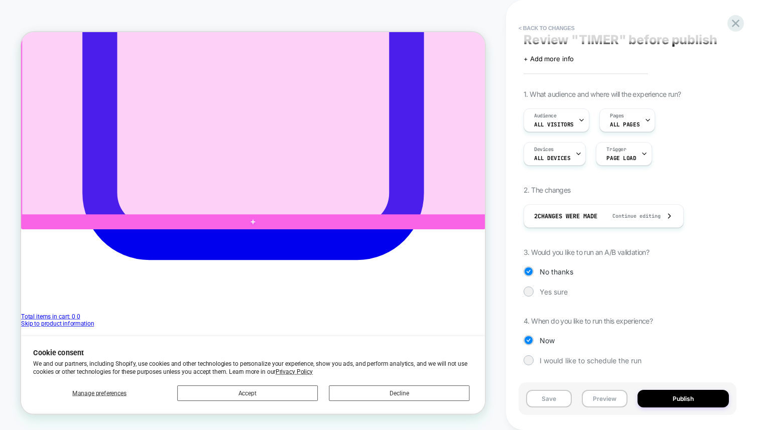
scroll to position [473, 0]
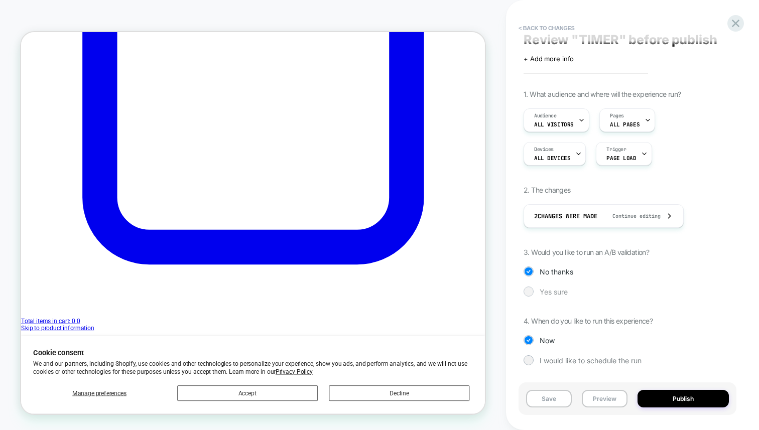
click at [548, 292] on span "Yes sure" at bounding box center [554, 292] width 28 height 9
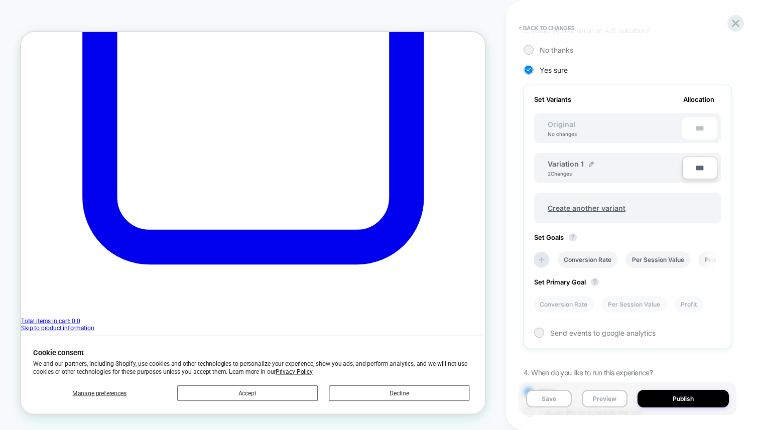
scroll to position [223, 0]
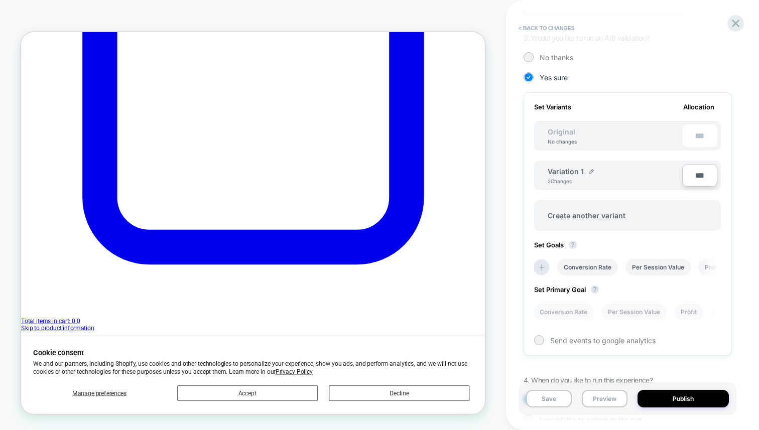
click at [557, 64] on div "1. What audience and where will the experience run? Audience All Visitors Pages…" at bounding box center [628, 158] width 208 height 564
click at [559, 58] on span "No thanks" at bounding box center [557, 57] width 34 height 9
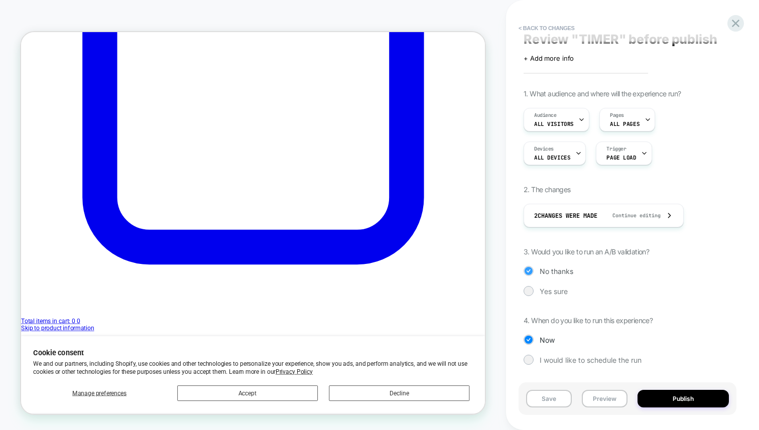
scroll to position [9, 0]
click at [655, 400] on button "Publish" at bounding box center [682, 399] width 91 height 18
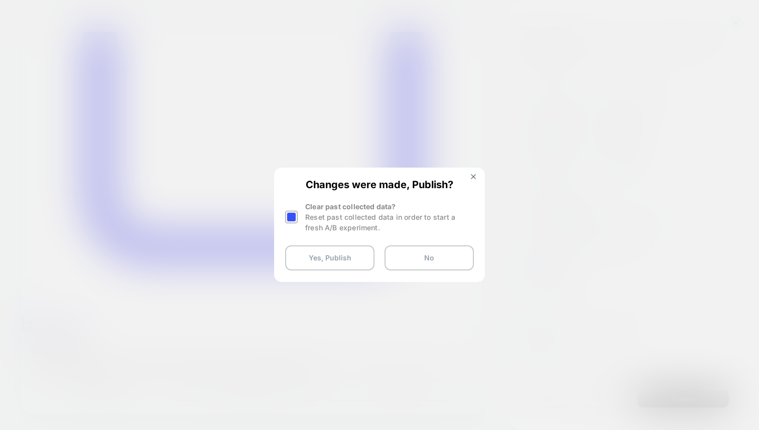
click at [305, 212] on div "Clear past collected data? Reset past collected data in order to start a fresh …" at bounding box center [379, 217] width 189 height 32
click at [295, 215] on div at bounding box center [291, 217] width 13 height 13
click at [327, 260] on button "Yes, Publish" at bounding box center [329, 257] width 89 height 25
